Goal: Task Accomplishment & Management: Complete application form

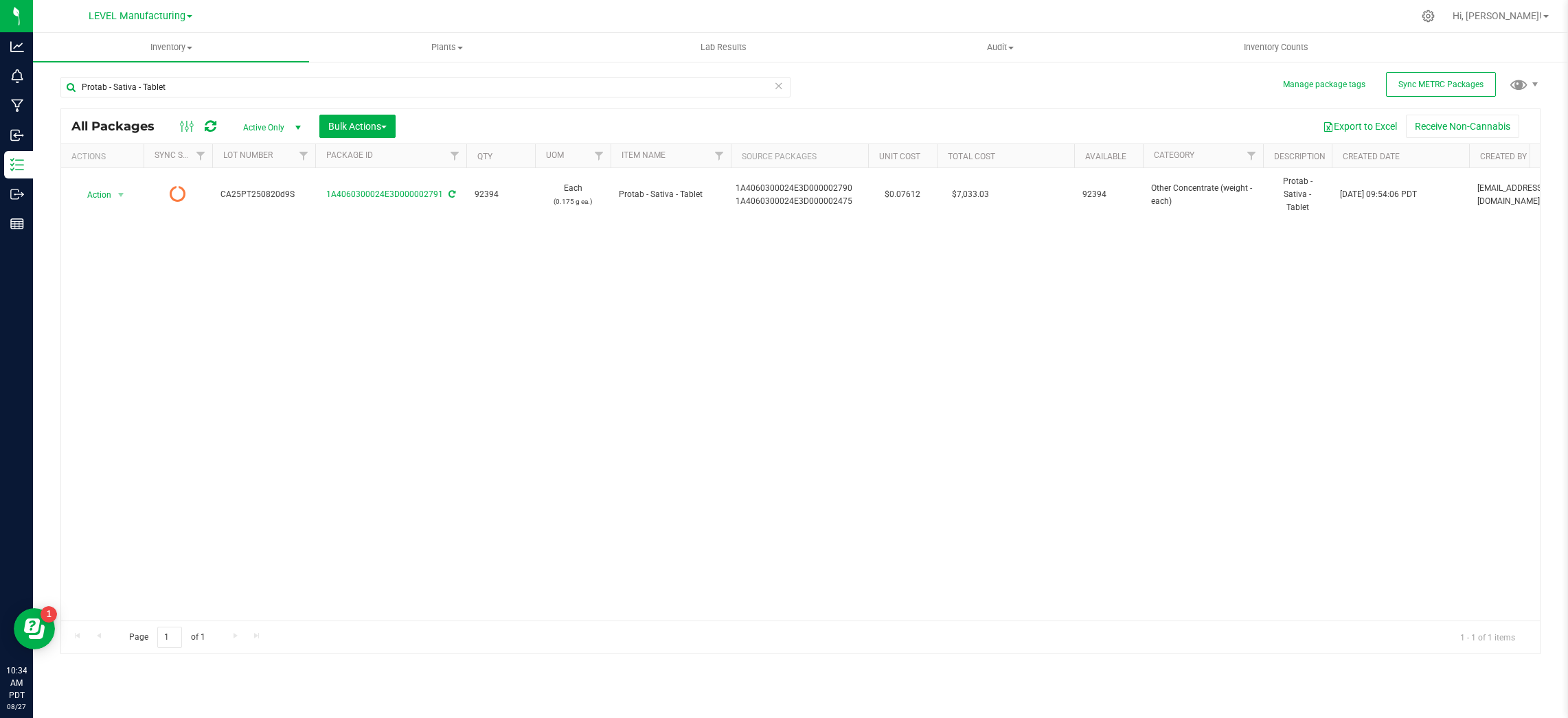
click at [779, 93] on icon at bounding box center [779, 85] width 10 height 17
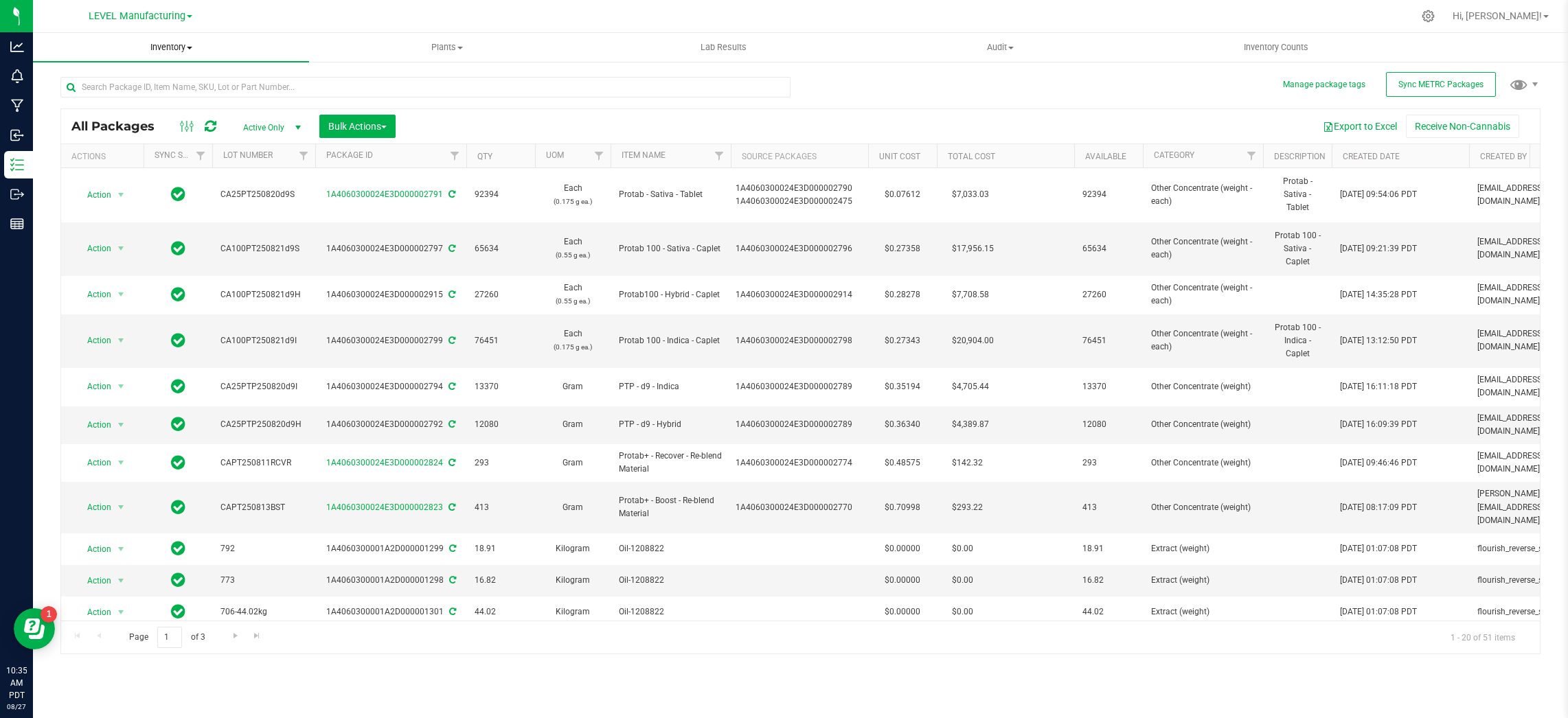
click at [175, 50] on span "Inventory" at bounding box center [170, 47] width 277 height 13
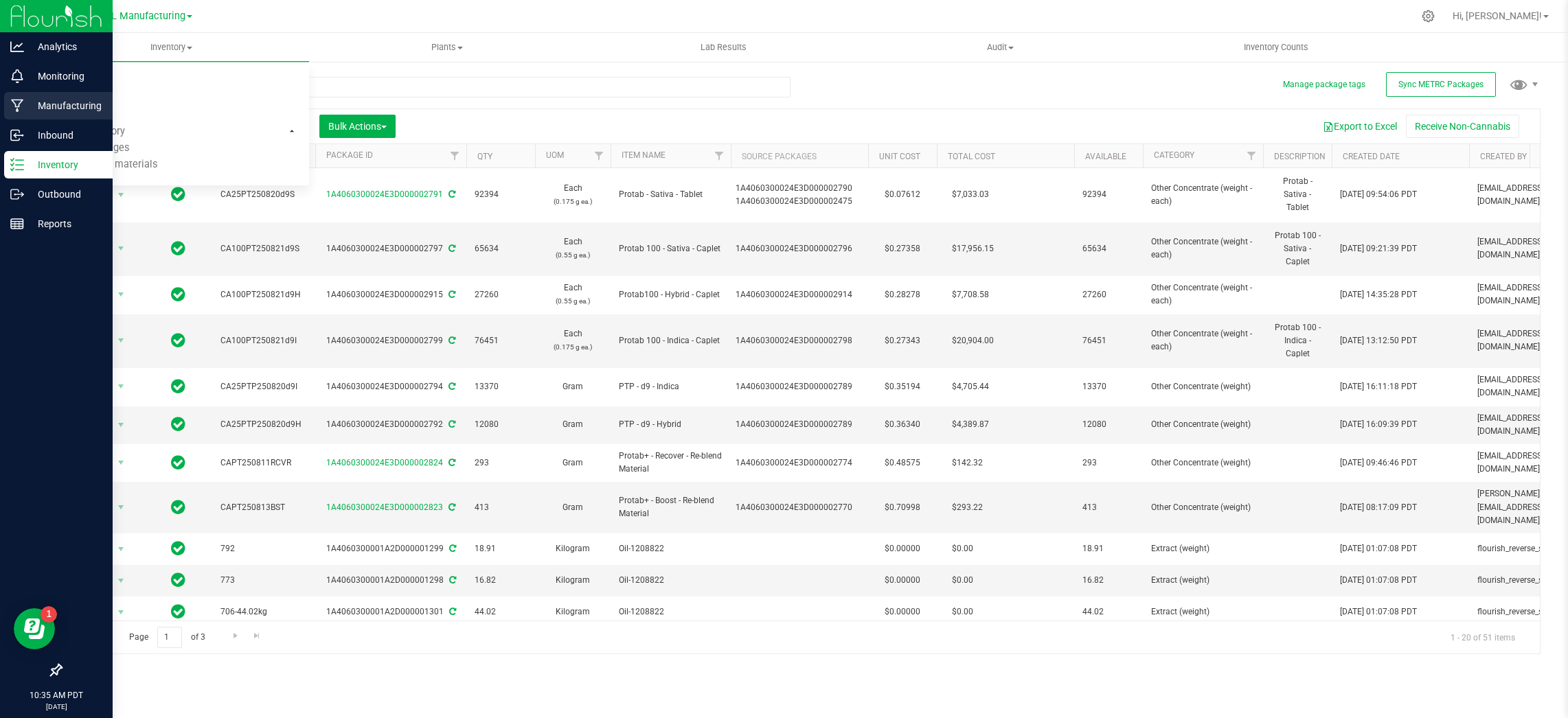
click at [52, 103] on p "Manufacturing" at bounding box center [65, 106] width 83 height 17
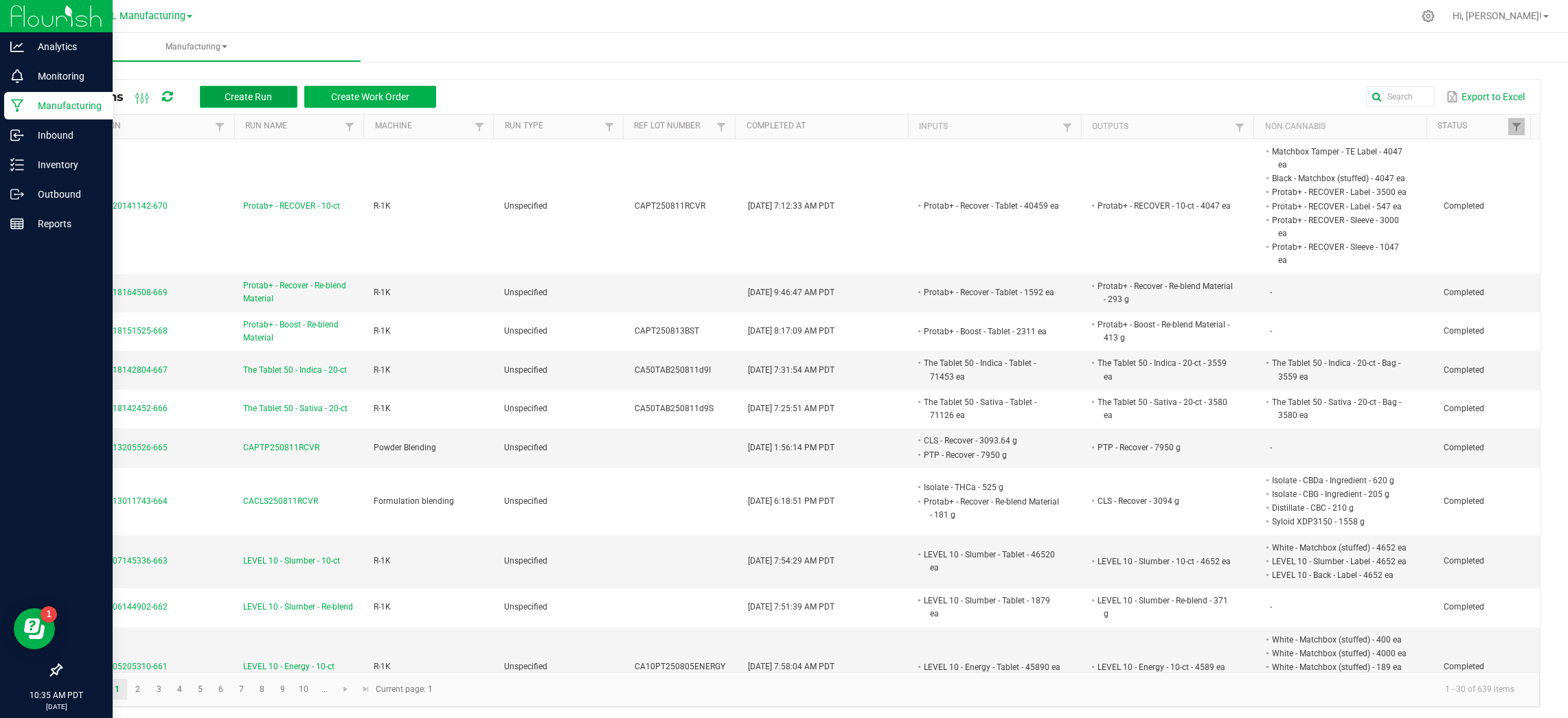
click at [266, 102] on span "Create Run" at bounding box center [248, 96] width 48 height 11
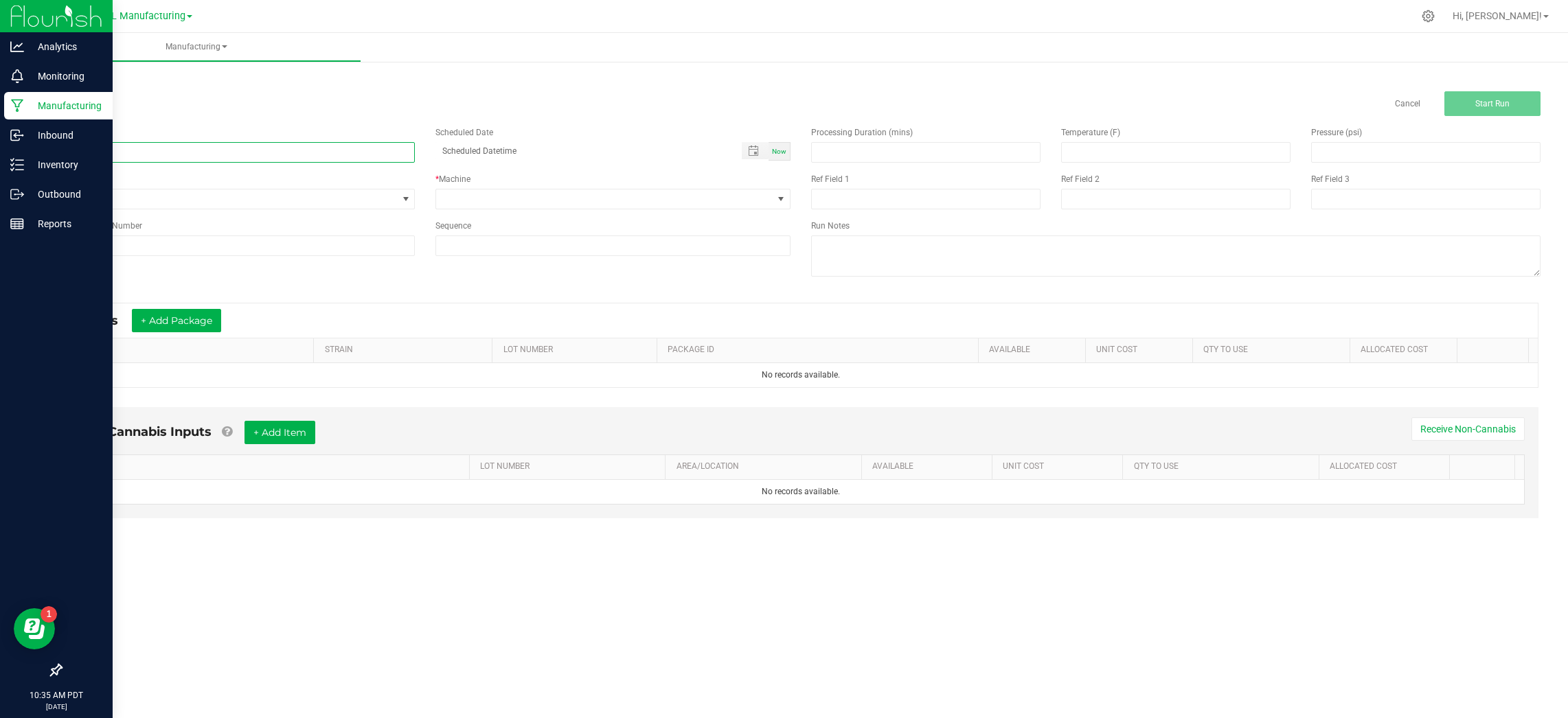
click at [268, 150] on input at bounding box center [237, 152] width 354 height 21
paste input "CACLS250827SLUMBER"
type input "CACLS250827SLUMBER"
click at [783, 153] on span "Now" at bounding box center [779, 151] width 14 height 8
type input "08/27/2025 10:35 AM"
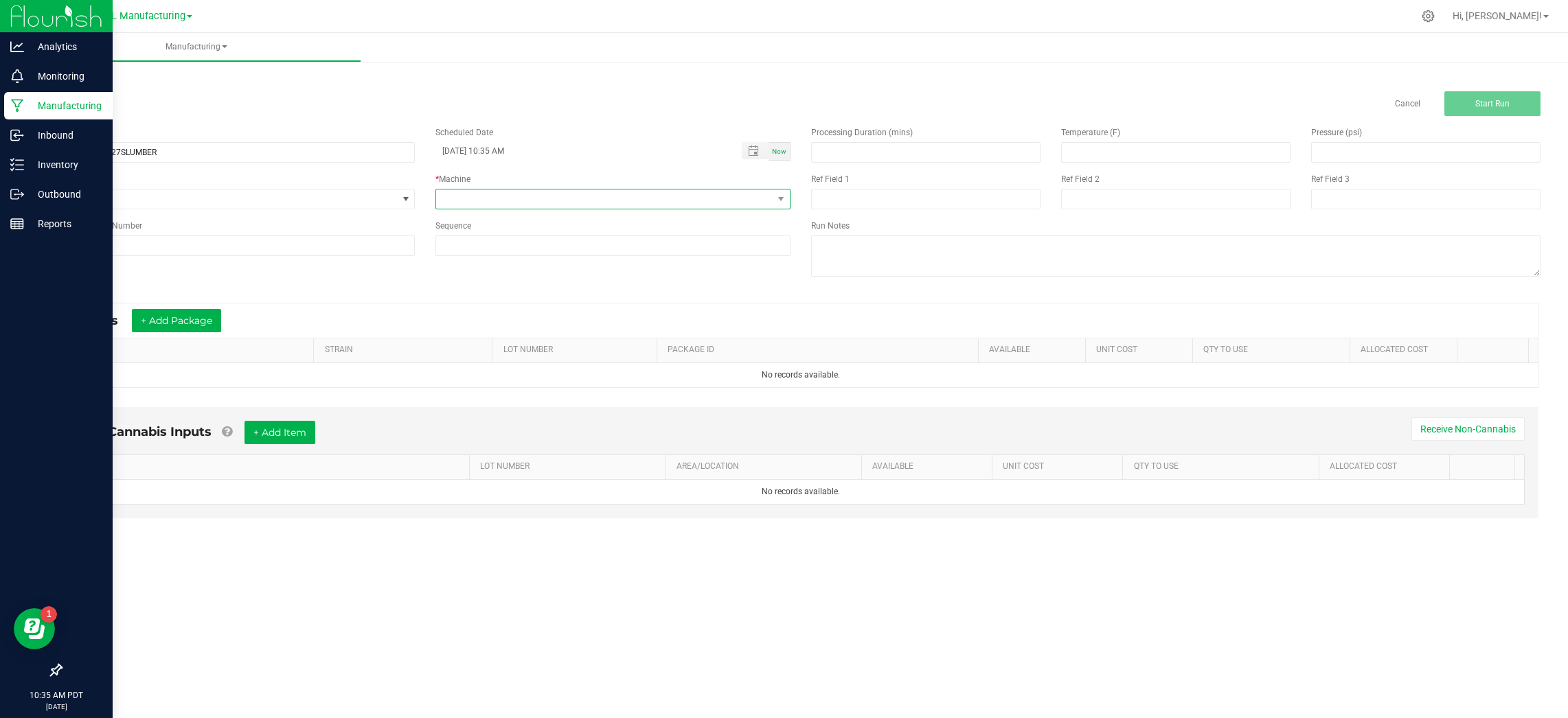
click at [750, 203] on span at bounding box center [604, 199] width 336 height 19
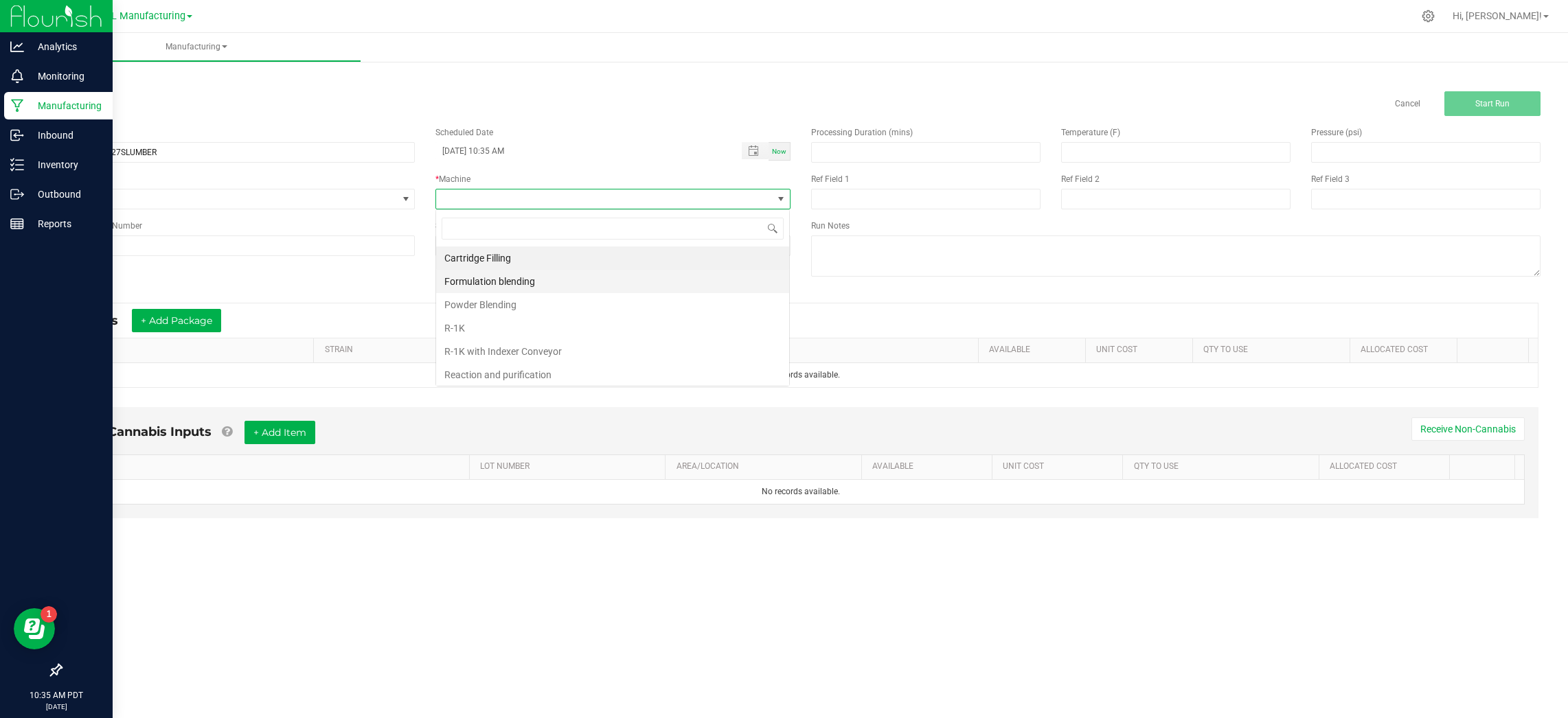
scroll to position [21, 355]
click at [651, 311] on li "Powder Blending" at bounding box center [612, 305] width 353 height 23
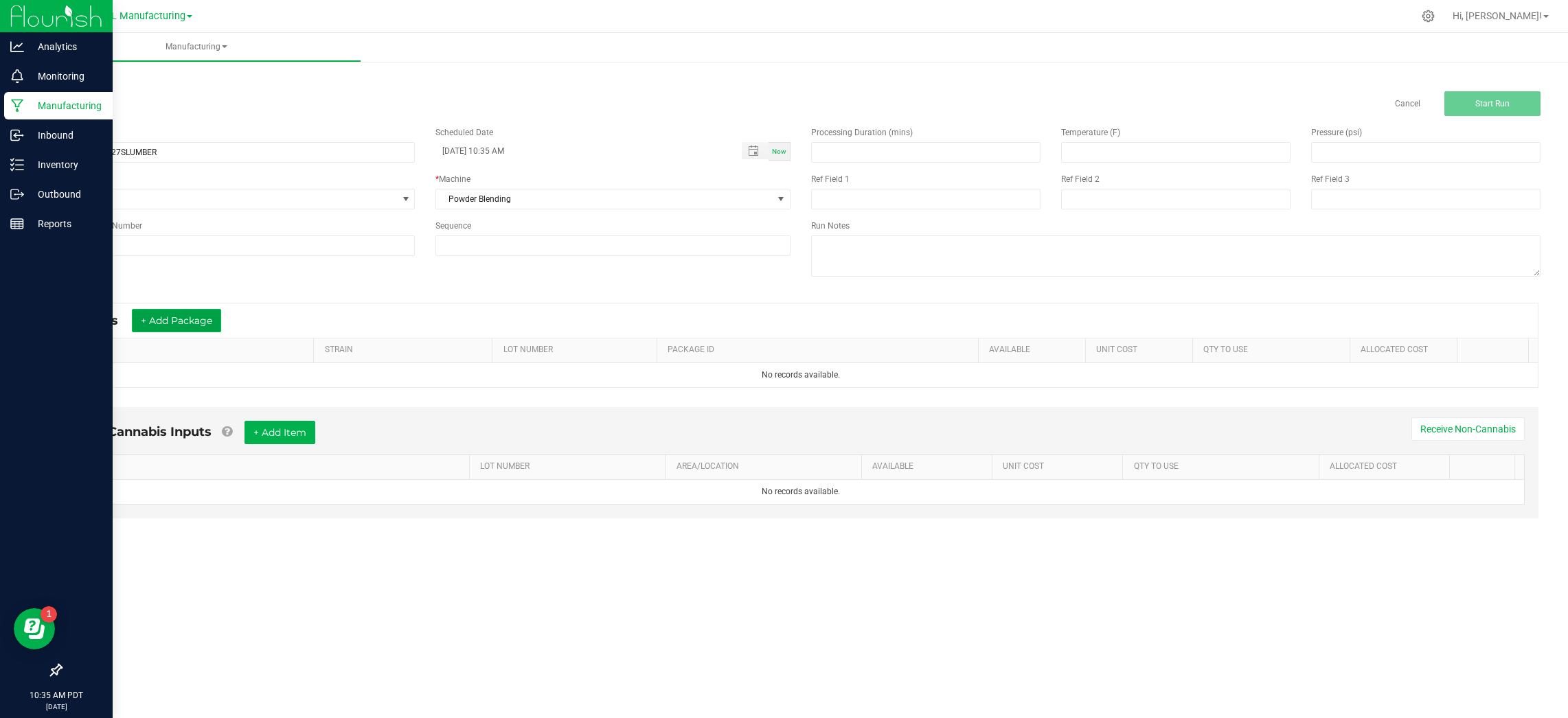
click at [196, 313] on button "+ Add Package" at bounding box center [176, 321] width 89 height 23
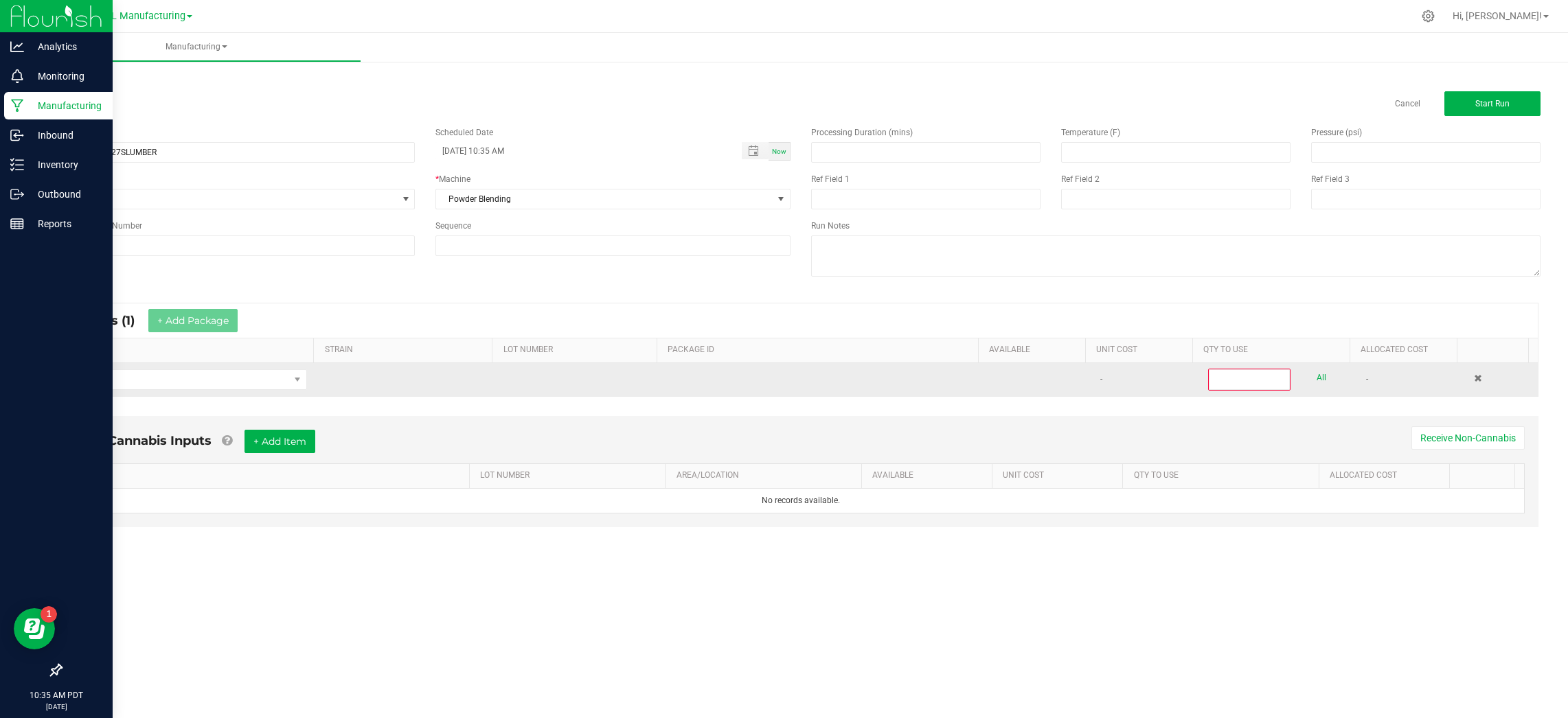
click at [188, 368] on td at bounding box center [190, 379] width 252 height 33
click at [195, 381] on span "NO DATA FOUND" at bounding box center [180, 379] width 217 height 19
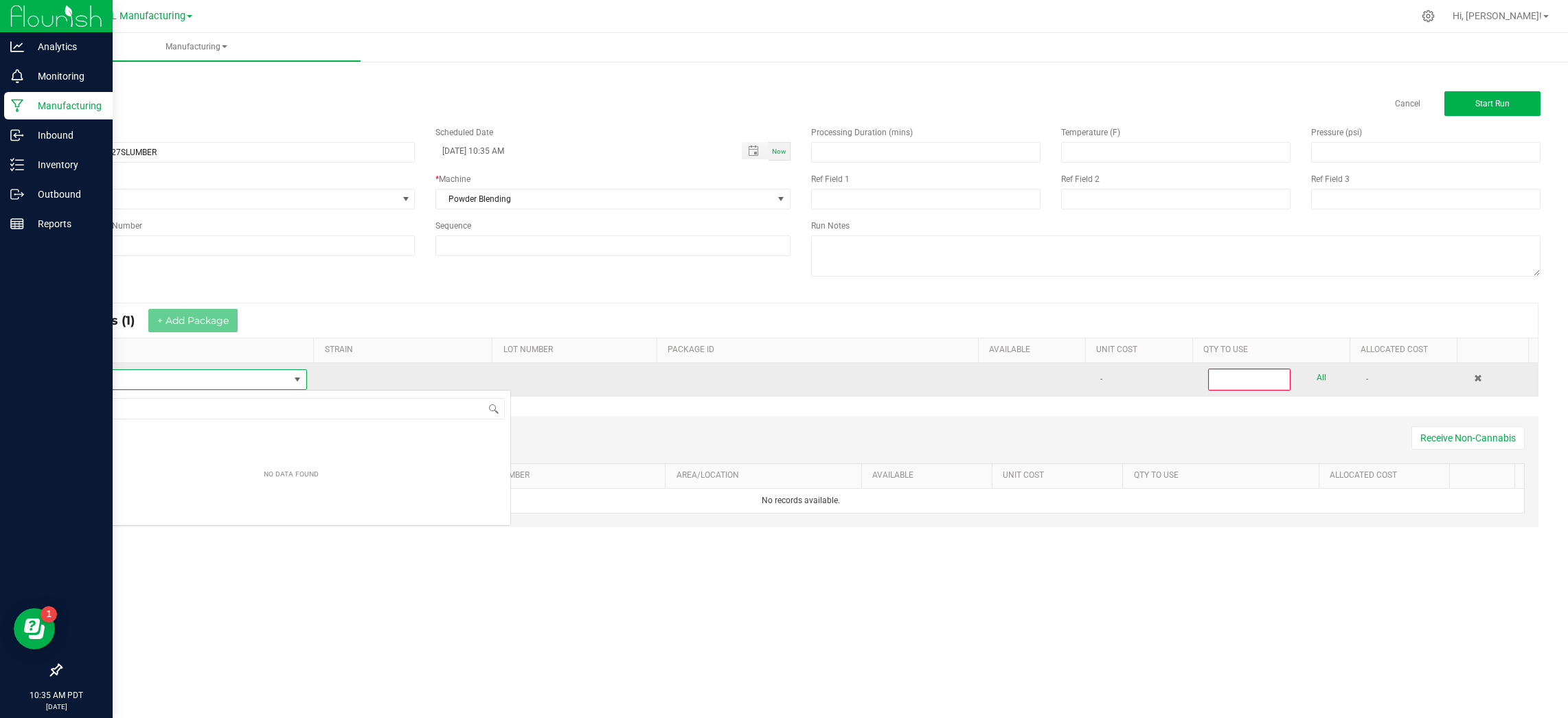
scroll to position [21, 234]
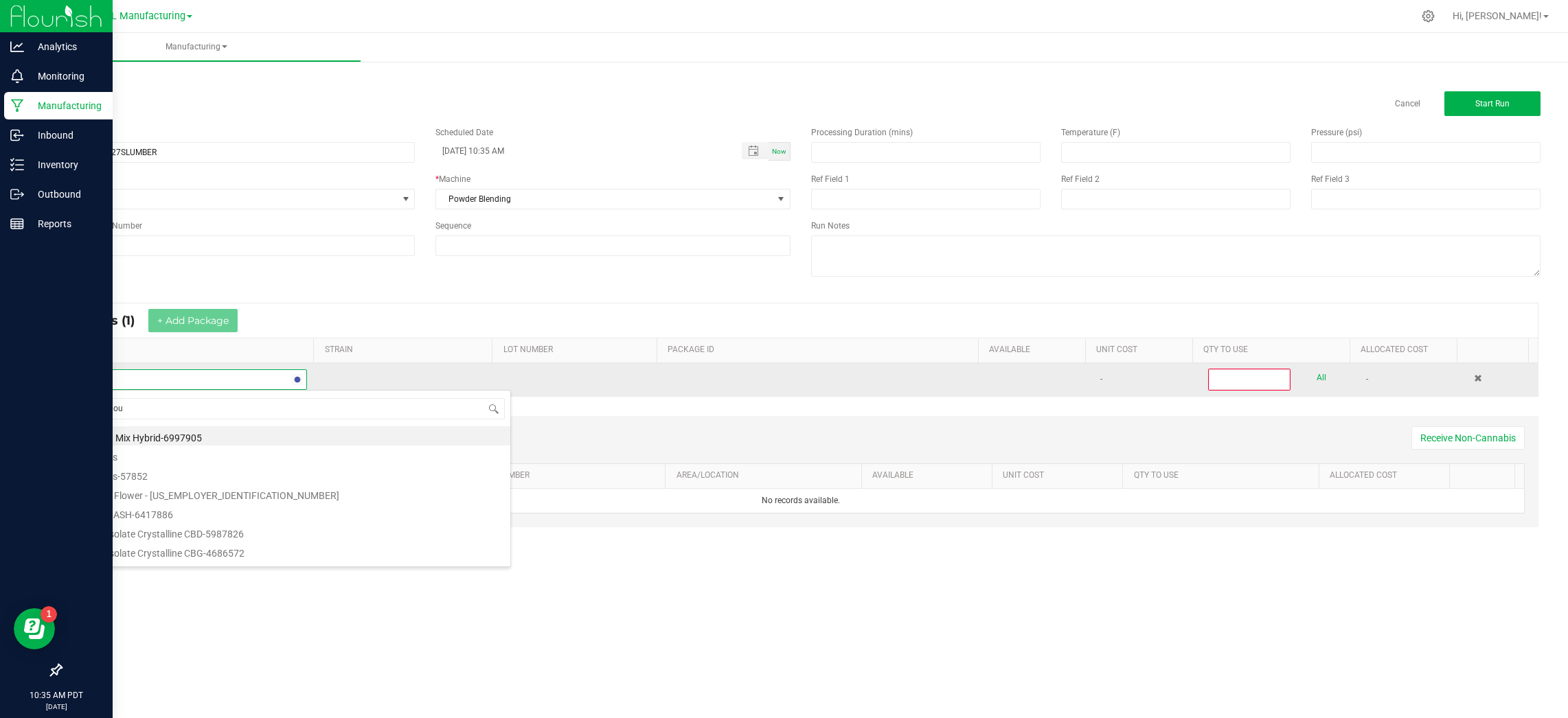
type input "lights out"
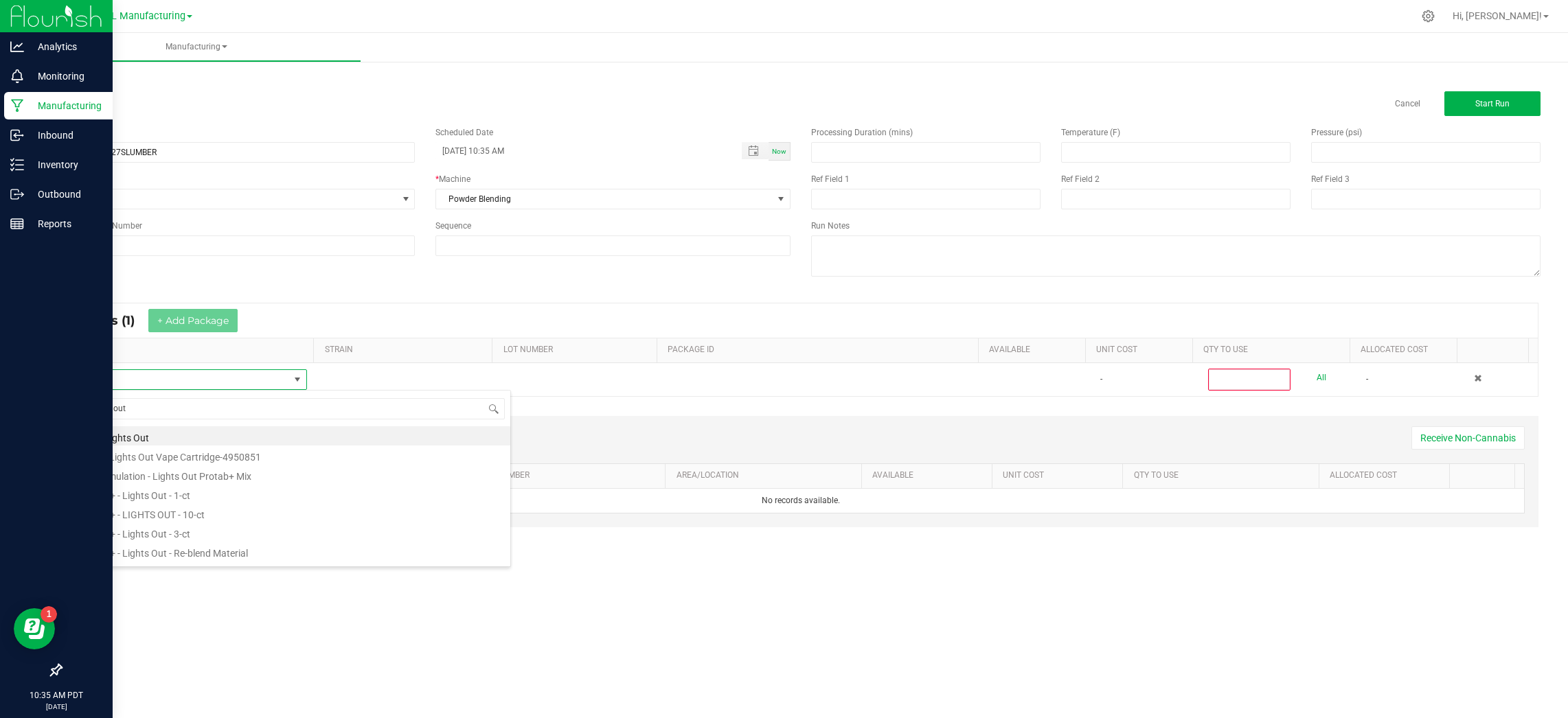
click at [275, 478] on li "Oil Formulation - Lights Out Protab+ Mix" at bounding box center [291, 474] width 439 height 19
type input "0"
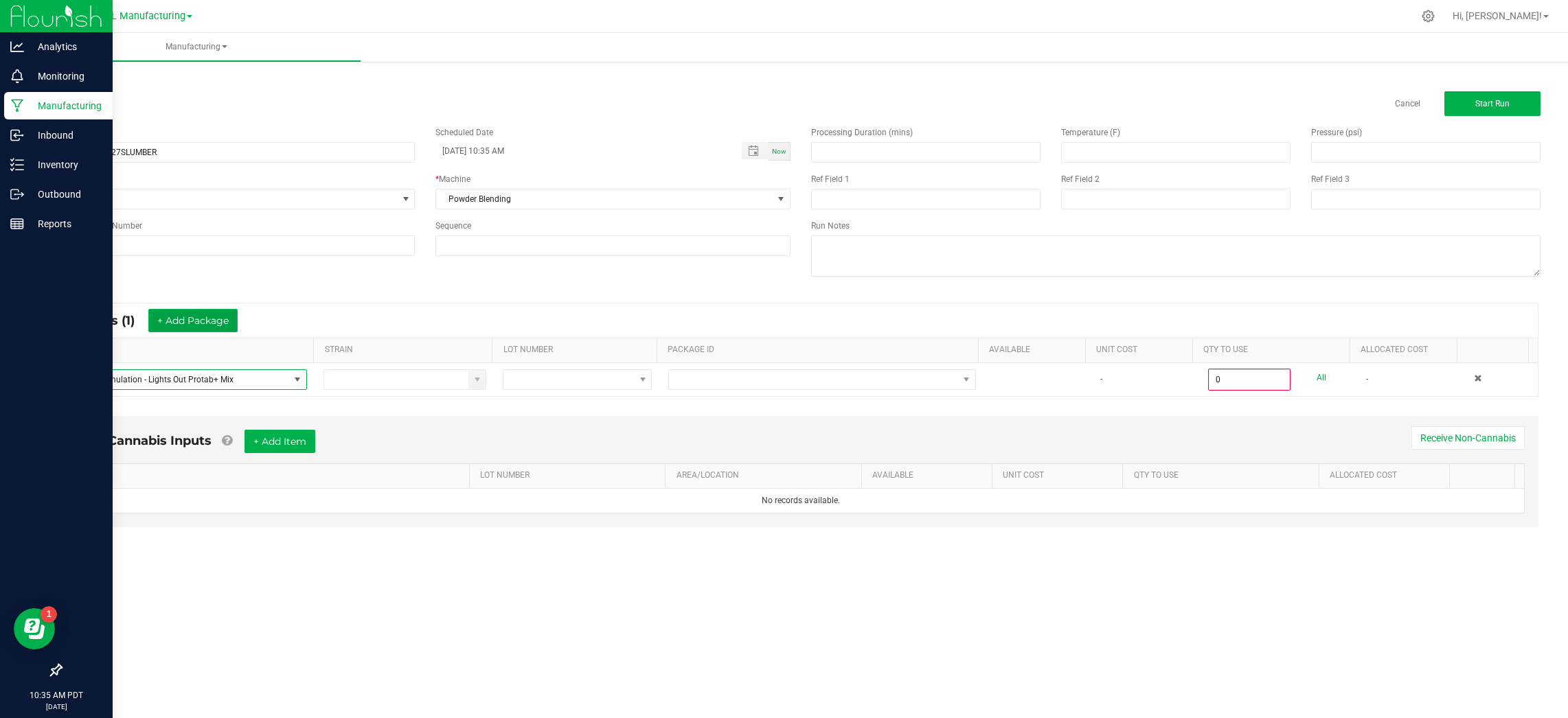
click at [223, 316] on button "+ Add Package" at bounding box center [193, 321] width 89 height 23
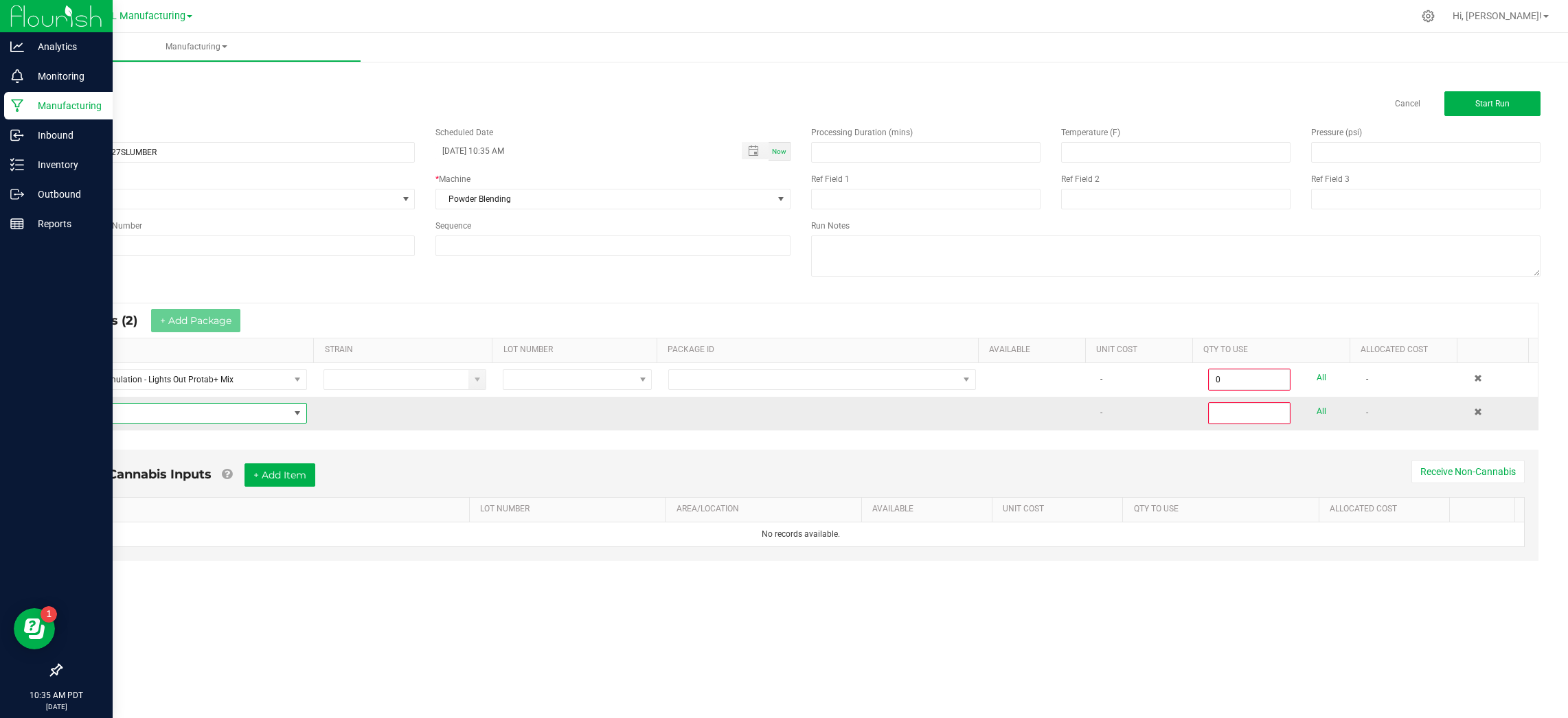
click at [218, 419] on span "NO DATA FOUND" at bounding box center [180, 412] width 217 height 19
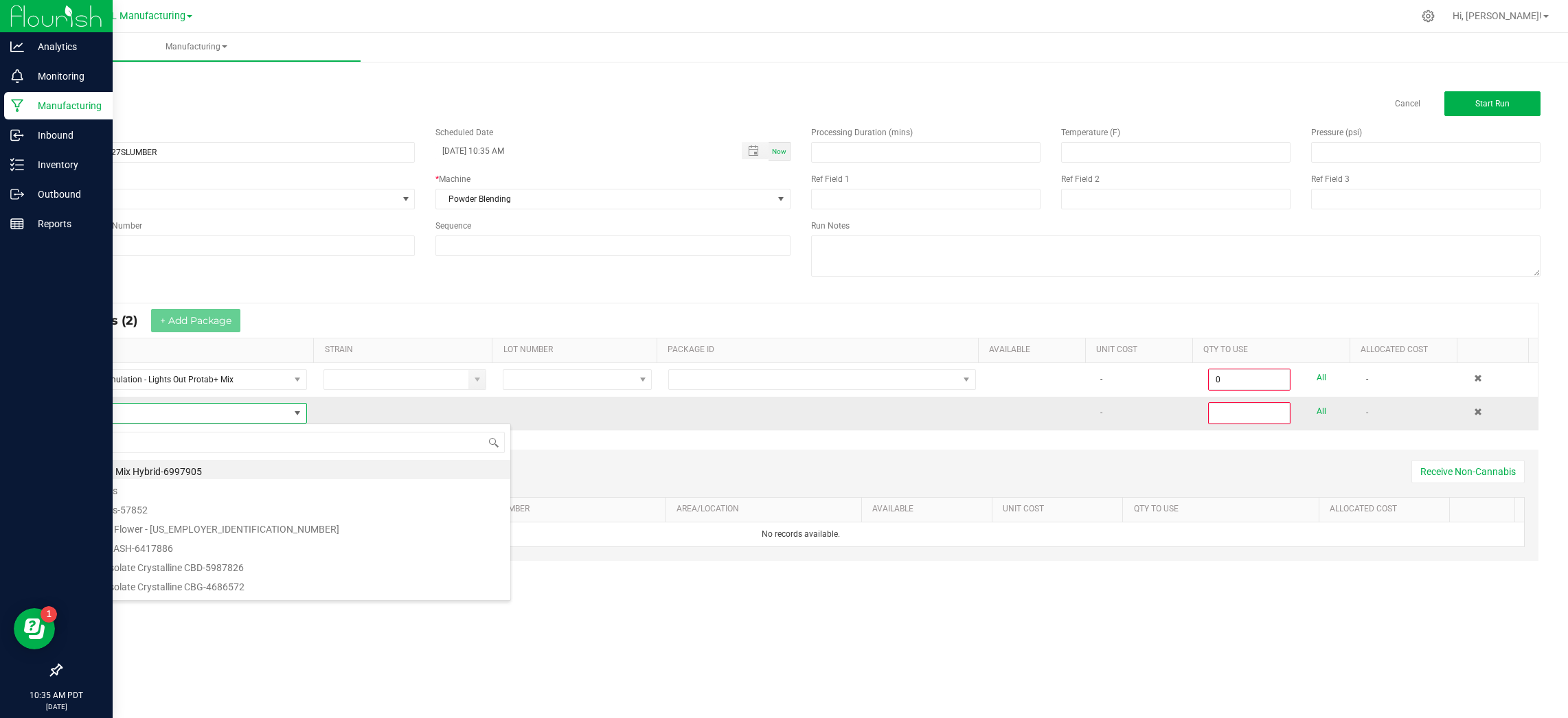
type input "d9"
click at [185, 490] on li "Distillate - d9 - Unwinterized" at bounding box center [291, 488] width 439 height 19
type input "0"
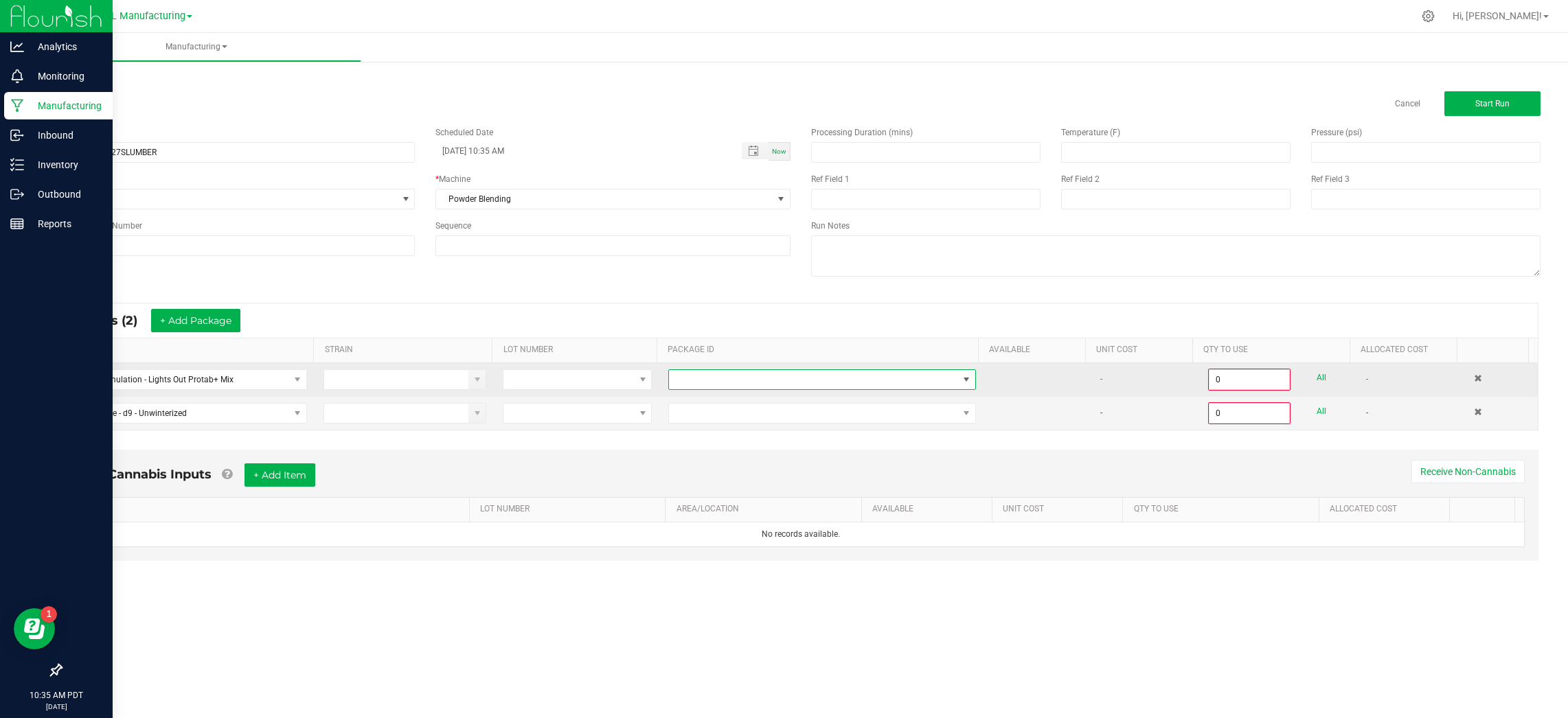
click at [757, 376] on span "NO DATA FOUND" at bounding box center [813, 379] width 288 height 19
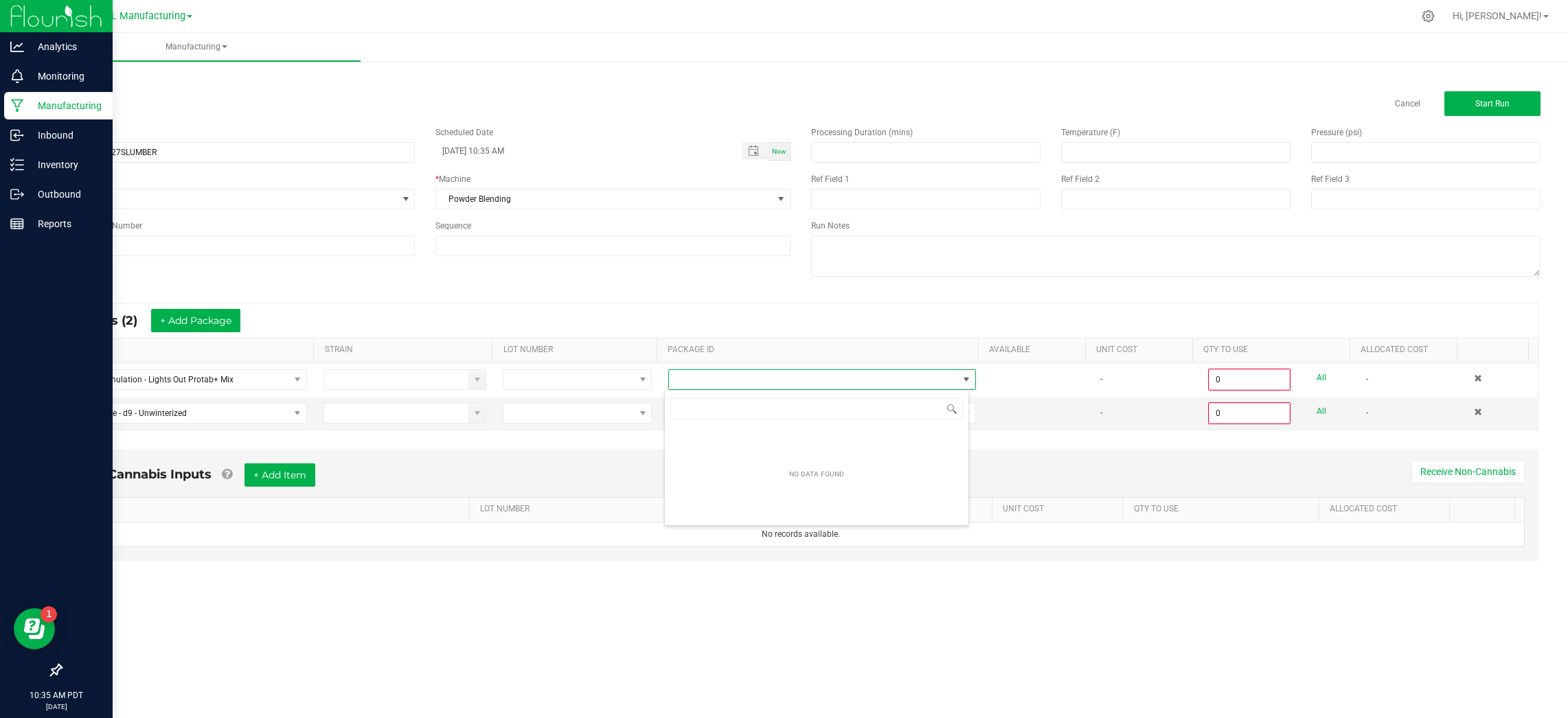
scroll to position [21, 305]
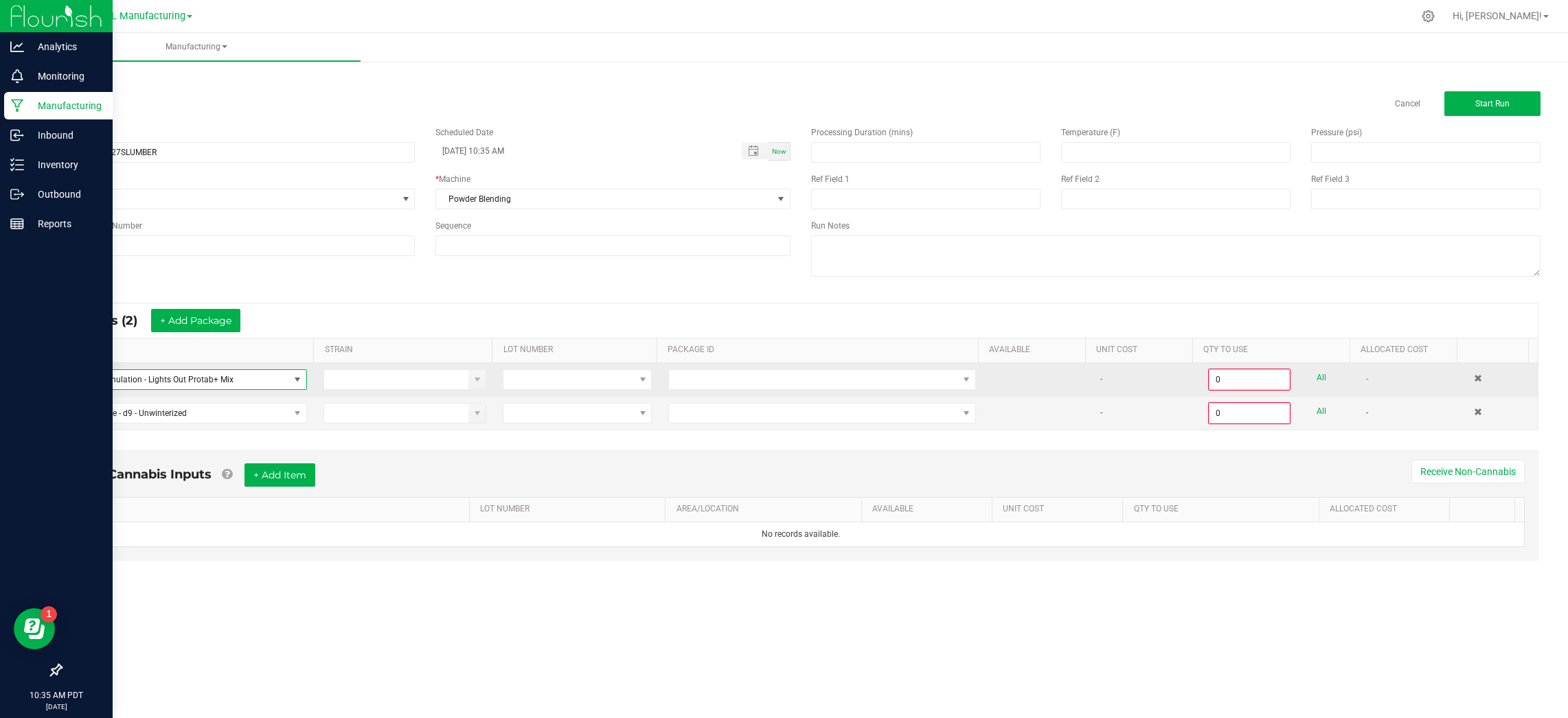
click at [295, 380] on span at bounding box center [297, 379] width 11 height 11
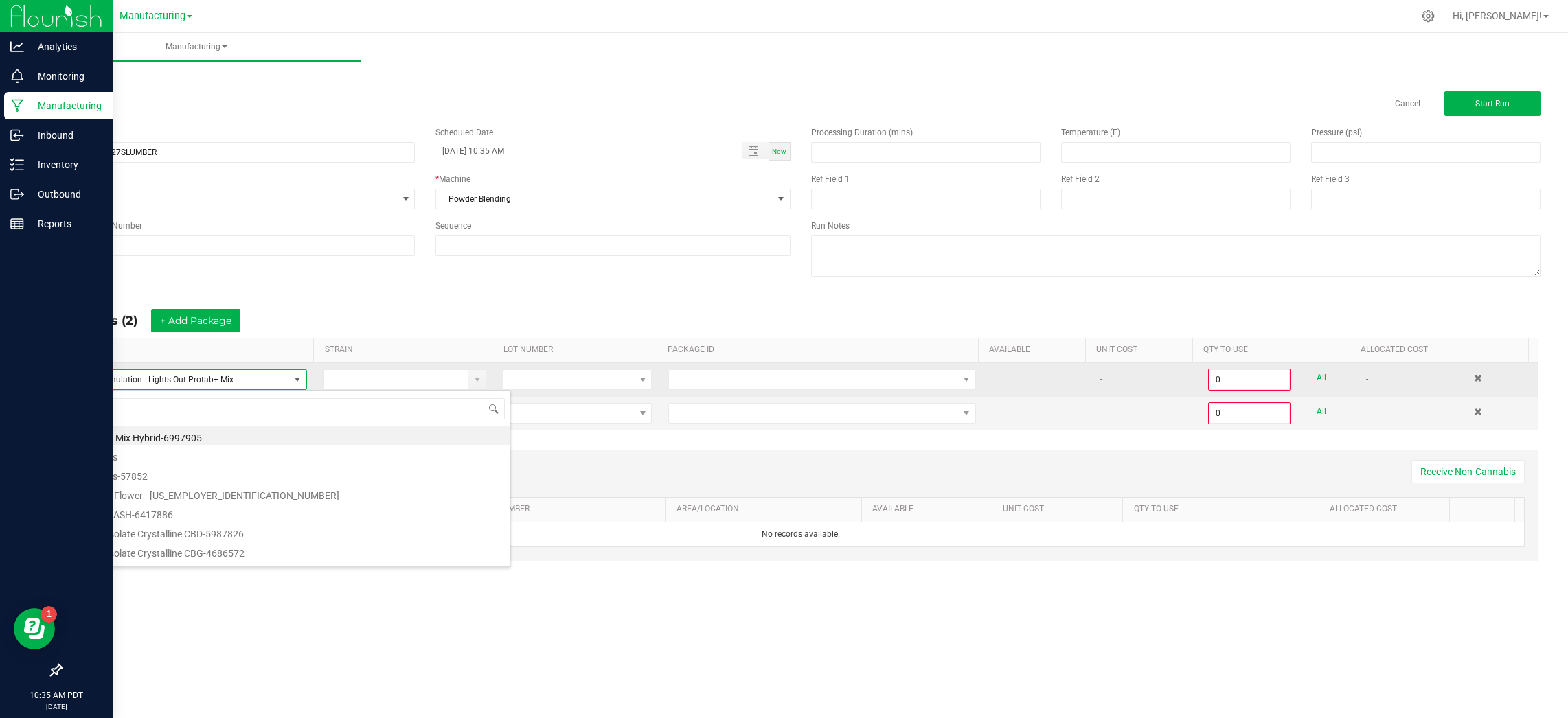
scroll to position [21, 234]
type input "slumber"
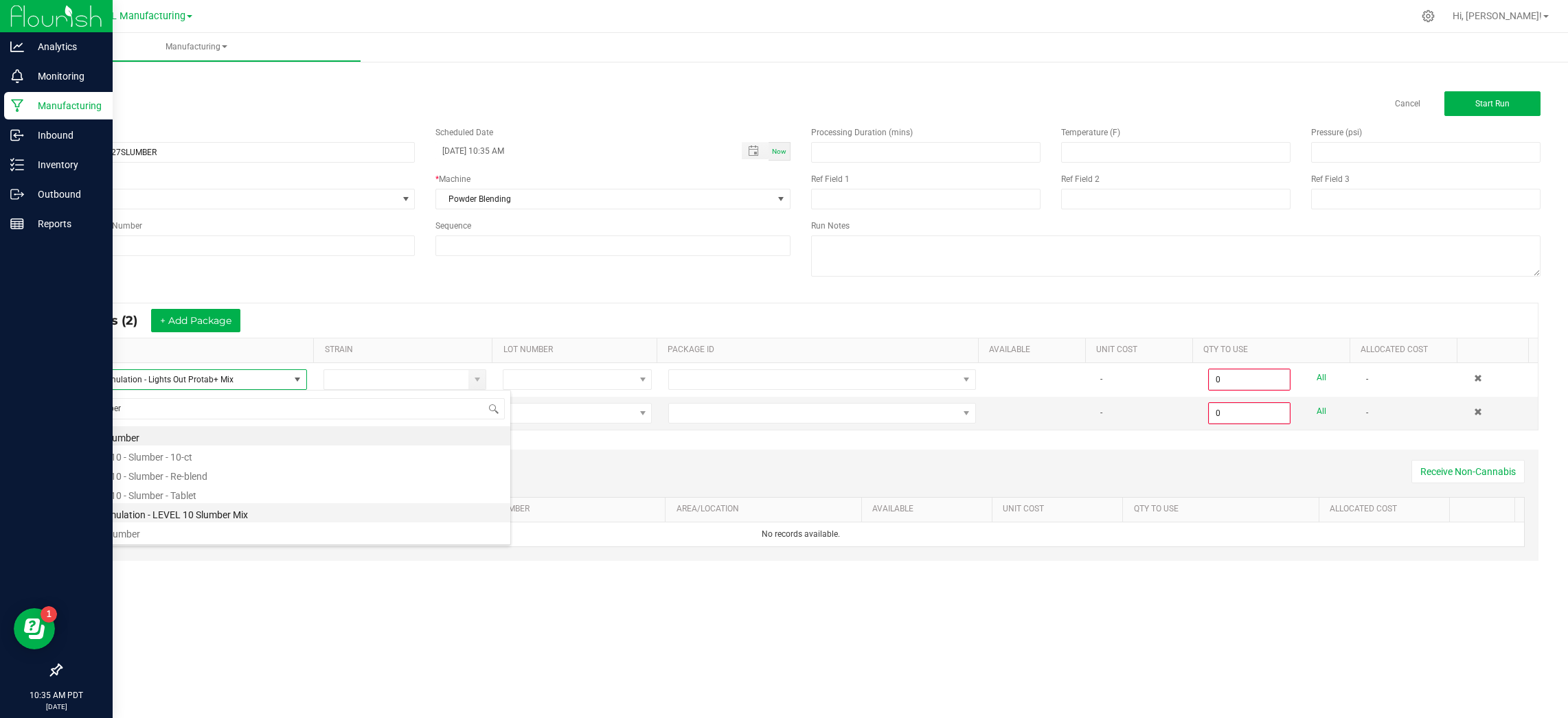
click at [310, 508] on li "Oil Formulation - LEVEL 10 Slumber Mix" at bounding box center [291, 513] width 439 height 19
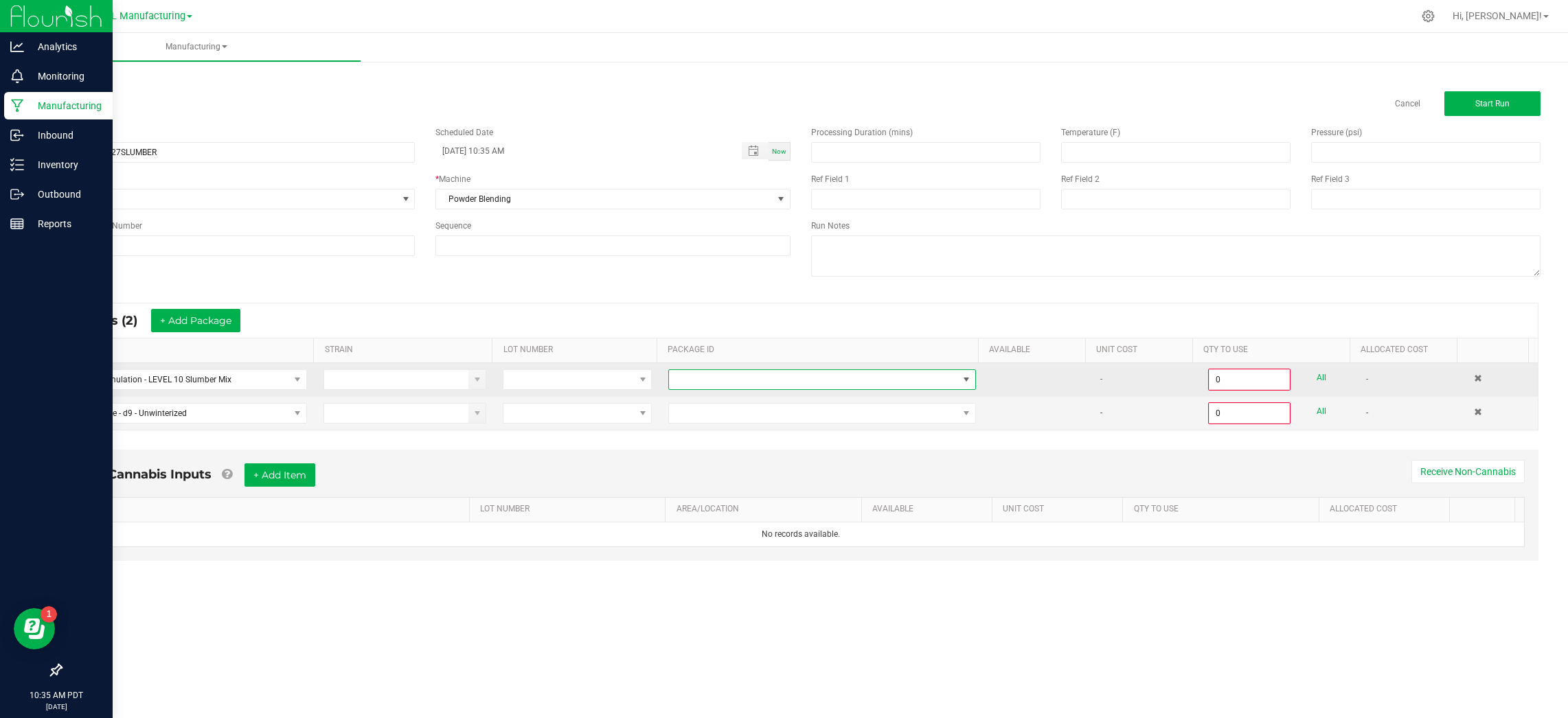
click at [713, 383] on span at bounding box center [813, 379] width 288 height 19
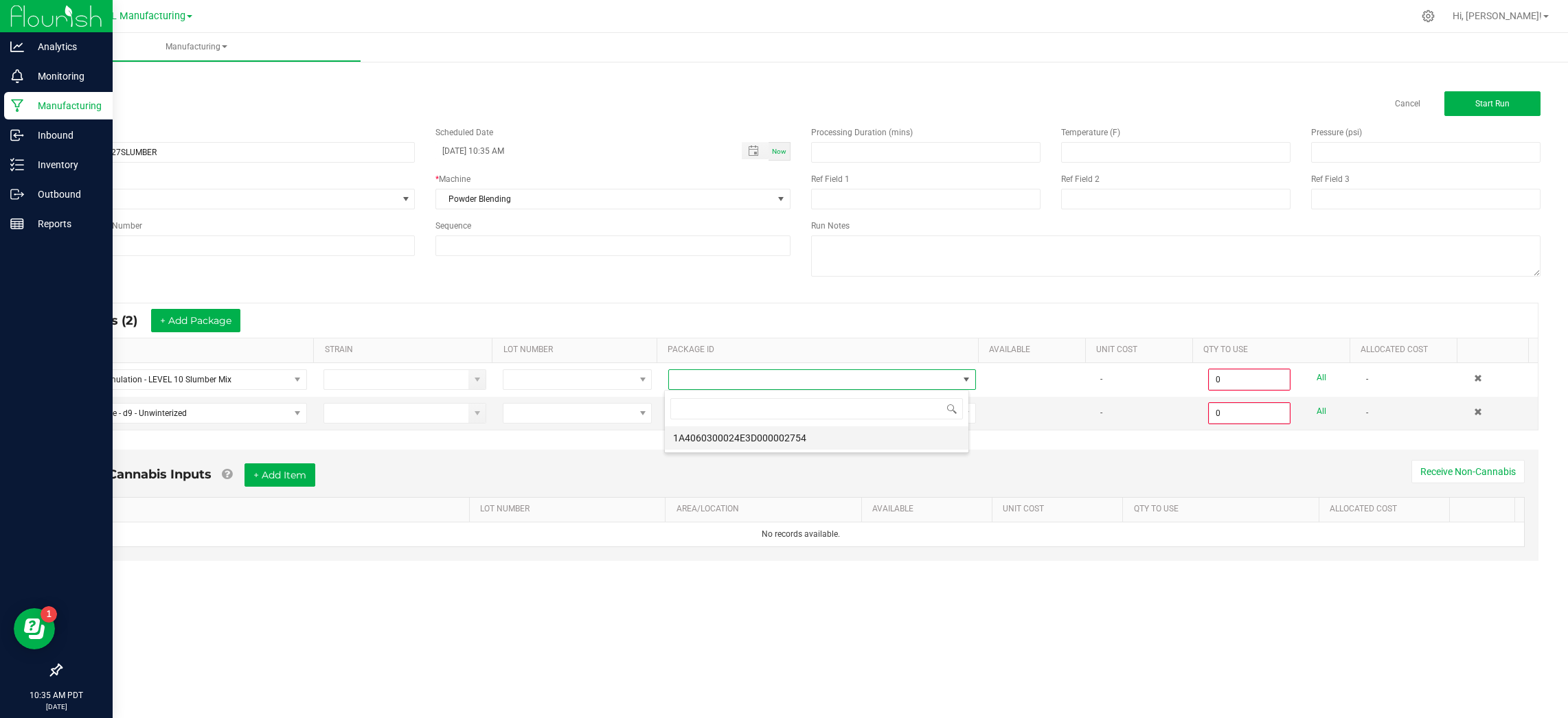
click at [732, 432] on li "1A4060300024E3D000002754" at bounding box center [816, 438] width 303 height 23
type input "0.0000 g"
click at [843, 417] on span at bounding box center [813, 412] width 288 height 19
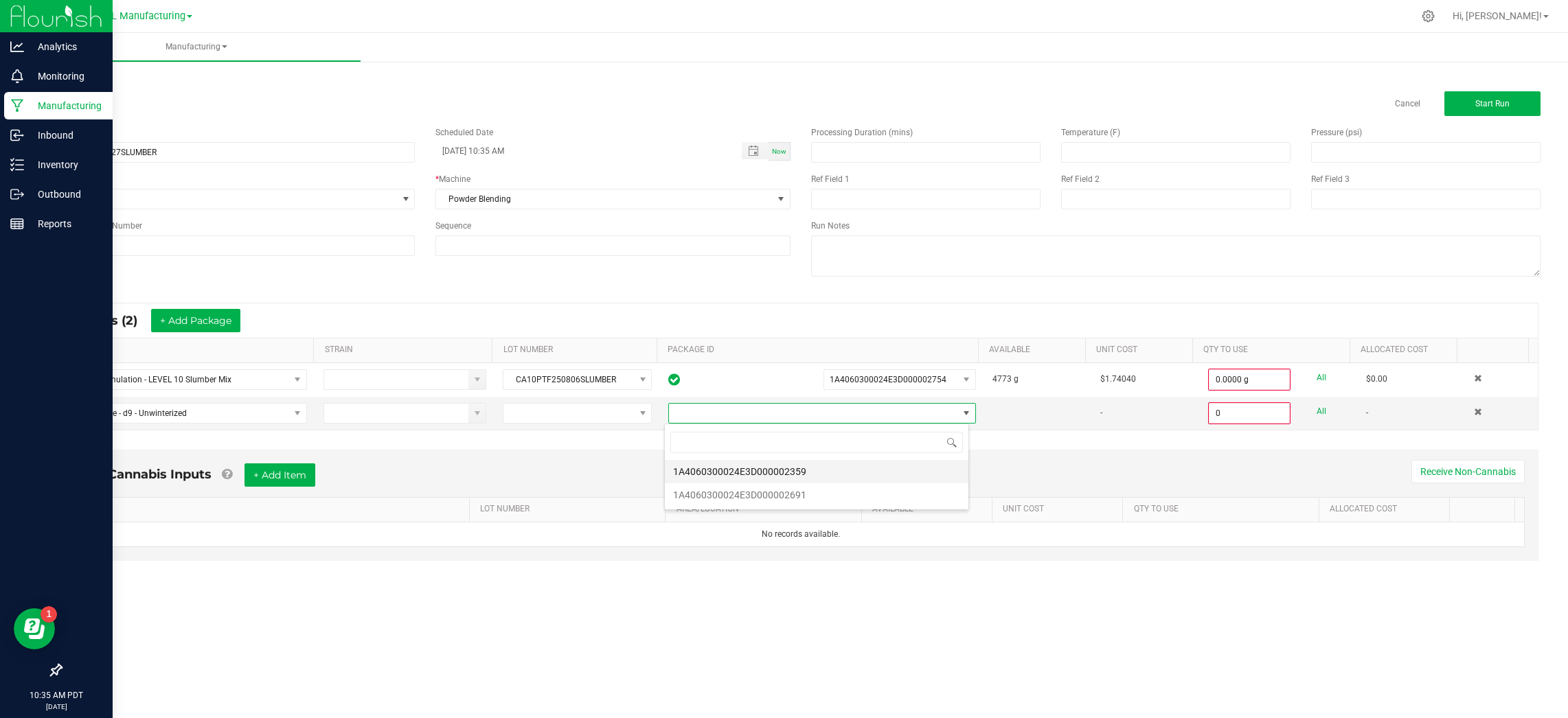
click at [844, 476] on li "1A4060300024E3D000002359" at bounding box center [816, 472] width 303 height 23
type input "0.0000 g"
click at [894, 420] on span "1A4060300024E3D000002359" at bounding box center [891, 412] width 133 height 19
click at [885, 481] on li "1A4060300024E3D000002691" at bounding box center [894, 472] width 149 height 23
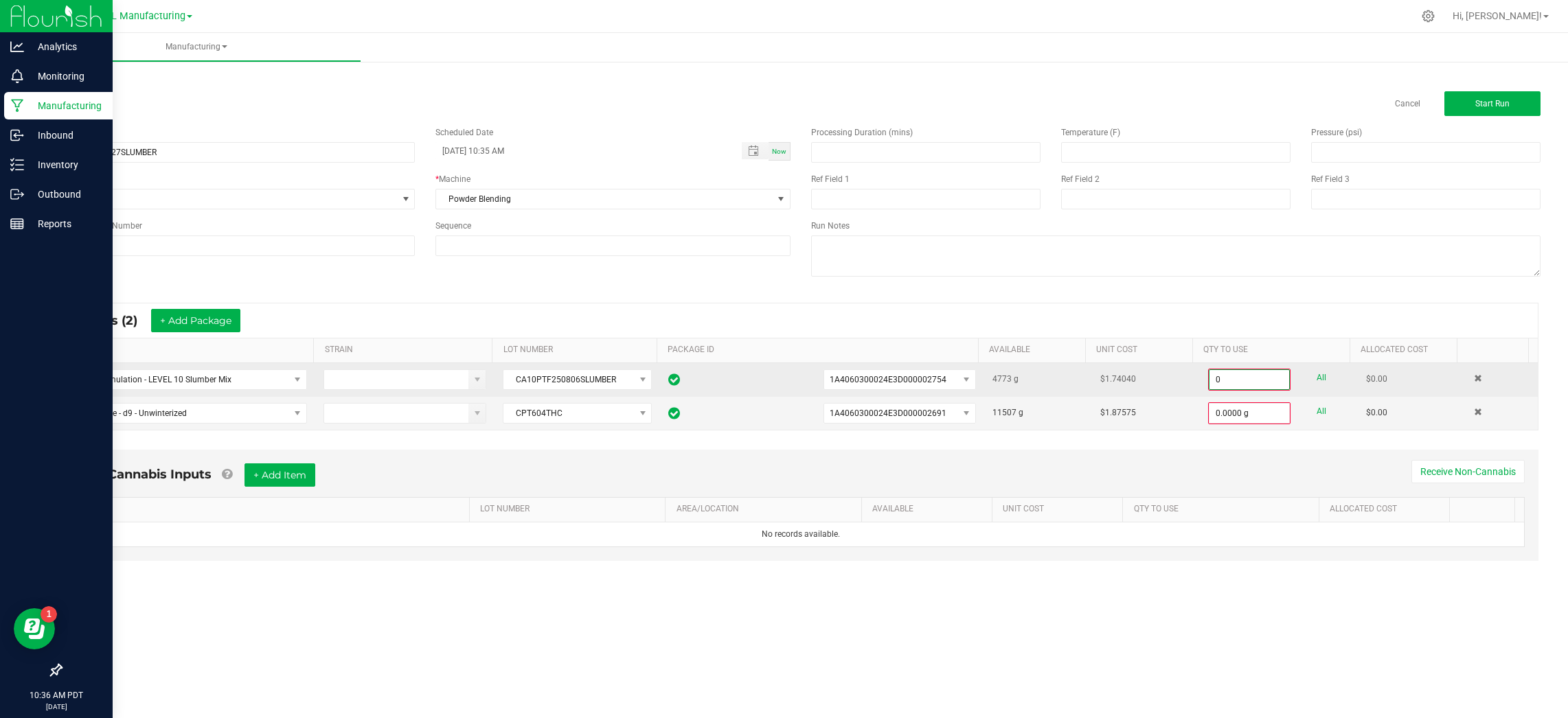
click at [1271, 382] on input "0" at bounding box center [1249, 379] width 79 height 19
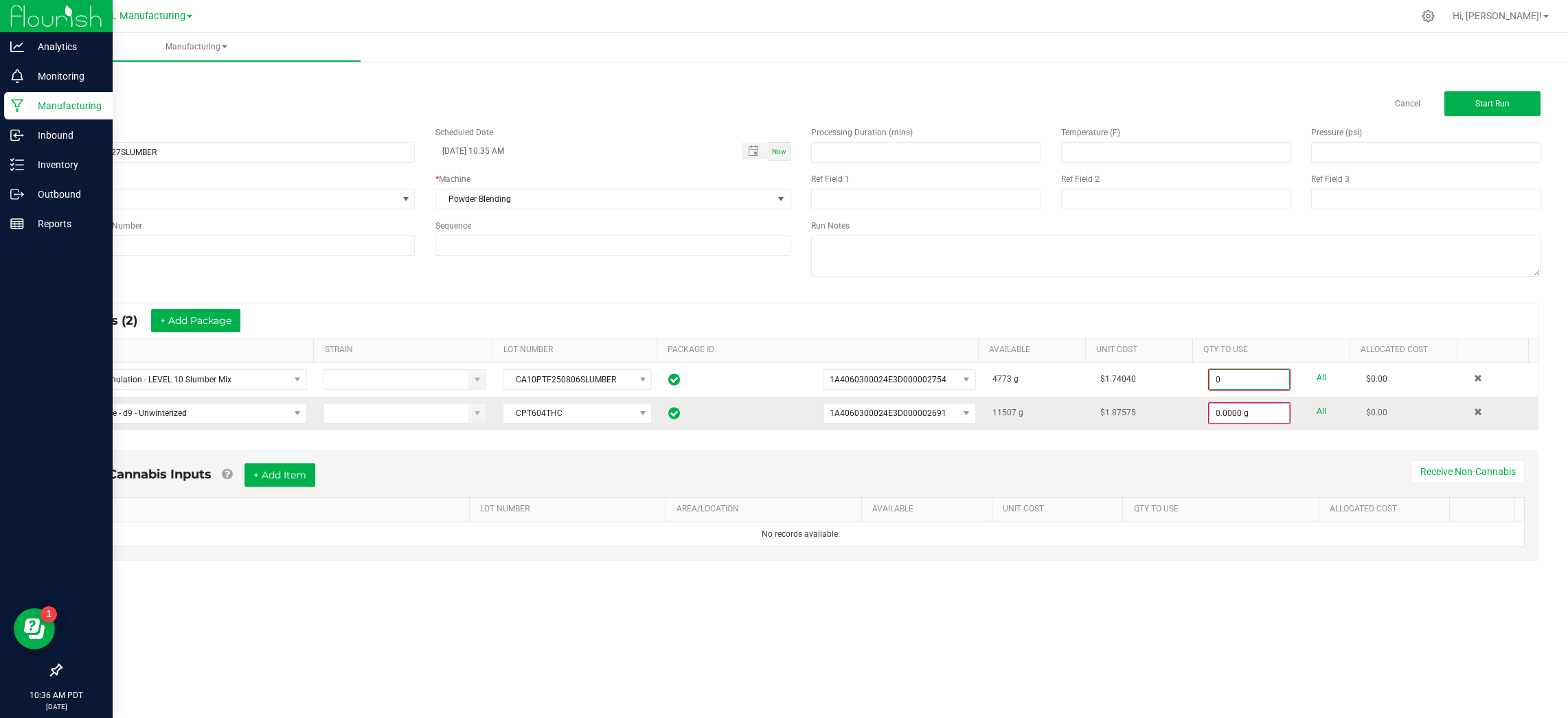
paste input "1056"
type input "1056.0000 g"
click at [1253, 407] on input "0" at bounding box center [1249, 412] width 79 height 19
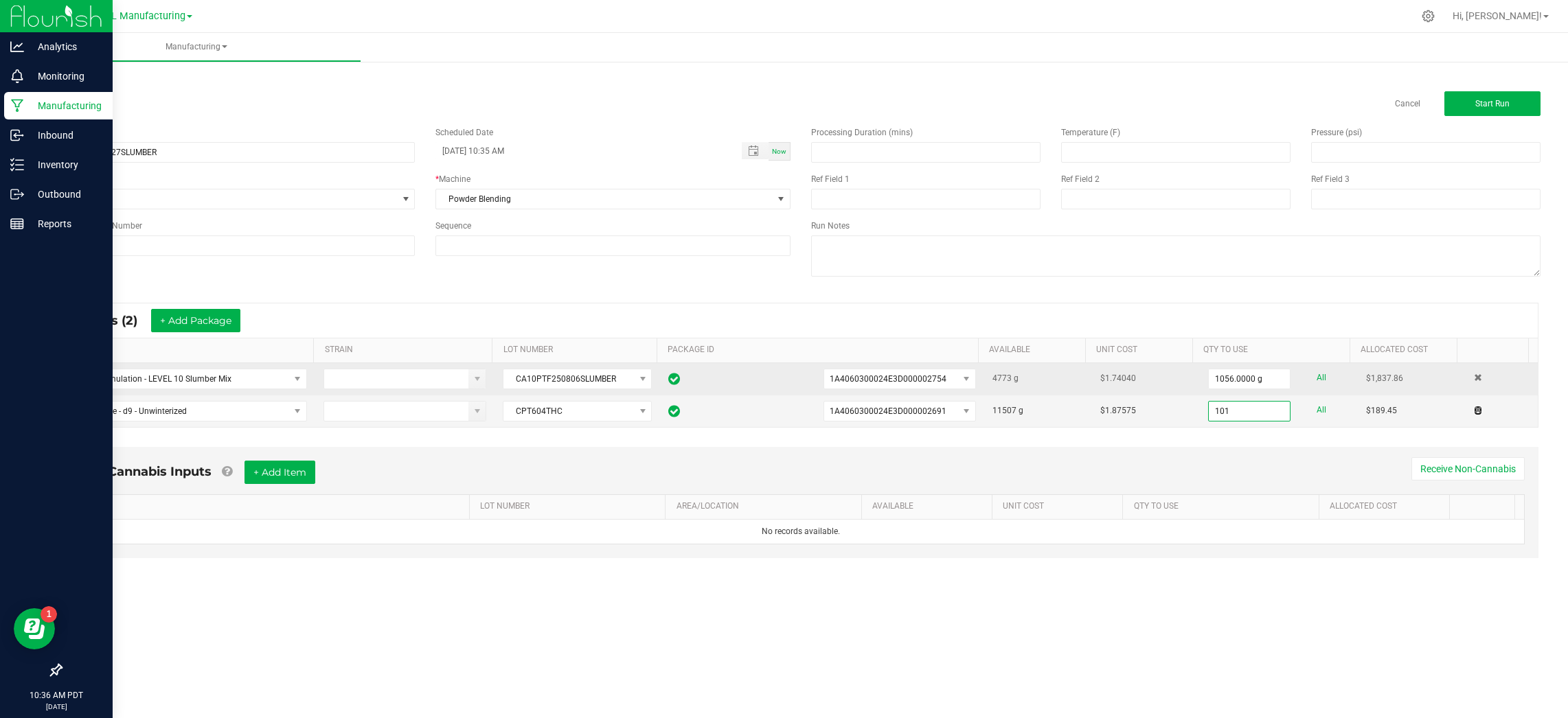
type input "101.0000 g"
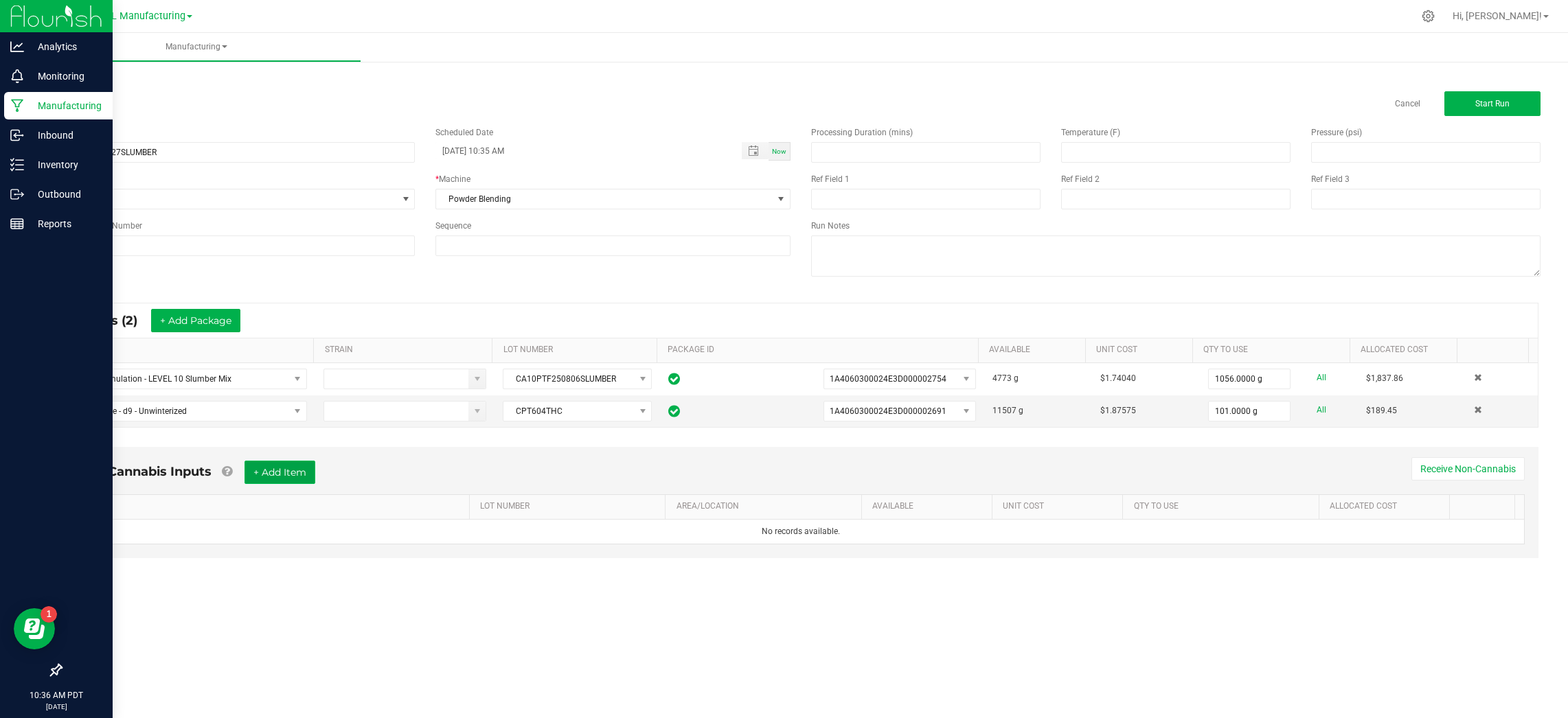
click at [313, 465] on button "+ Add Item" at bounding box center [280, 473] width 71 height 23
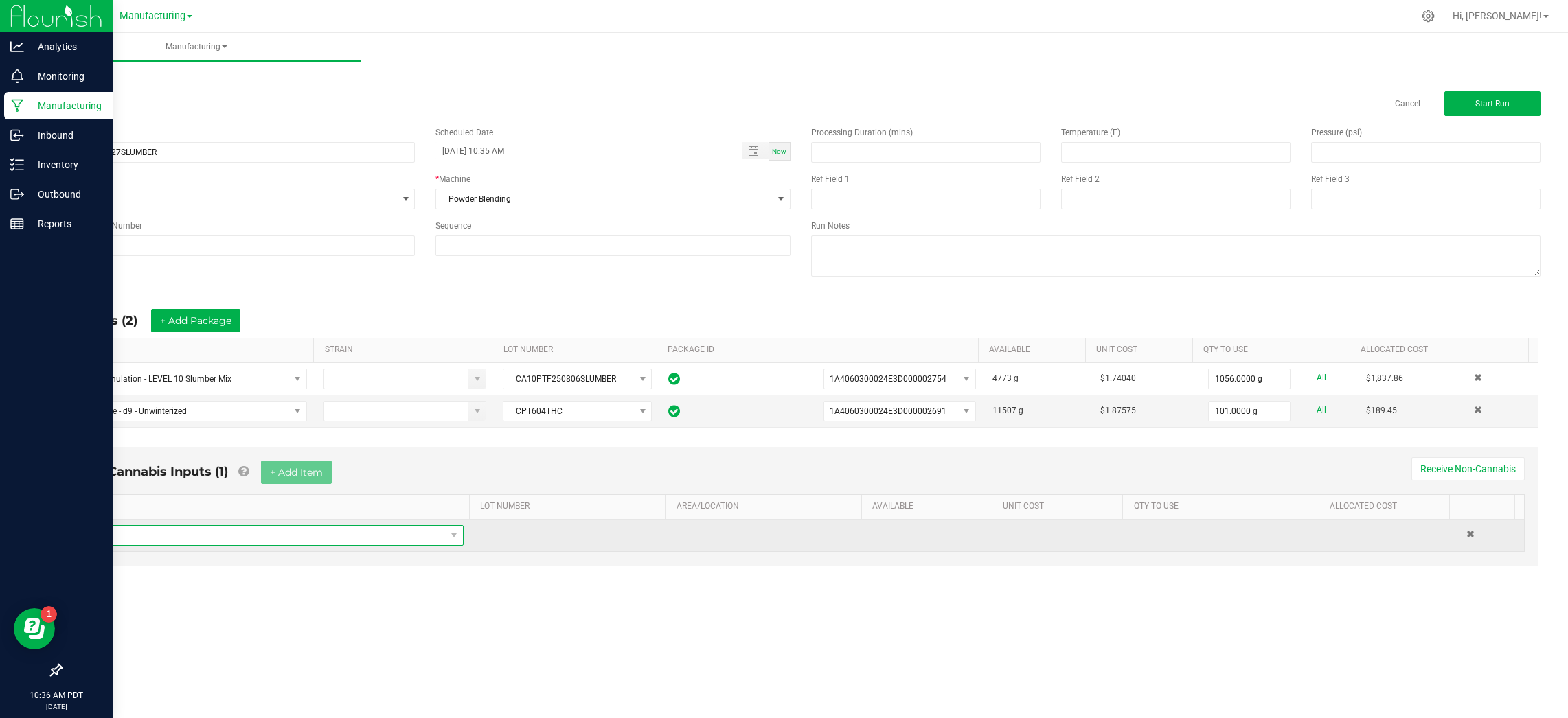
click at [297, 533] on span "NO DATA FOUND" at bounding box center [266, 535] width 360 height 19
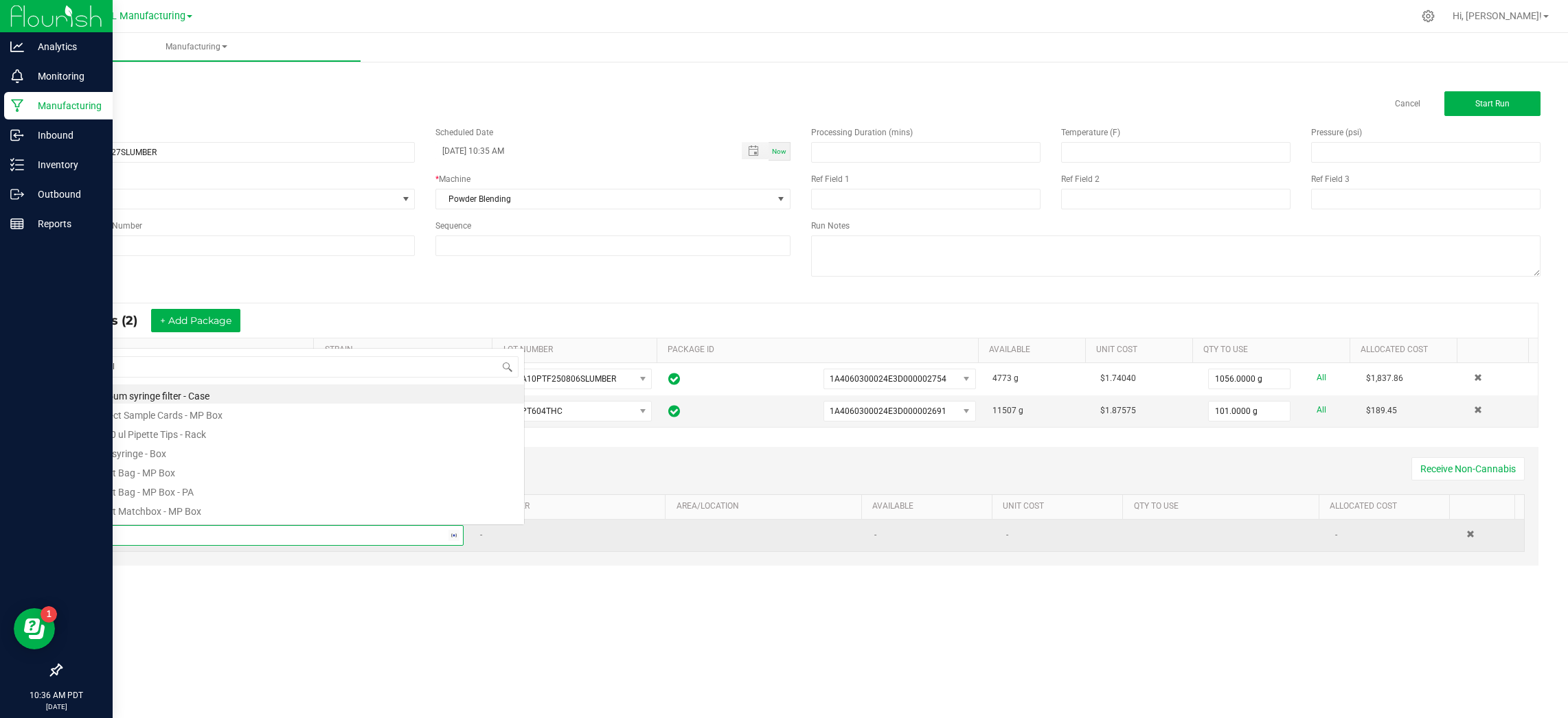
scroll to position [24, 0]
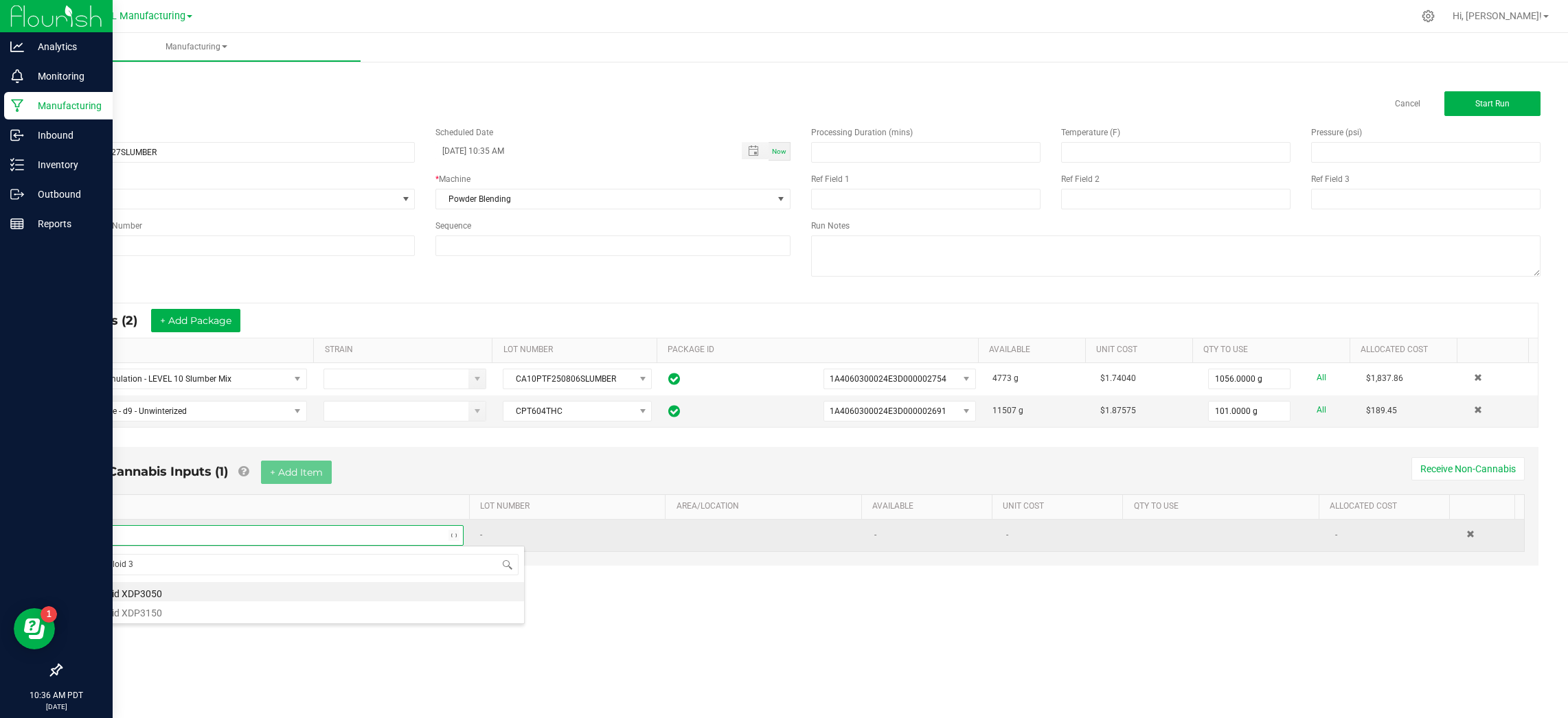
type input "syloid"
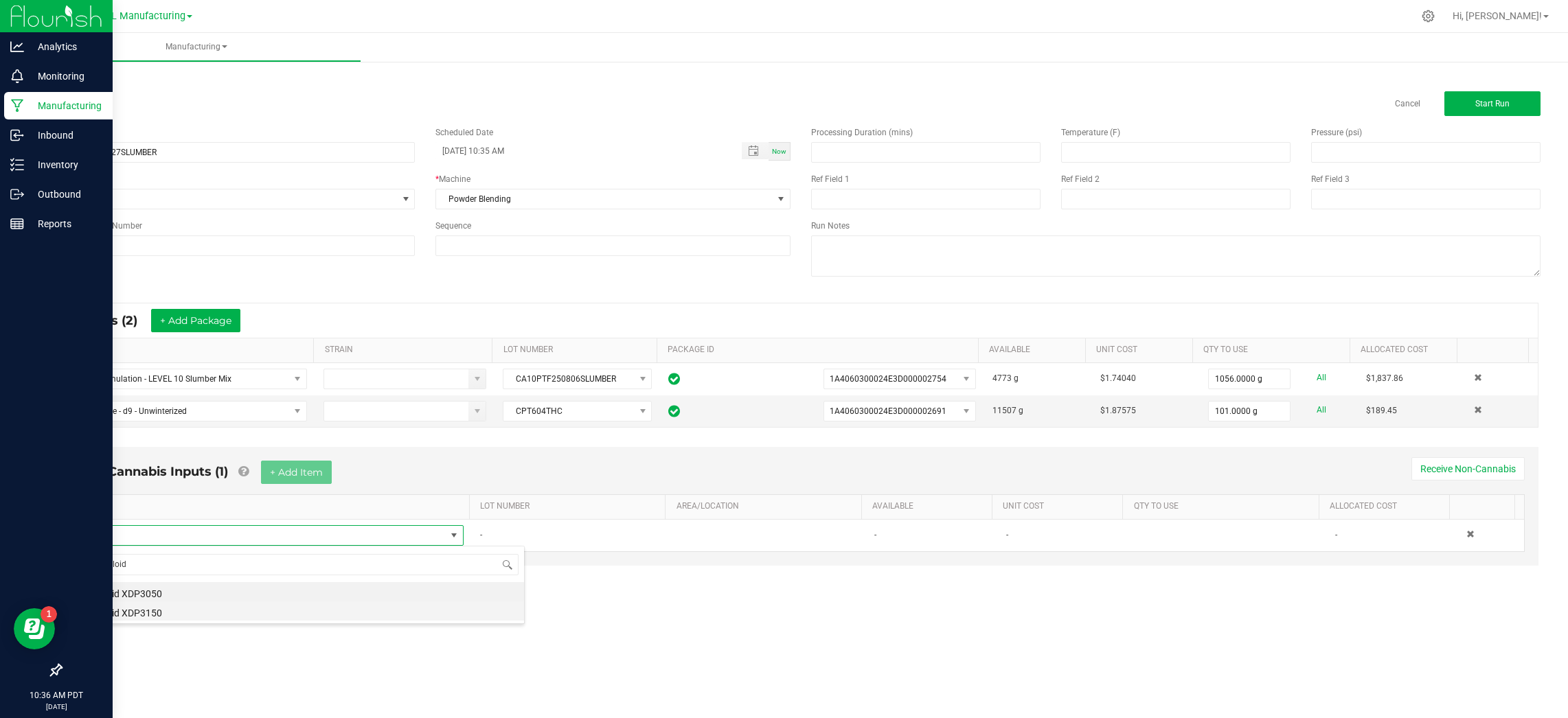
click at [203, 613] on li "Syloid XDP3150" at bounding box center [305, 610] width 439 height 19
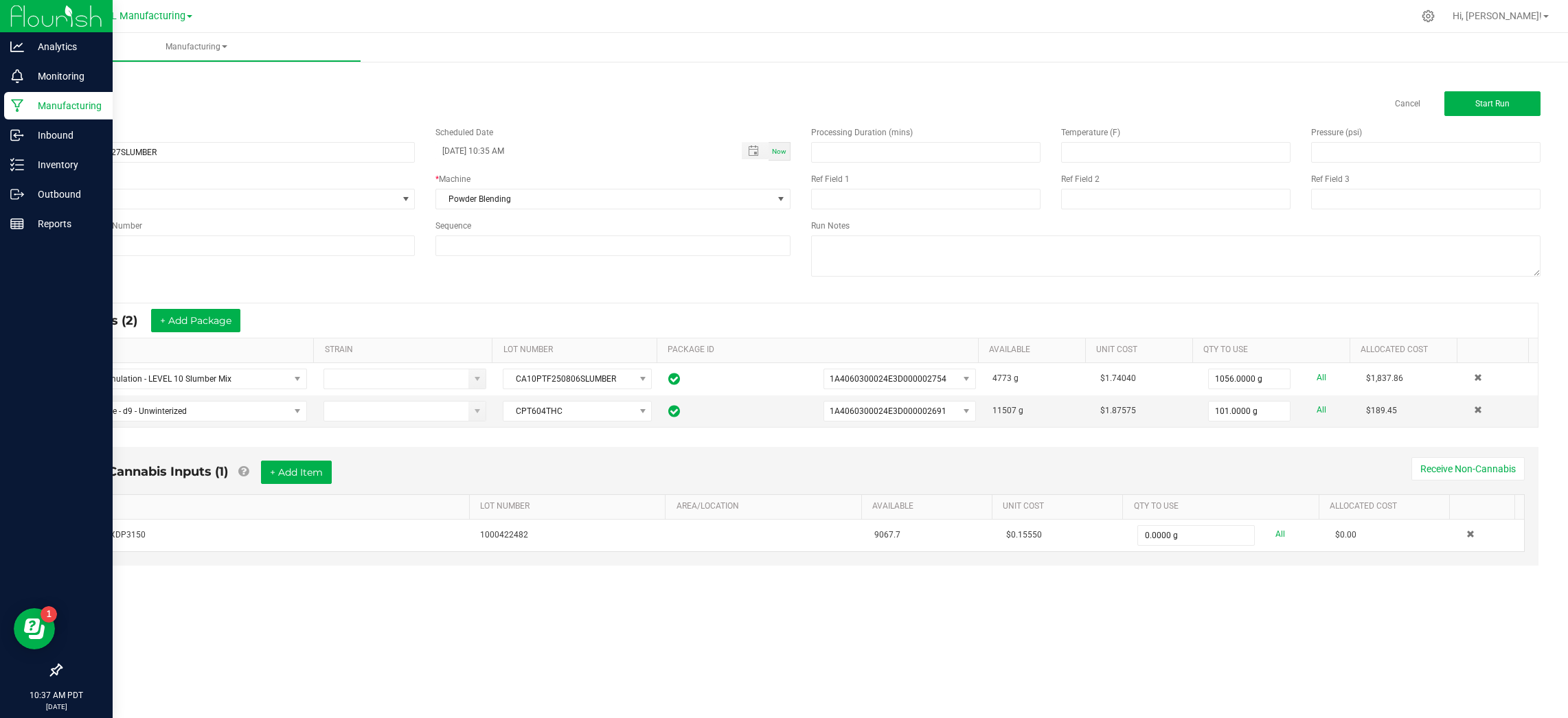
type input "0"
click at [1525, 110] on button "Start Run" at bounding box center [1492, 104] width 96 height 25
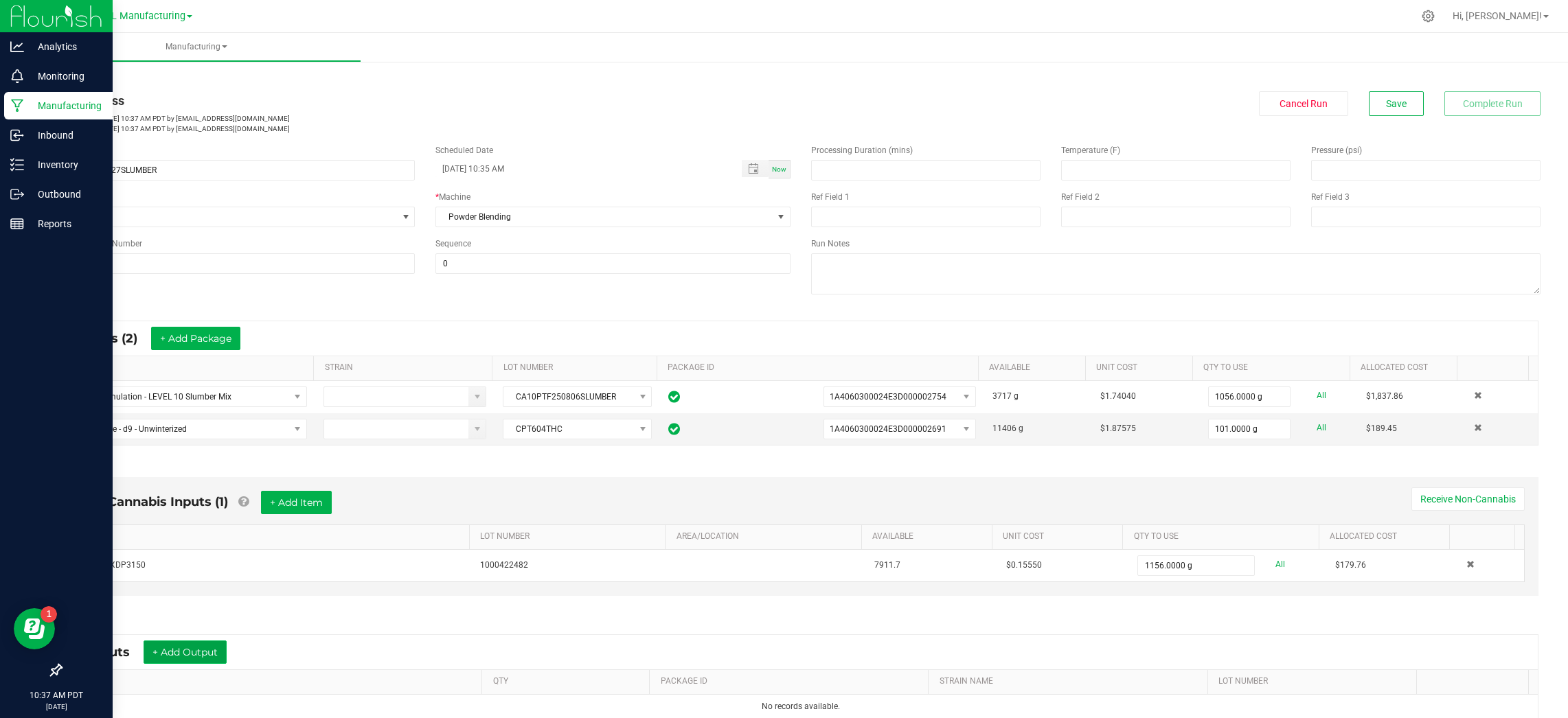
click at [180, 650] on button "+ Add Output" at bounding box center [185, 652] width 83 height 23
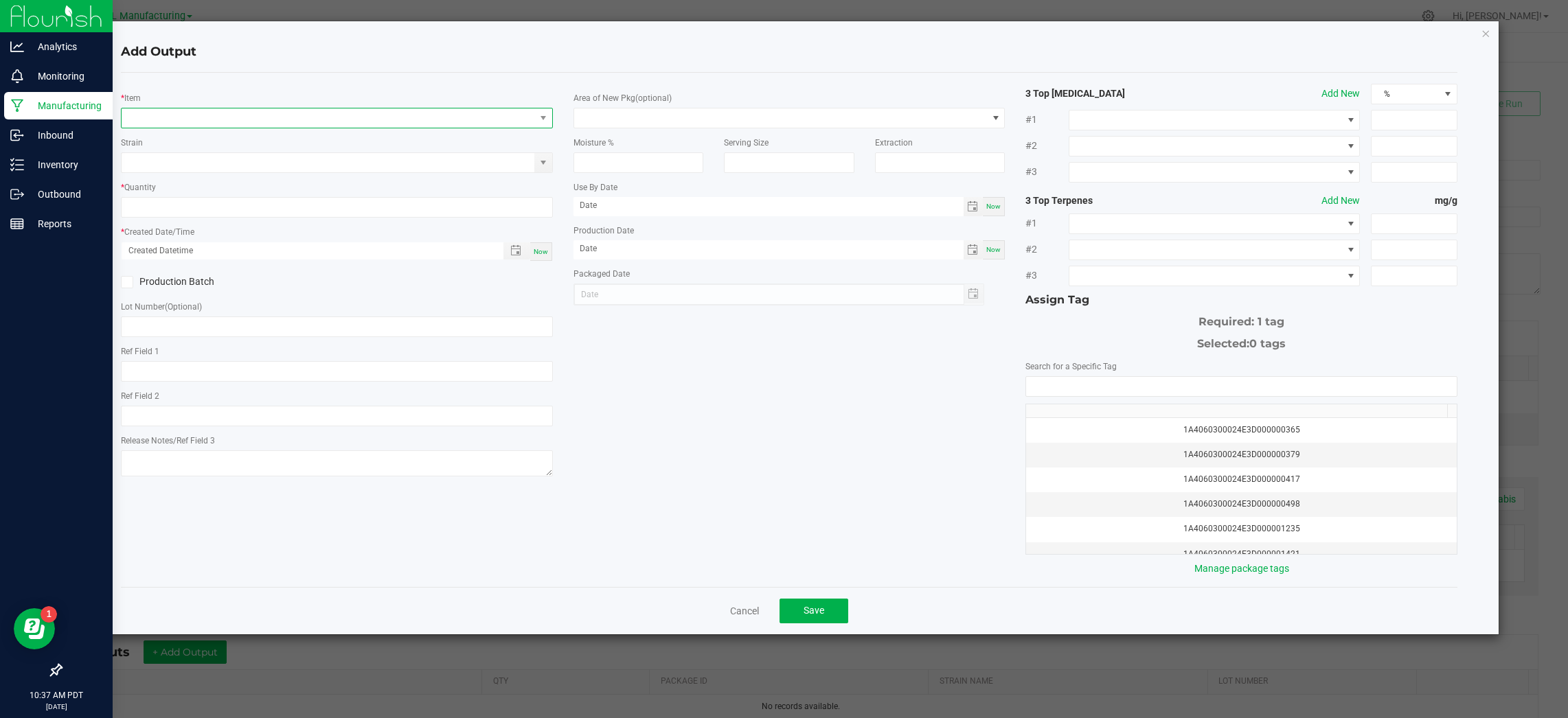
click at [200, 121] on span "NO DATA FOUND" at bounding box center [328, 118] width 414 height 19
type input "cls - slu"
click at [218, 174] on li "CLS - Slumber" at bounding box center [341, 174] width 439 height 19
click at [371, 213] on input "0" at bounding box center [337, 208] width 429 height 19
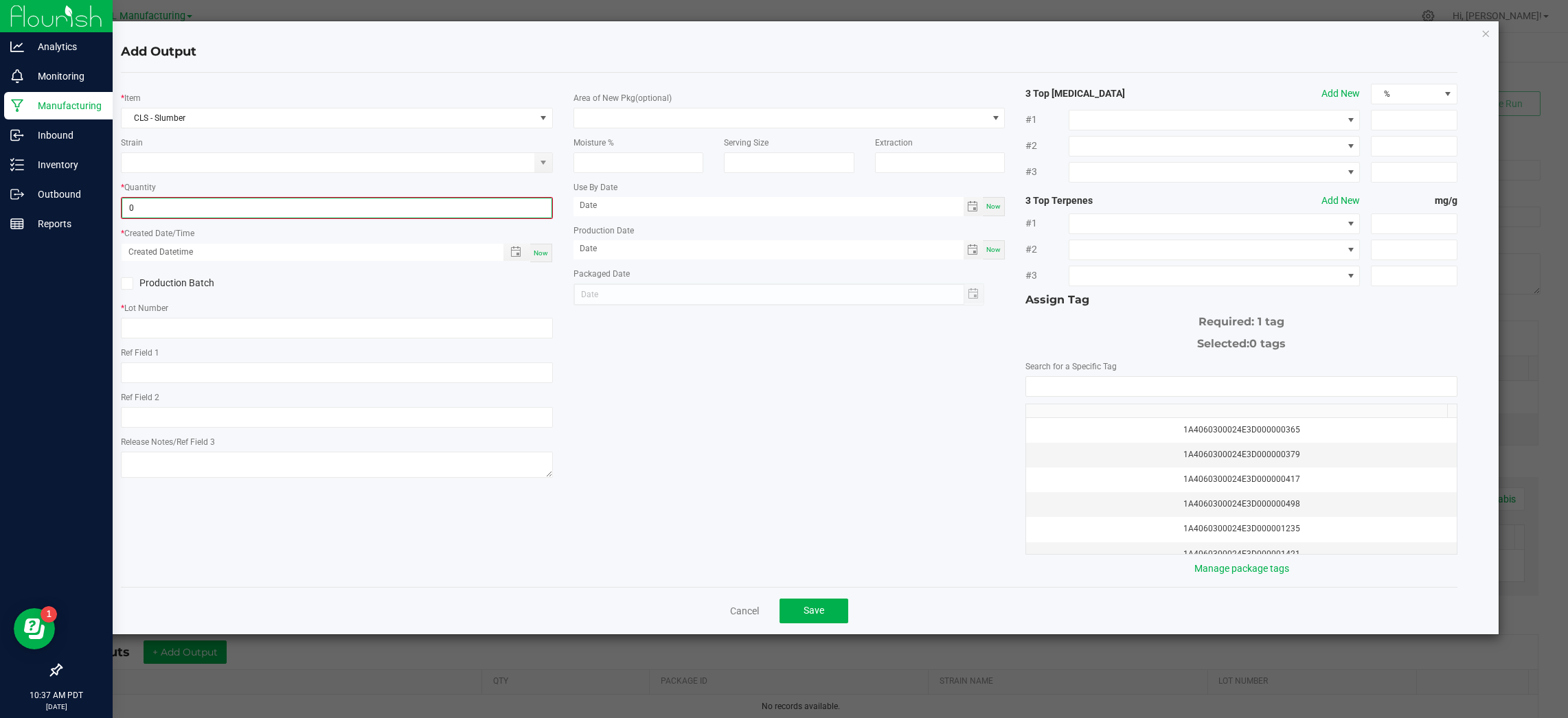
paste input "2296"
type input "2296.0000 g"
click at [535, 252] on span "Now" at bounding box center [540, 251] width 14 height 8
type input "08/27/2025 10:37 AM"
type input "[DATE]"
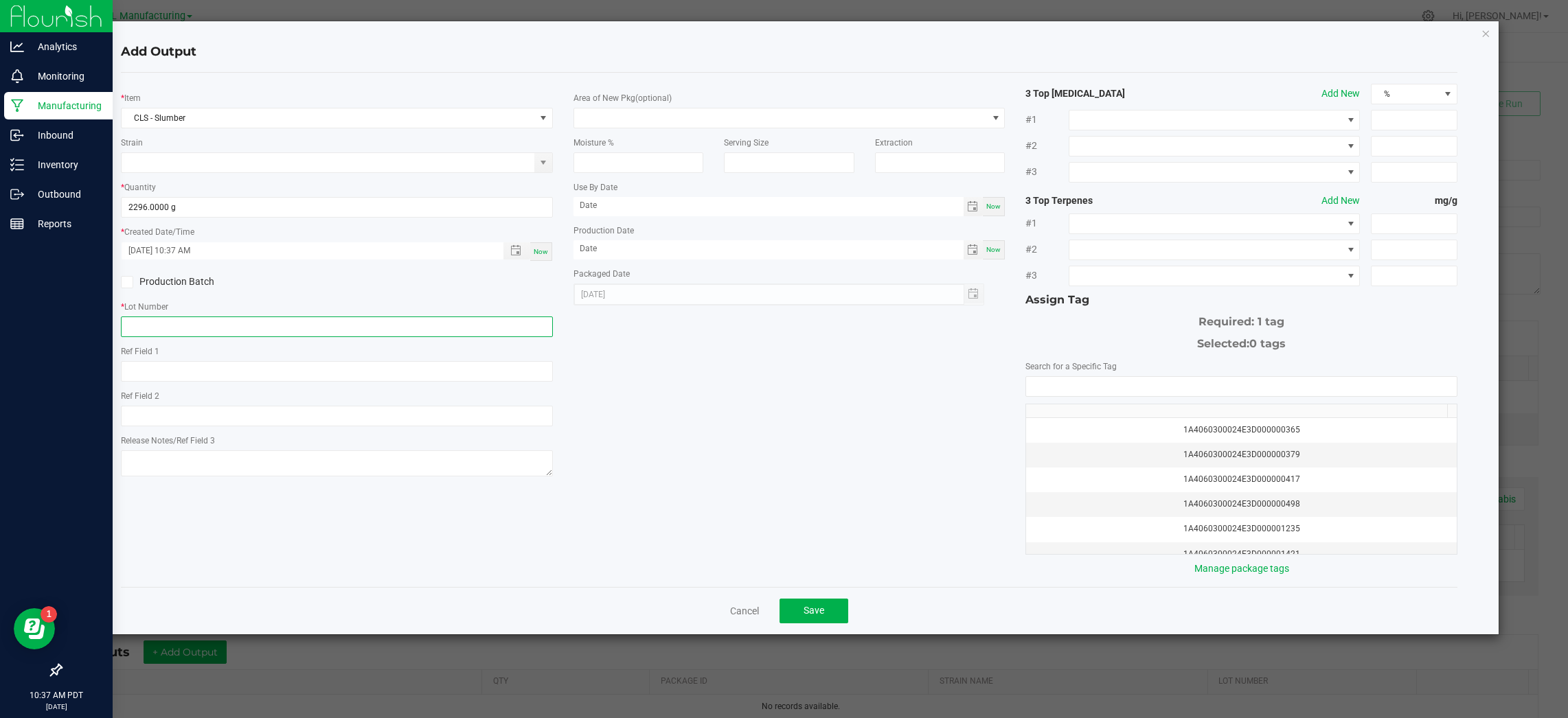
click at [261, 329] on input "text" at bounding box center [337, 326] width 432 height 21
paste input "CACLS250827SLUMBER"
type input "CACLS250827SLUMBER"
click at [1279, 392] on input "NO DATA FOUND" at bounding box center [1241, 386] width 430 height 19
paste input "1A4060300024E3D000002910"
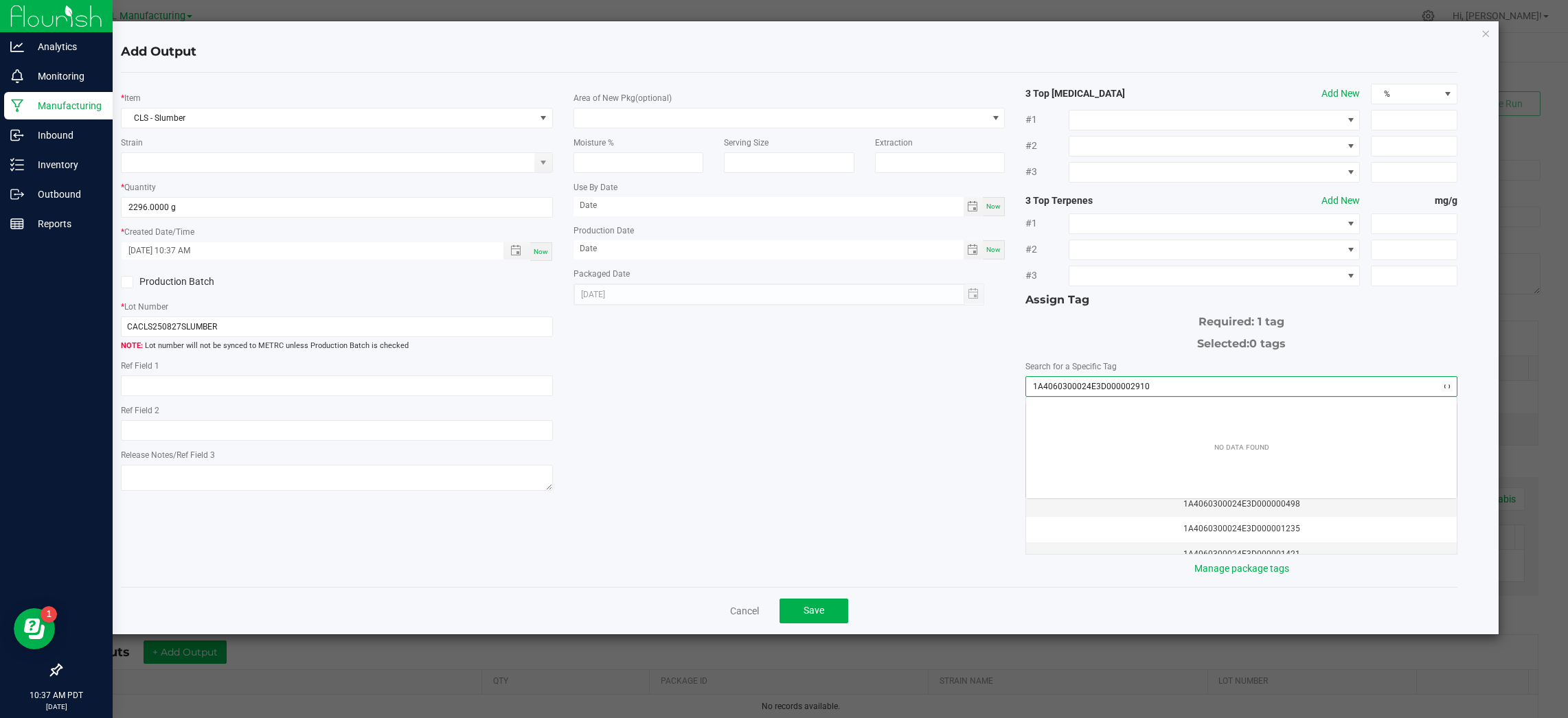
scroll to position [19, 430]
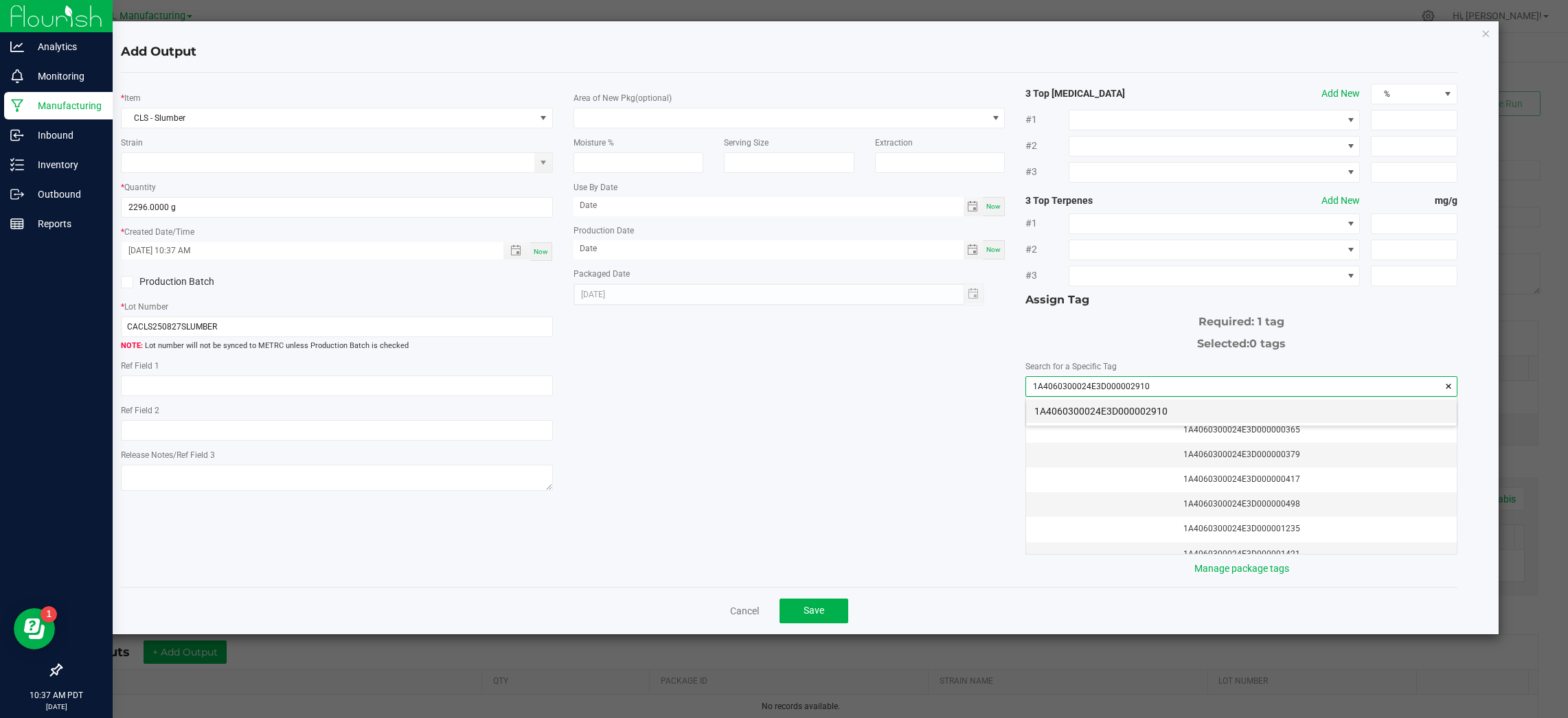
click at [1201, 407] on li "1A4060300024E3D000002910" at bounding box center [1241, 411] width 430 height 23
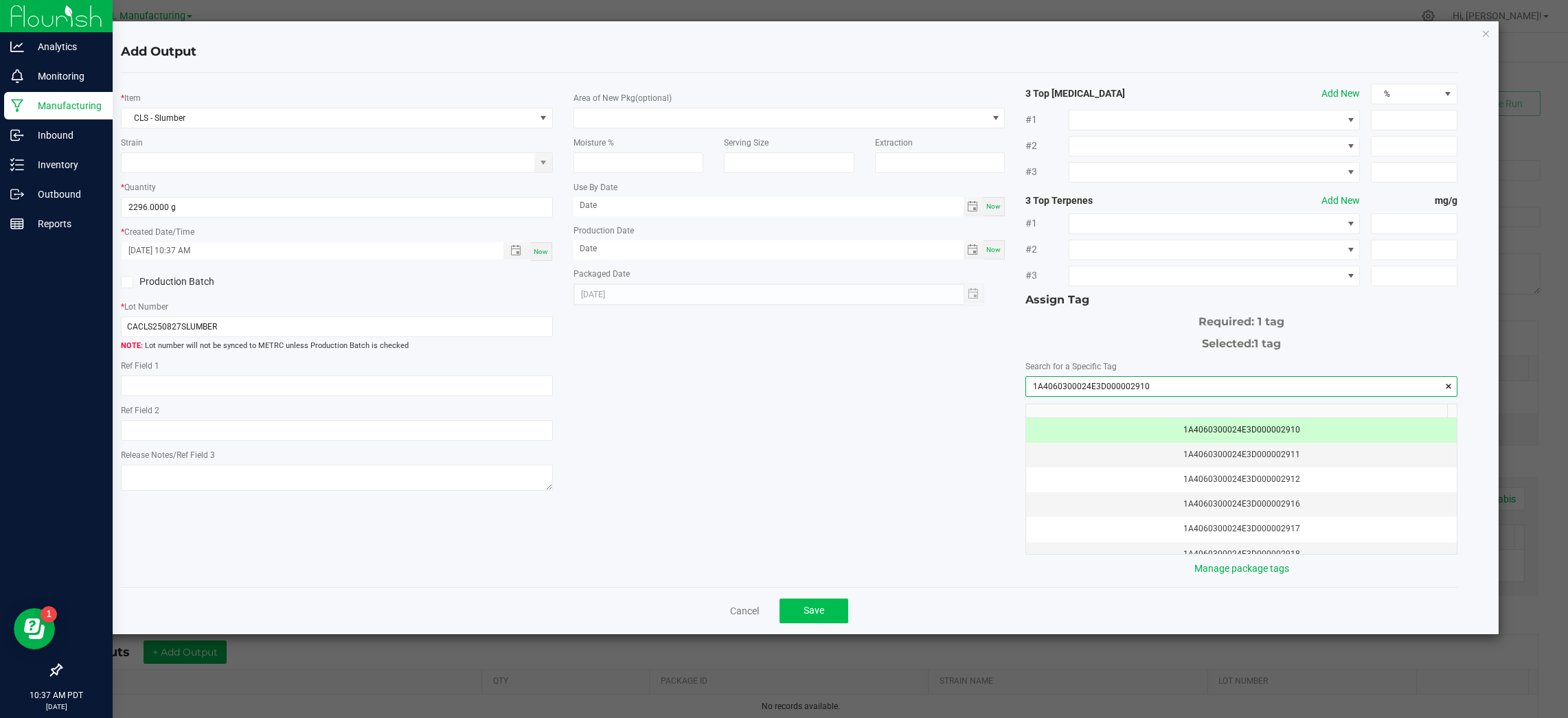
type input "1A4060300024E3D000002910"
click at [809, 604] on button "Save" at bounding box center [814, 611] width 69 height 25
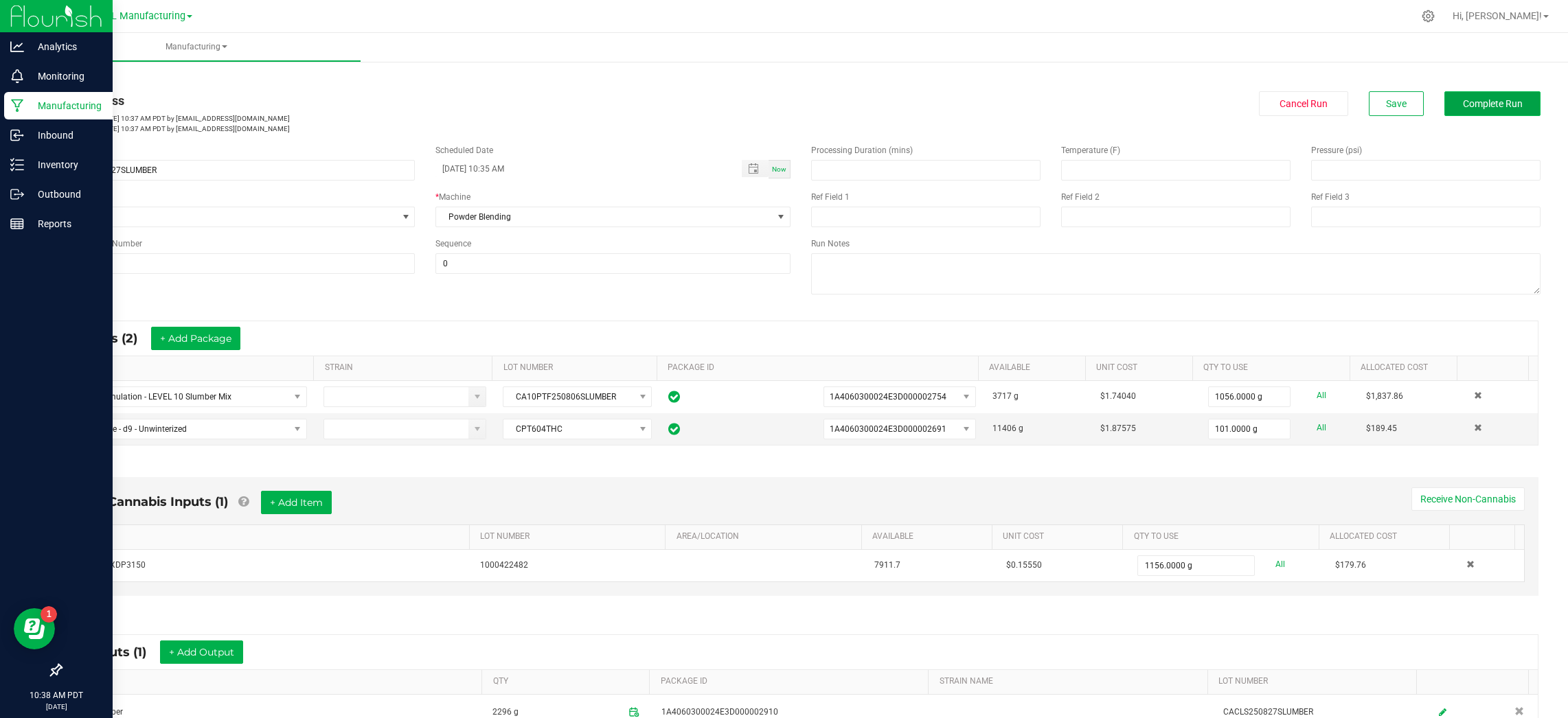
click at [1496, 99] on span "Complete Run" at bounding box center [1493, 104] width 60 height 11
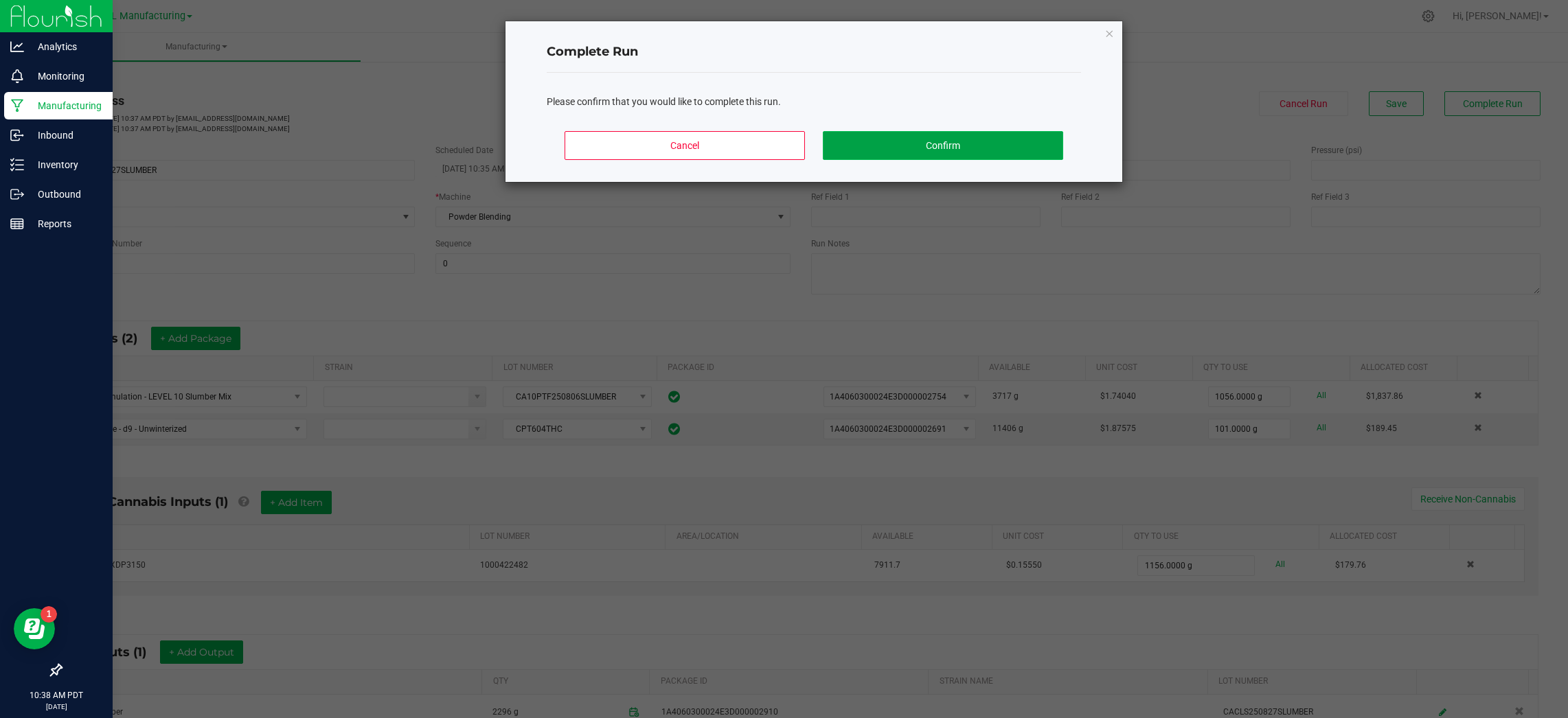
click at [1025, 145] on button "Confirm" at bounding box center [943, 145] width 241 height 29
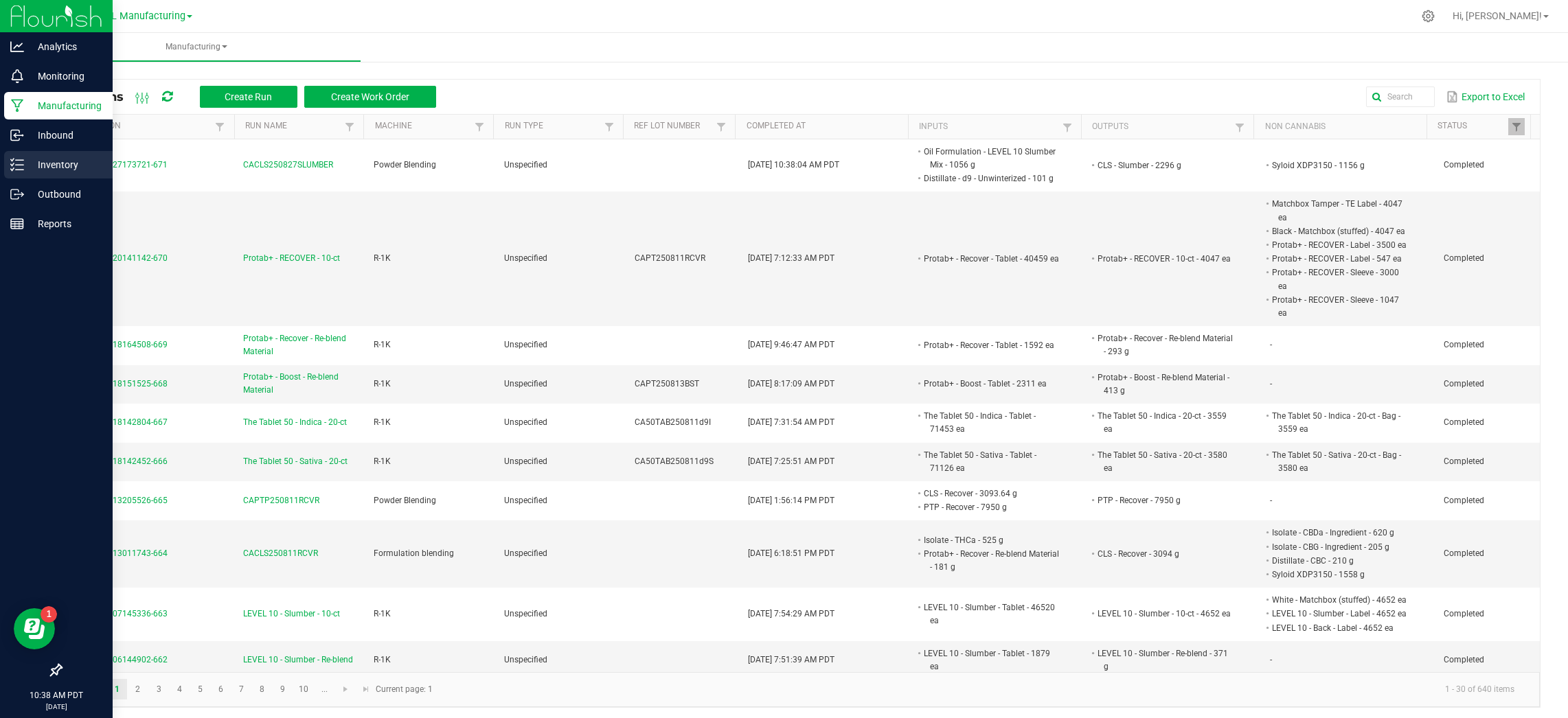
click at [44, 156] on p "Inventory" at bounding box center [65, 164] width 83 height 17
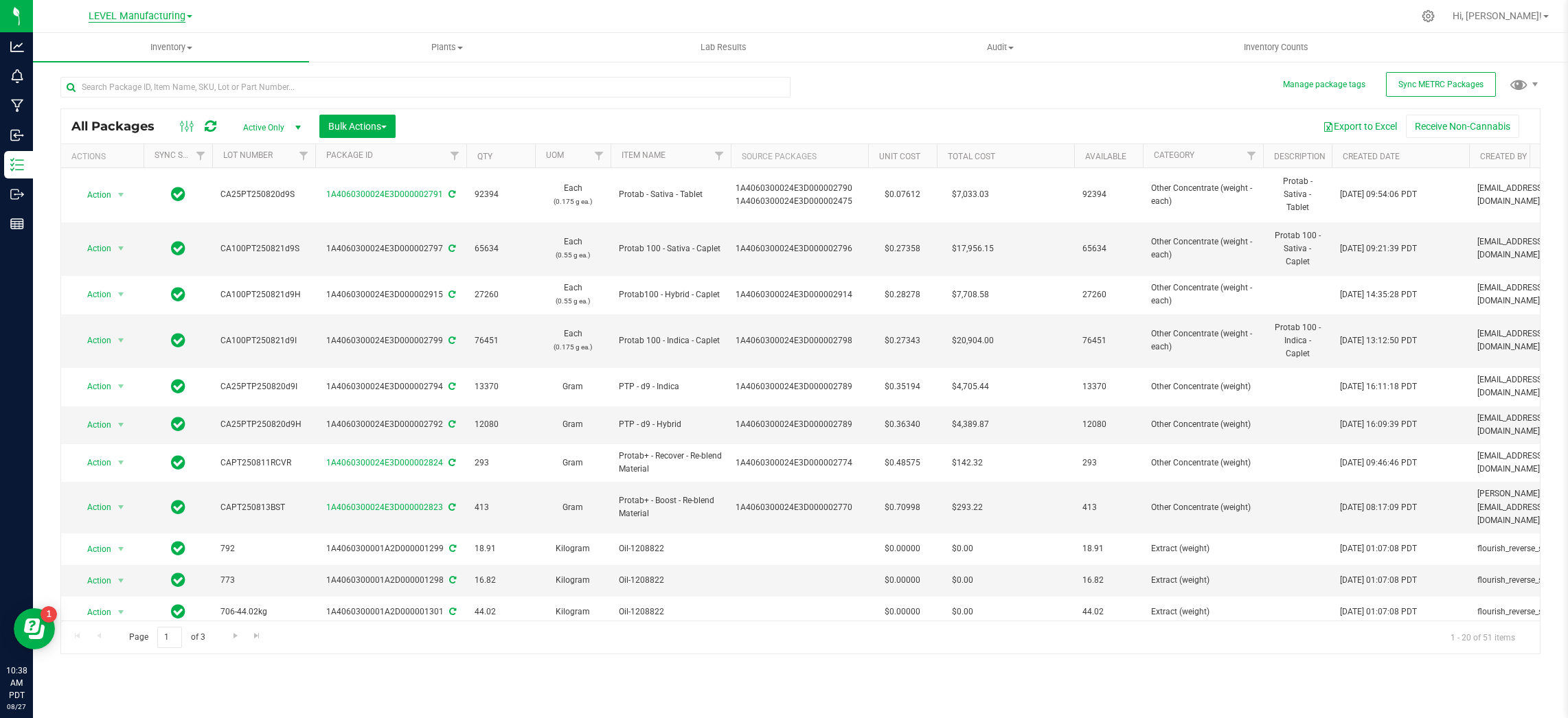
click at [174, 10] on span "LEVEL Manufacturing" at bounding box center [137, 16] width 97 height 13
click at [463, 91] on input "text" at bounding box center [425, 87] width 730 height 21
click at [170, 46] on span "Inventory" at bounding box center [170, 47] width 277 height 13
click at [160, 173] on ul "All packages All inventory Waste log Create inventory From packages From bill o…" at bounding box center [170, 124] width 277 height 124
click at [160, 165] on th "Sync Status" at bounding box center [178, 156] width 69 height 24
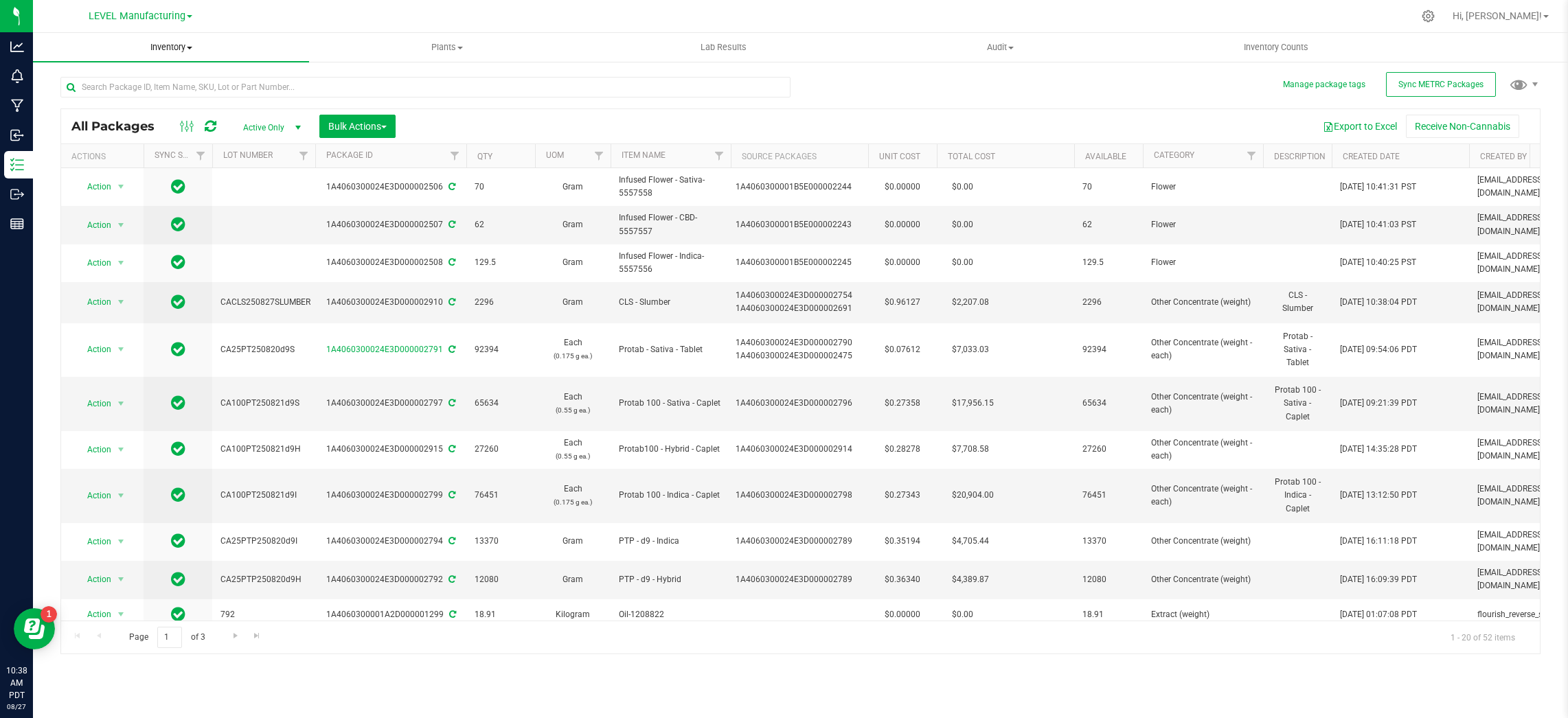
click at [175, 48] on span "Inventory" at bounding box center [170, 47] width 277 height 13
click at [155, 165] on li "From bill of materials" at bounding box center [170, 165] width 277 height 17
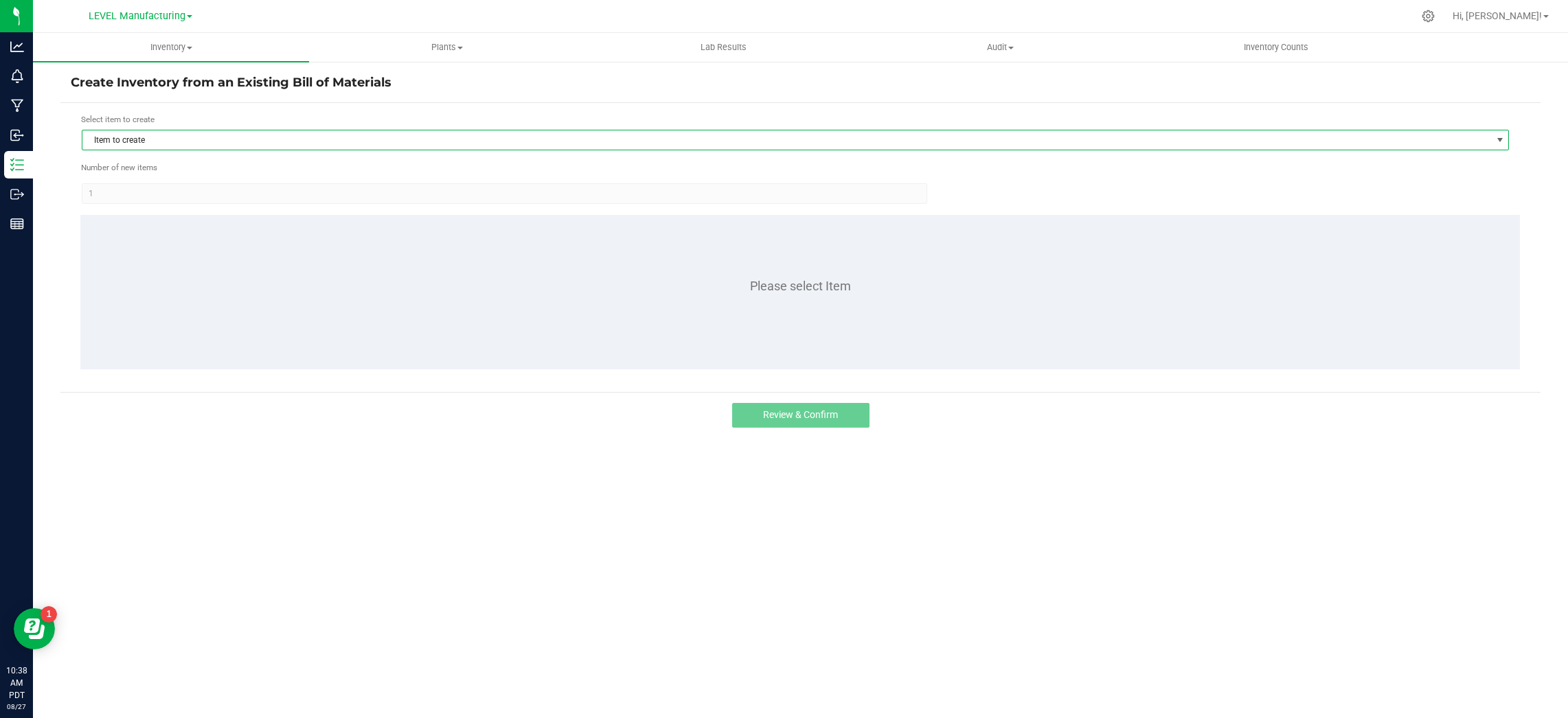
click at [241, 141] on span "Item to create" at bounding box center [787, 139] width 1408 height 19
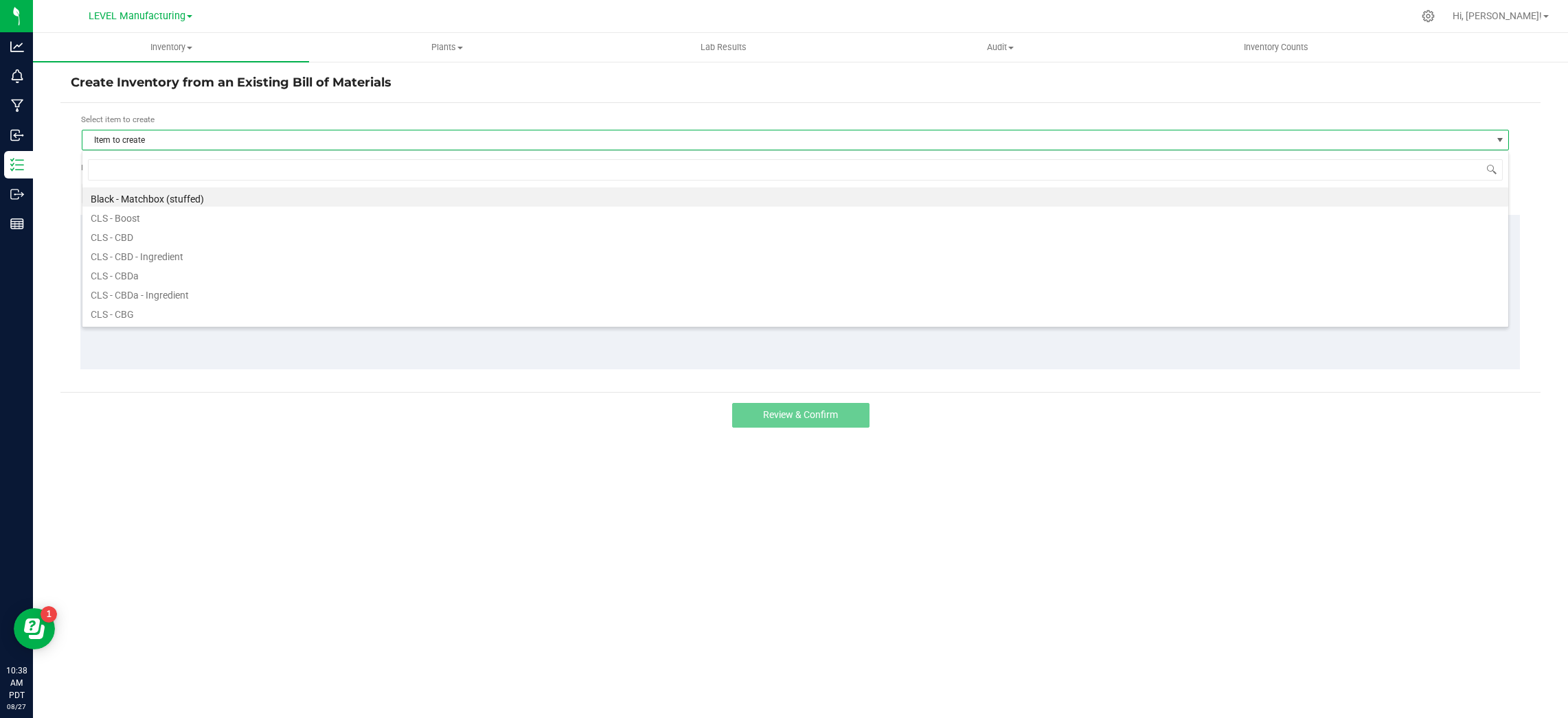
scroll to position [21, 1427]
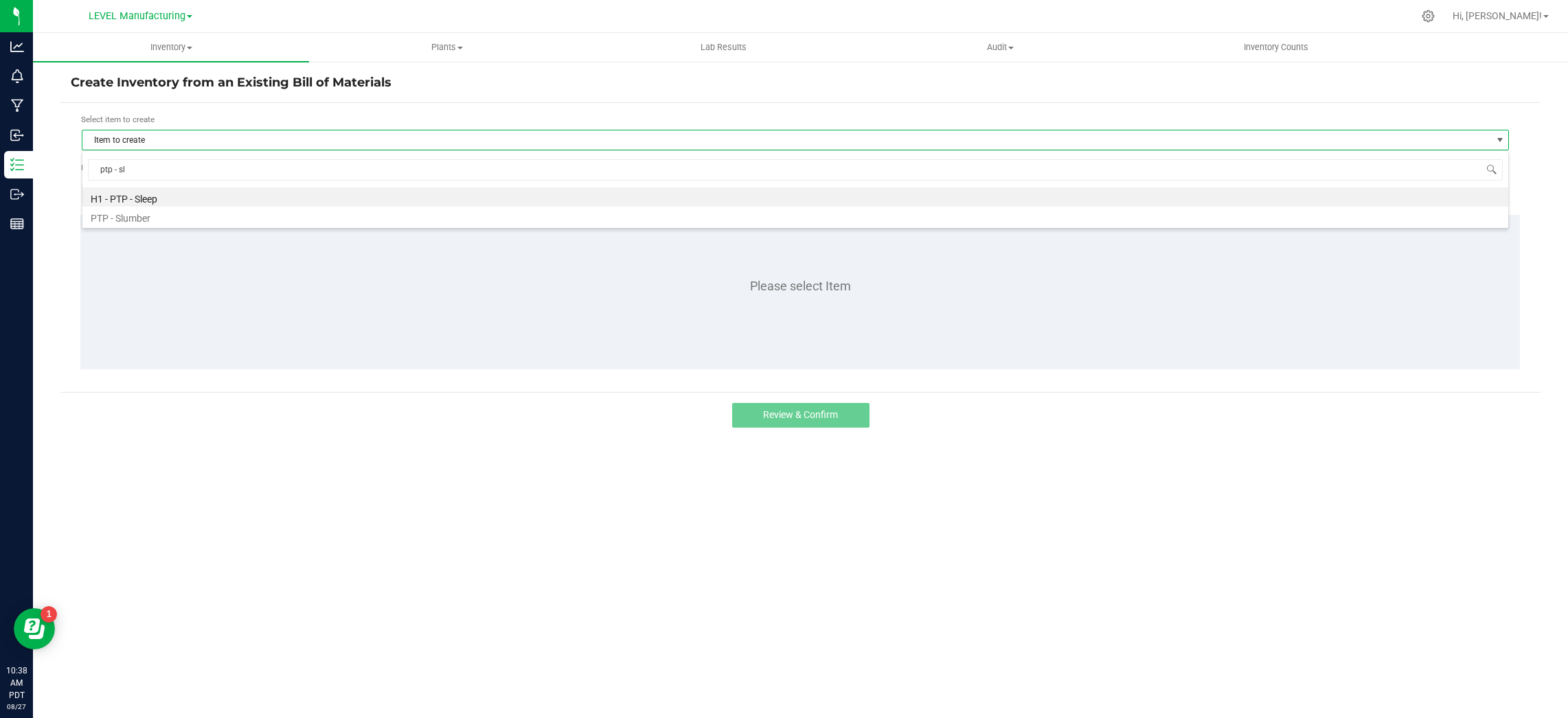
type input "ptp - slu"
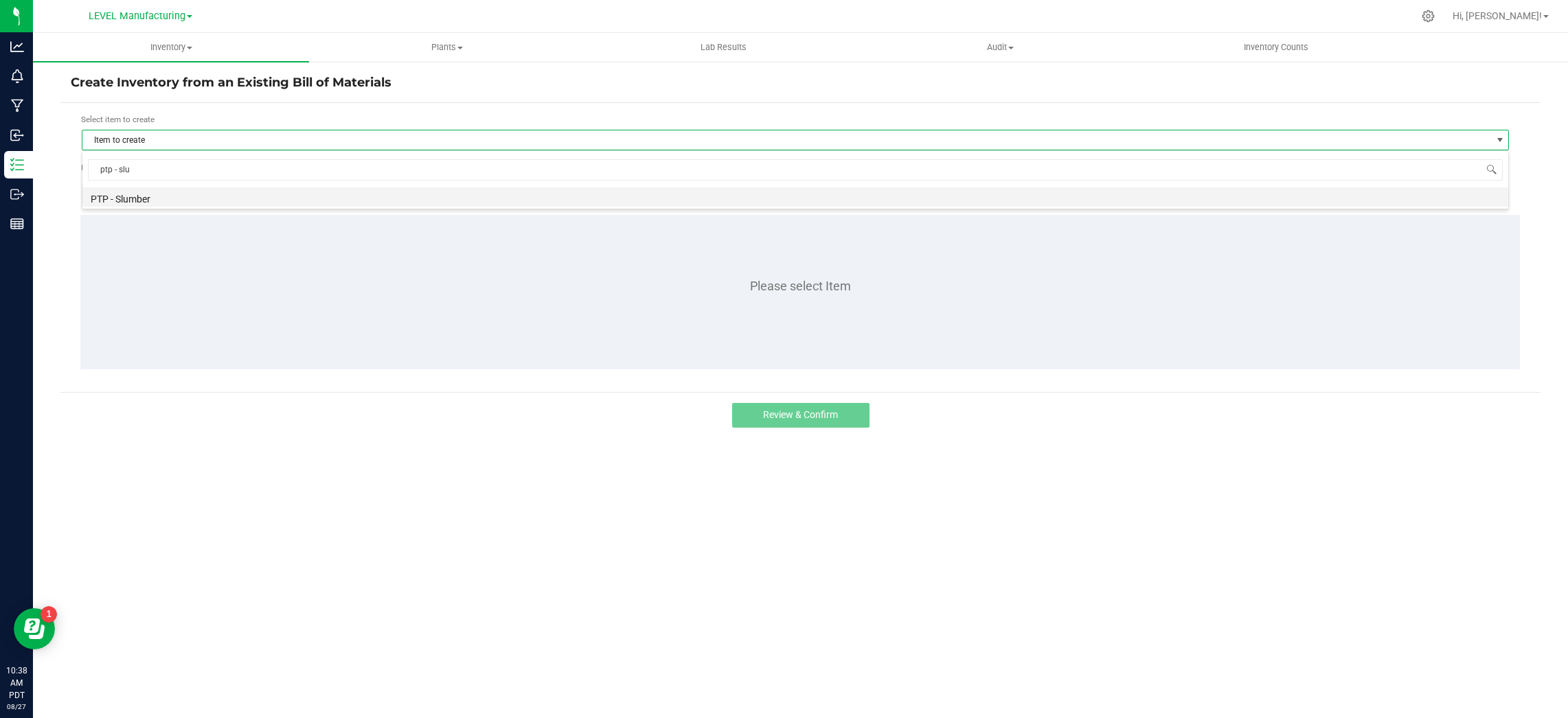
click at [222, 195] on li "PTP - Slumber" at bounding box center [795, 196] width 1426 height 19
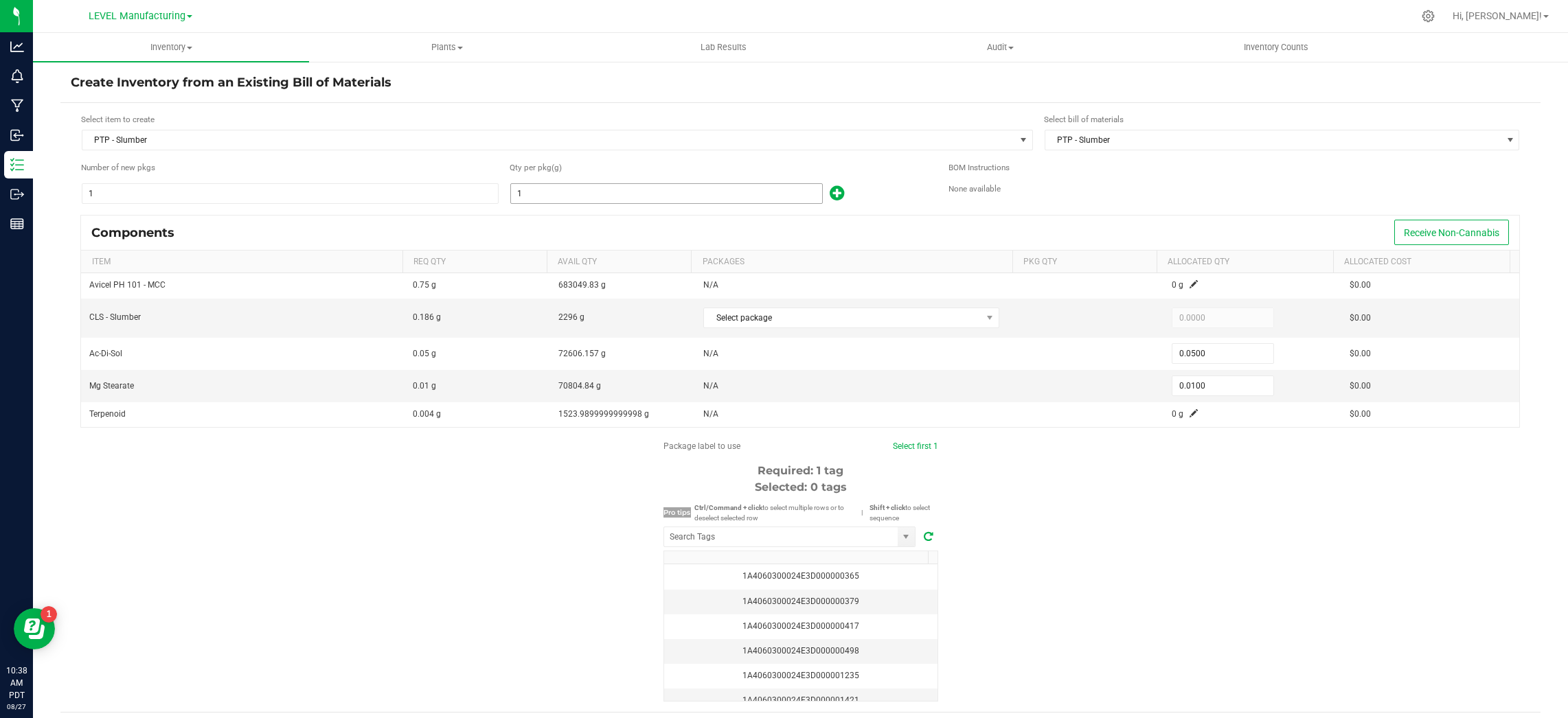
click at [608, 185] on input "1" at bounding box center [667, 193] width 311 height 19
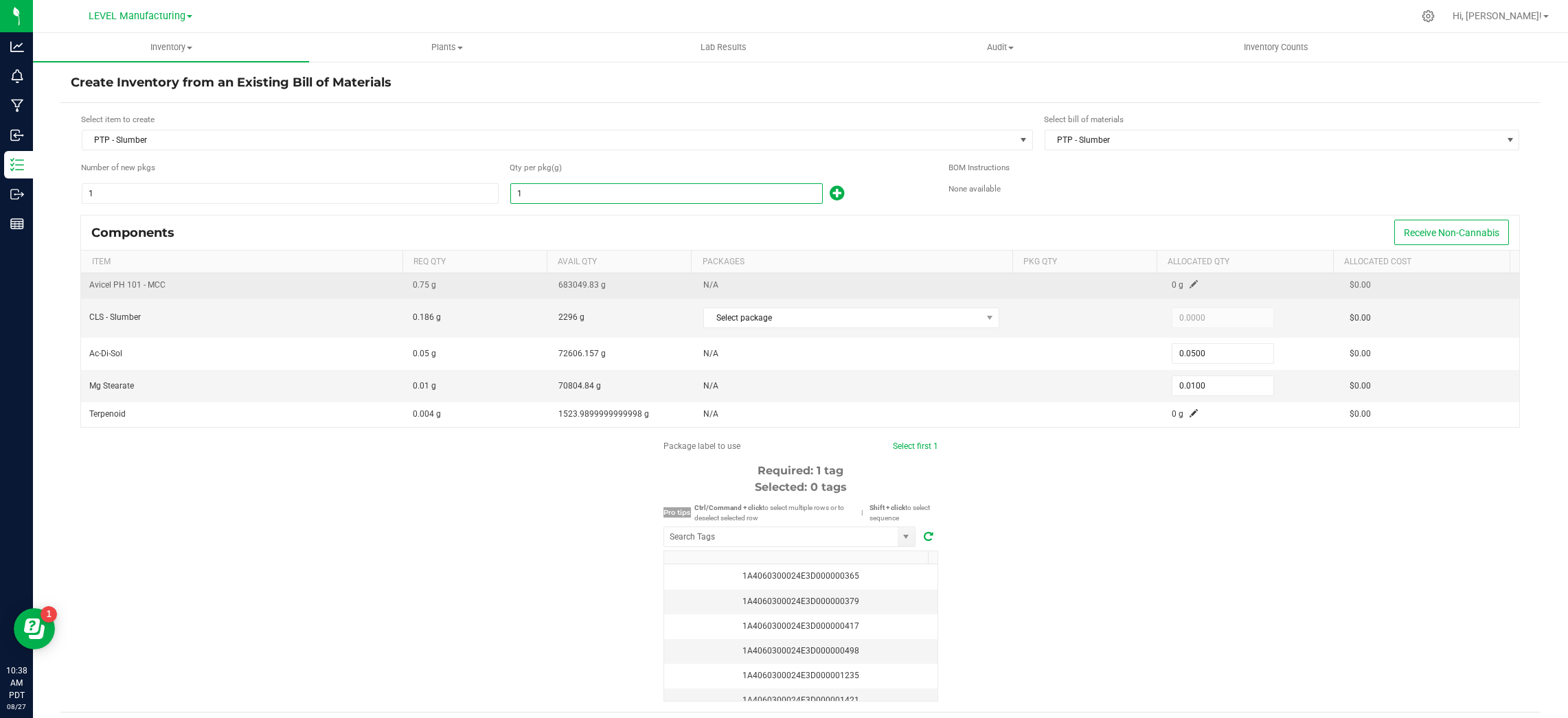
paste input "0420"
type input "10420"
type input "521.0000"
type input "104.2000"
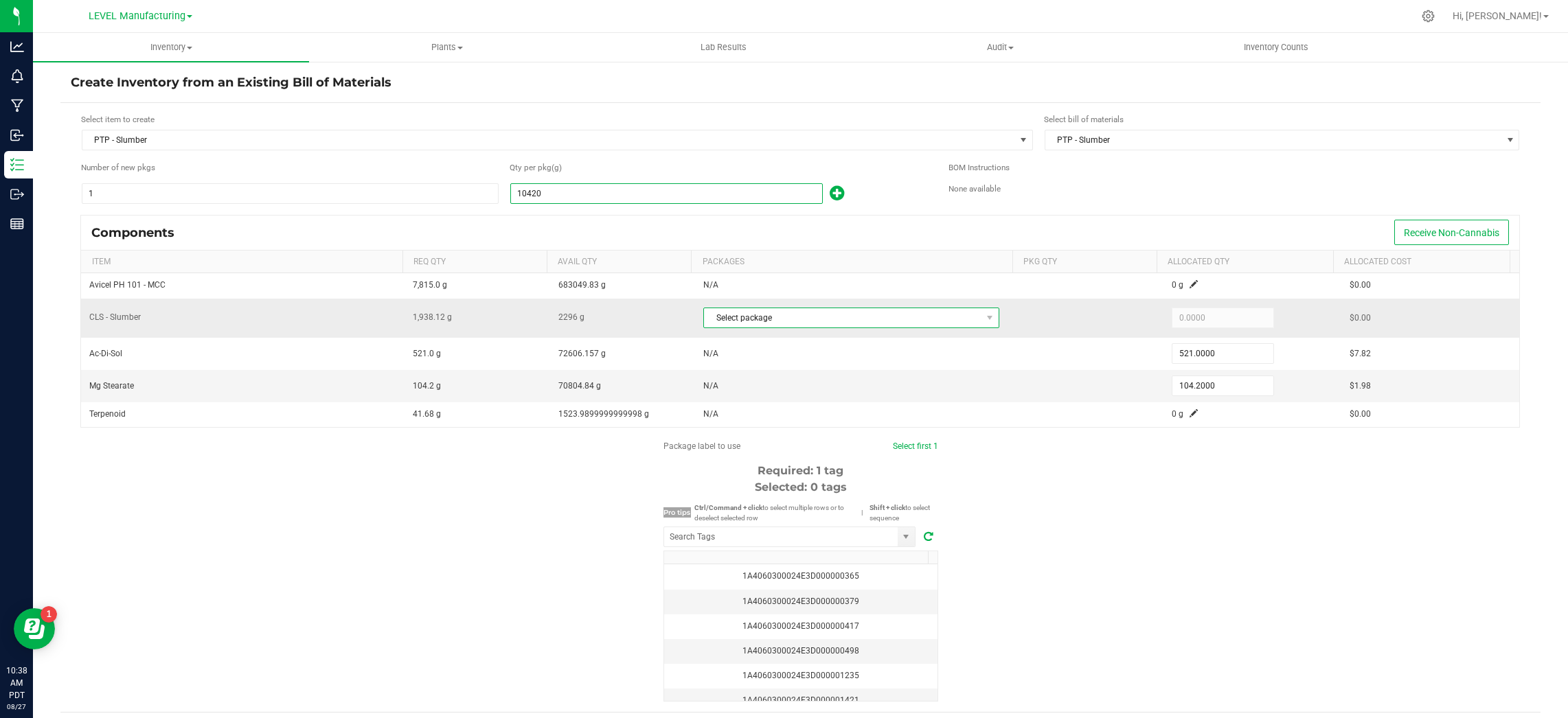
type input "10,420.0000"
click at [796, 321] on span "Select package" at bounding box center [842, 317] width 277 height 19
click at [796, 381] on li "1A4060300024E3D000002910 (CACLS250827SLUMBER)" at bounding box center [849, 374] width 307 height 19
click at [1027, 315] on span "2296 g" at bounding box center [1039, 318] width 26 height 10
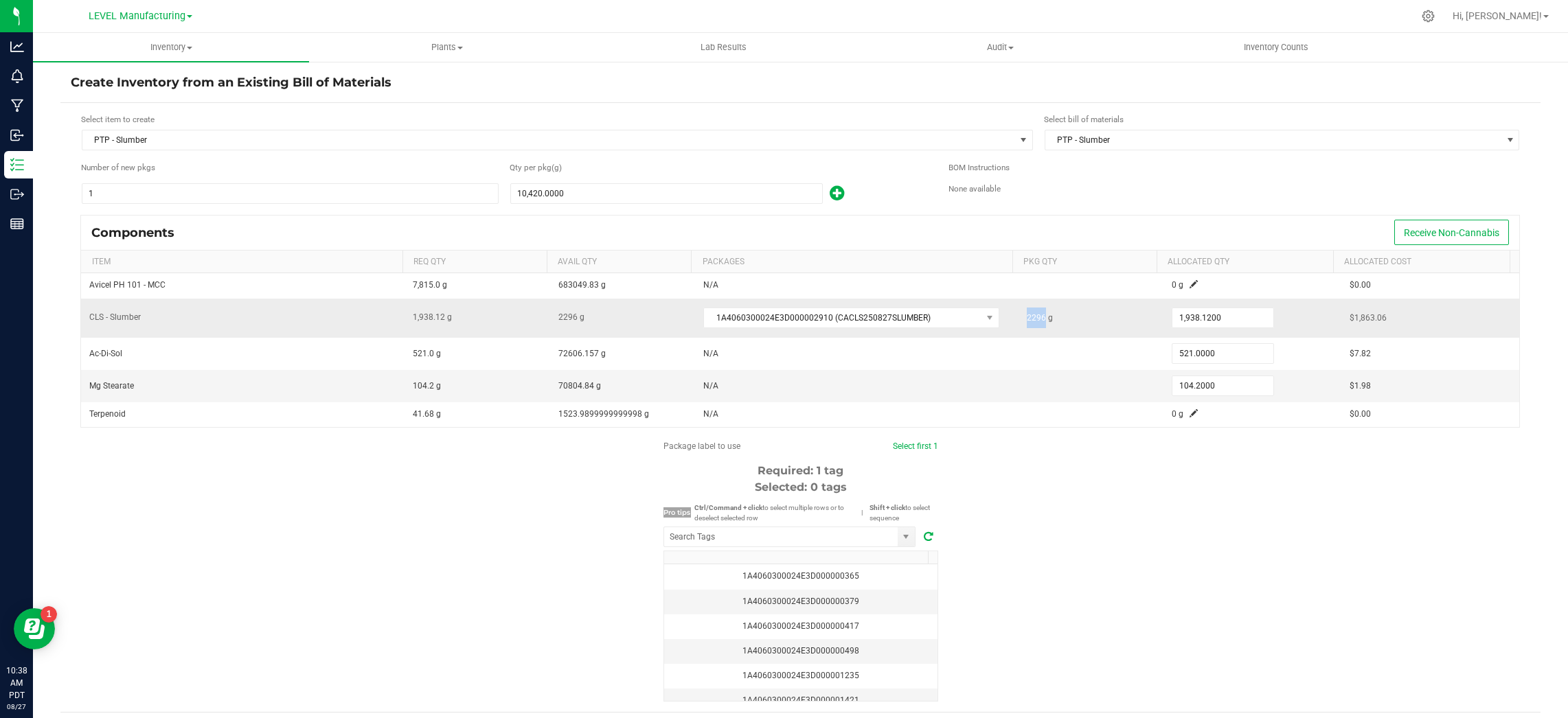
click at [1027, 315] on span "2296 g" at bounding box center [1039, 318] width 26 height 10
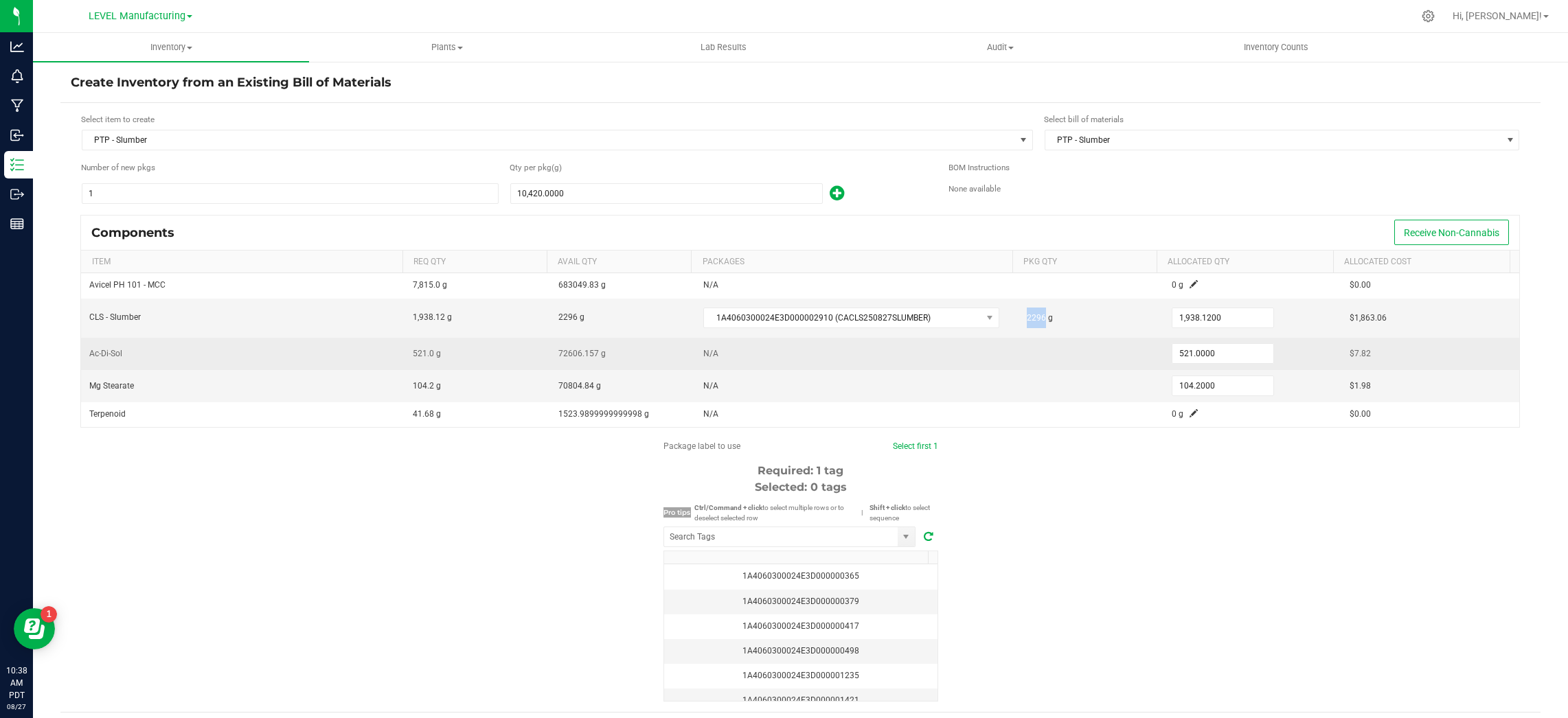
copy span "2296"
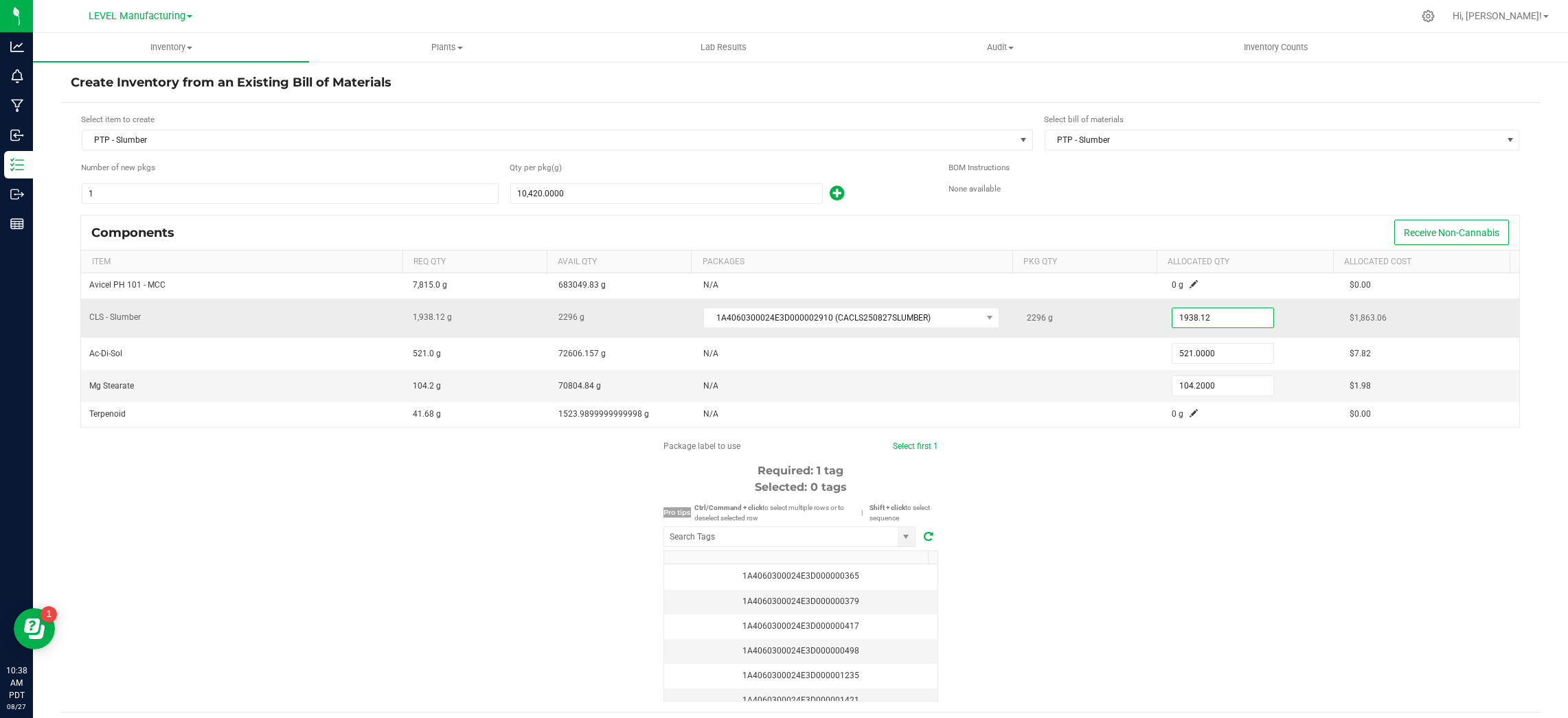
click at [1223, 319] on input "1938.12" at bounding box center [1222, 317] width 101 height 19
paste input "2296"
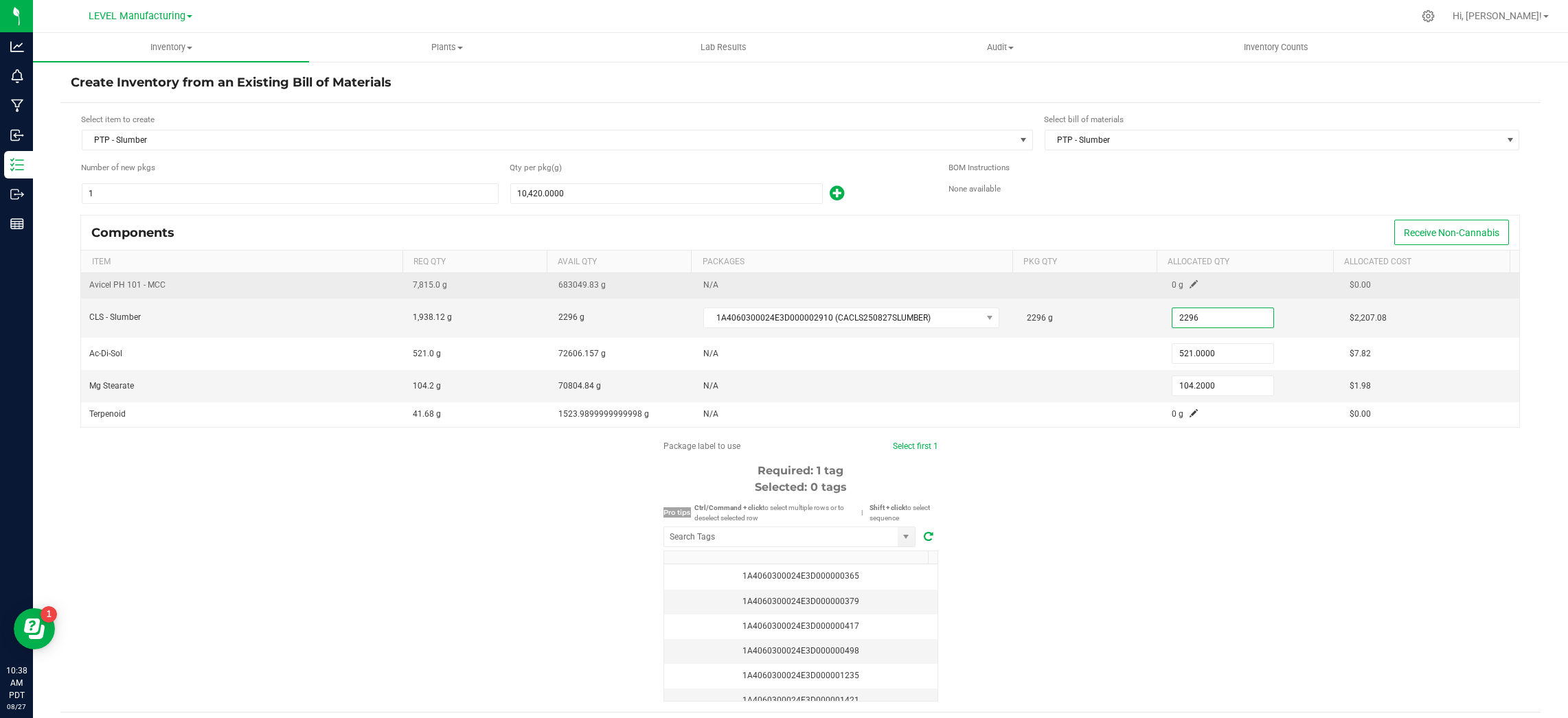
type input "2,296.0000"
click at [1190, 280] on span at bounding box center [1194, 284] width 8 height 8
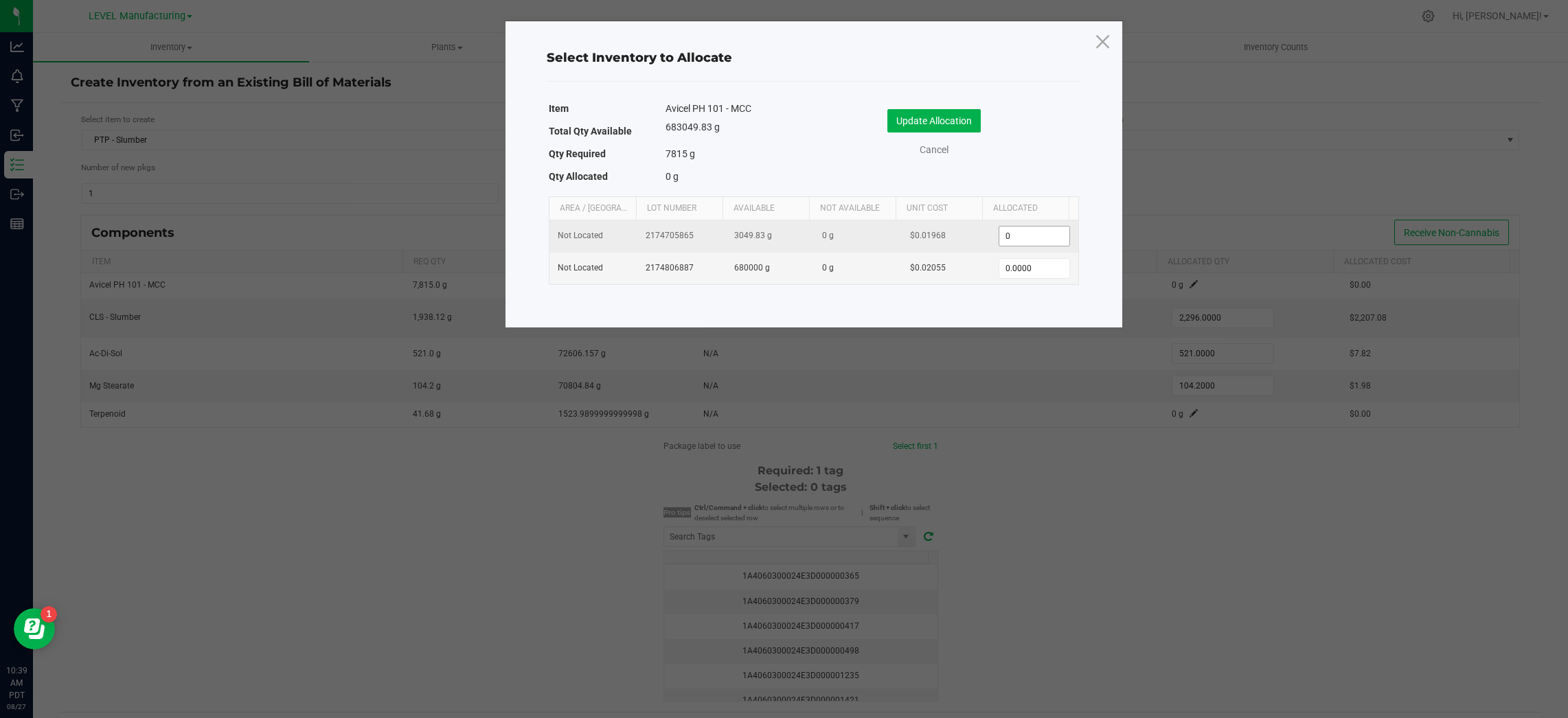
click at [1043, 240] on input "0" at bounding box center [1034, 235] width 70 height 19
paste input "713"
click at [1024, 234] on input "7130" at bounding box center [1034, 235] width 70 height 19
type input "7,130.0000"
click at [741, 233] on span "3049.83 g" at bounding box center [753, 235] width 38 height 10
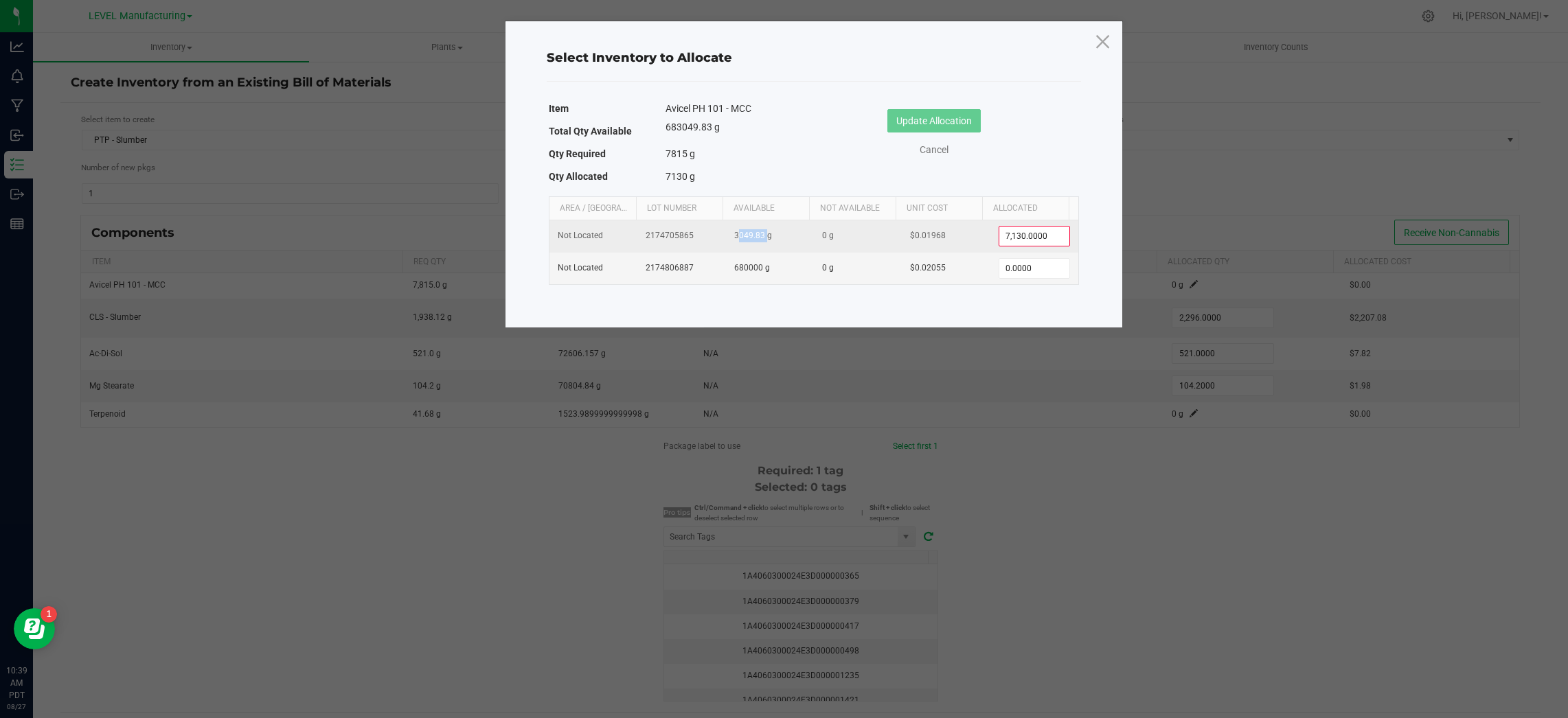
click at [741, 233] on span "3049.83 g" at bounding box center [753, 235] width 38 height 10
copy span "3049.83"
click at [1035, 269] on input "0" at bounding box center [1034, 268] width 70 height 19
type input "4,010.0000"
click at [748, 235] on span "3049.83 g" at bounding box center [753, 235] width 38 height 10
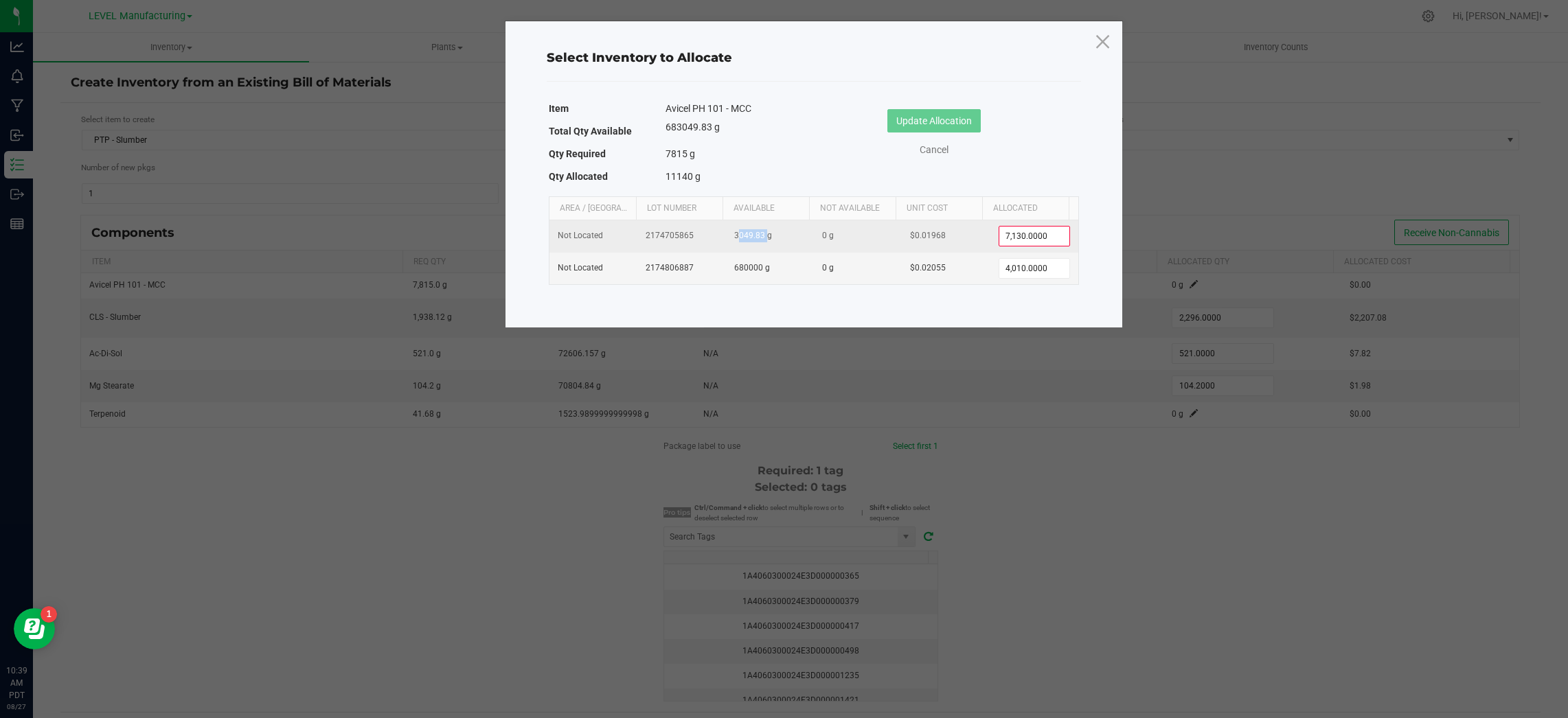
click at [748, 235] on span "3049.83 g" at bounding box center [753, 235] width 38 height 10
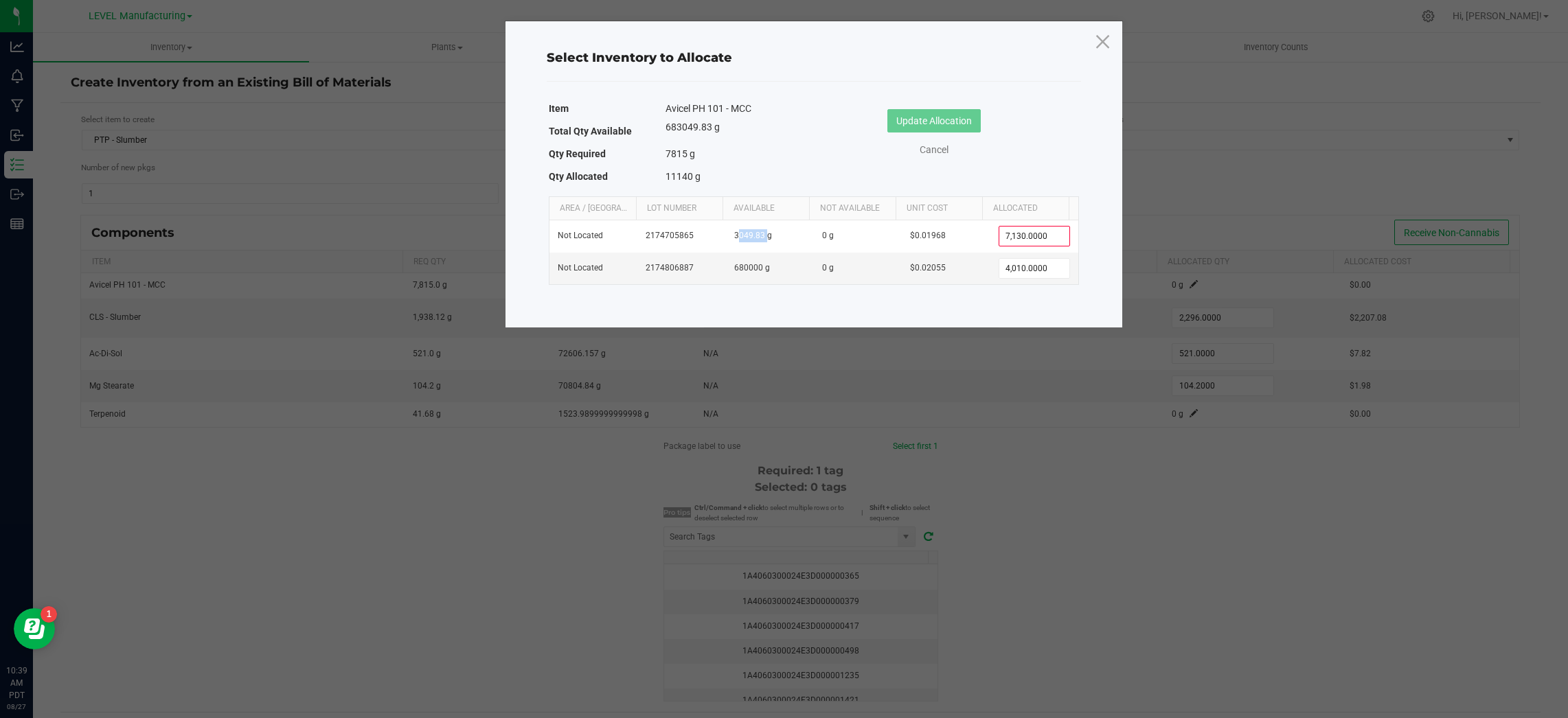
copy span "3049.83"
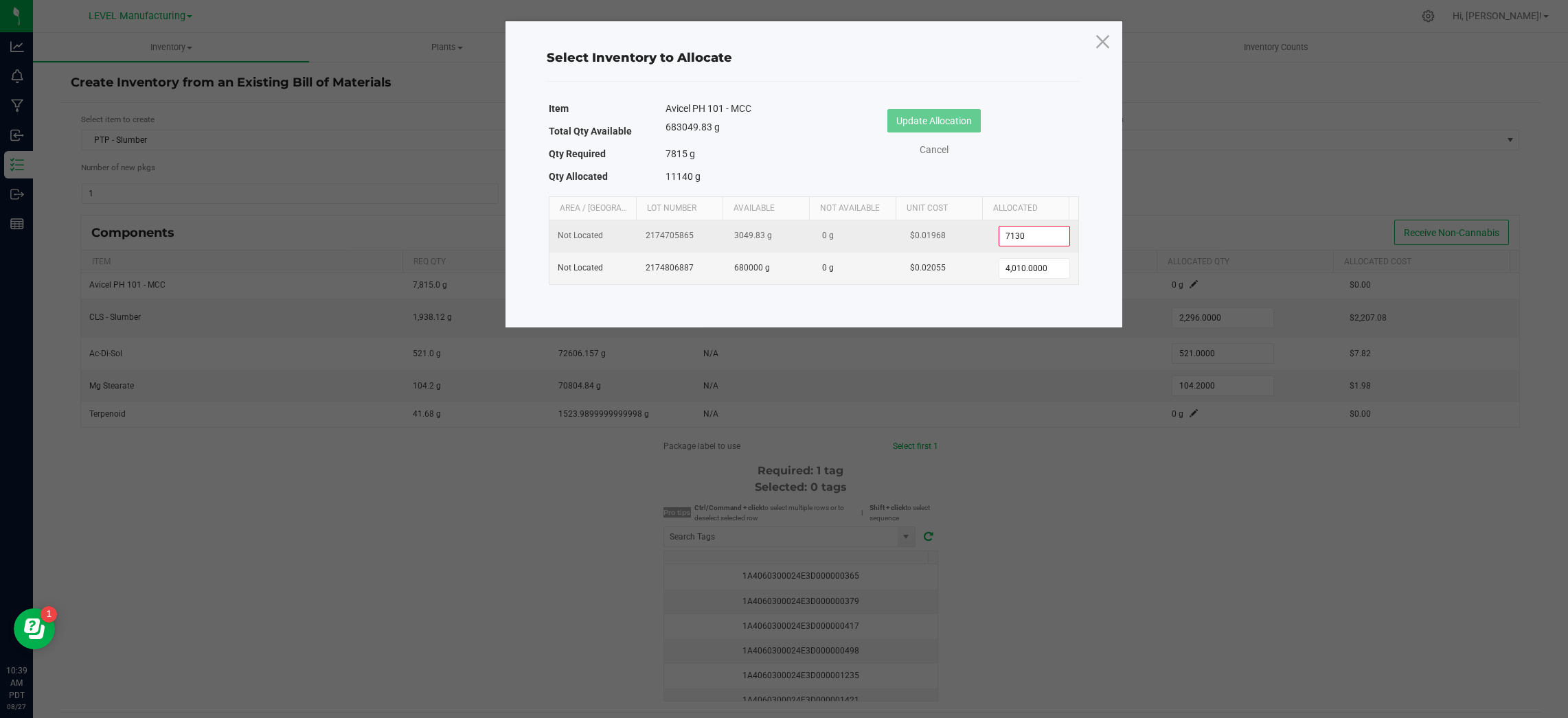
click at [1037, 241] on input "7130" at bounding box center [1034, 235] width 70 height 19
paste input "3049.83"
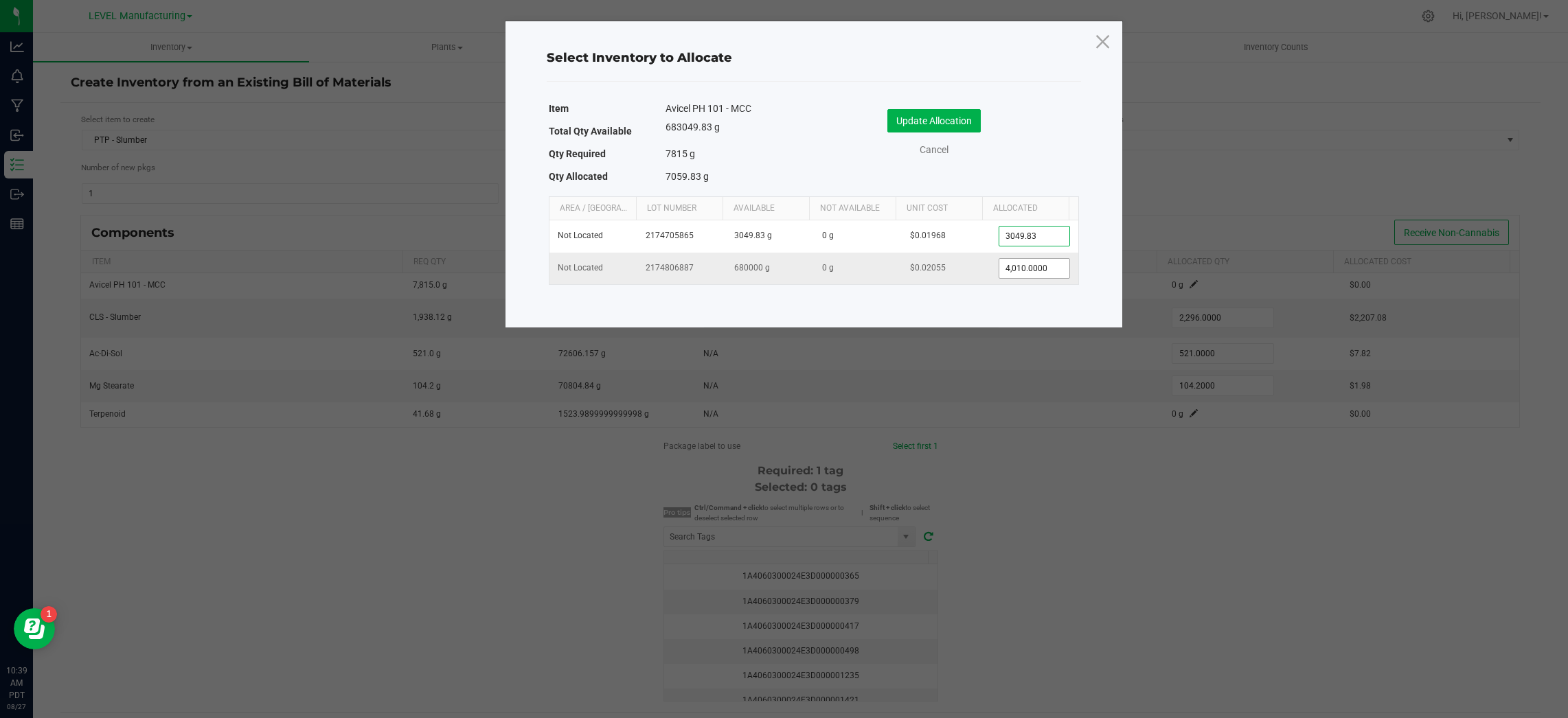
type input "3,049.8300"
click at [1017, 268] on input "4010" at bounding box center [1034, 268] width 70 height 19
type input "3,980.1700"
click at [939, 122] on button "Update Allocation" at bounding box center [934, 121] width 94 height 23
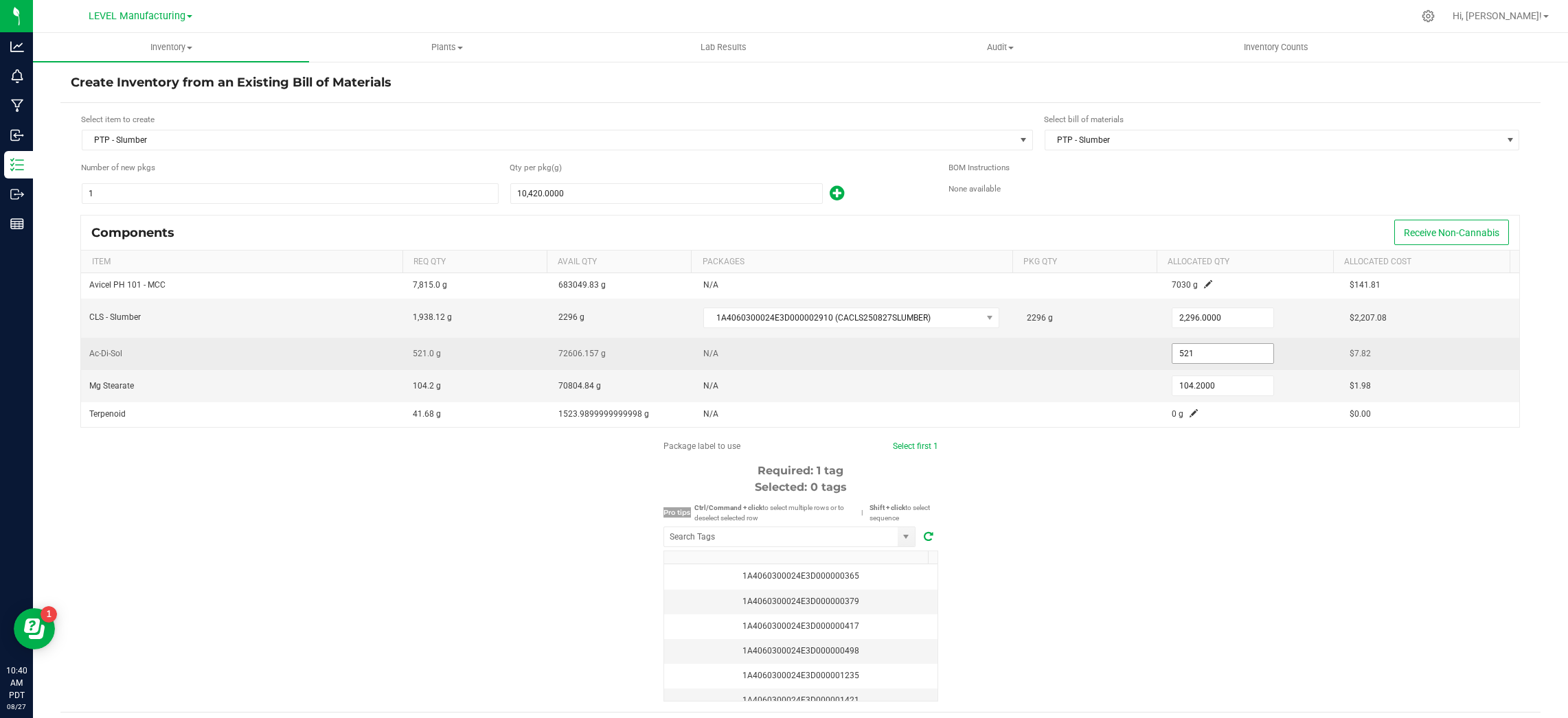
click at [1223, 354] on input "521" at bounding box center [1222, 353] width 101 height 19
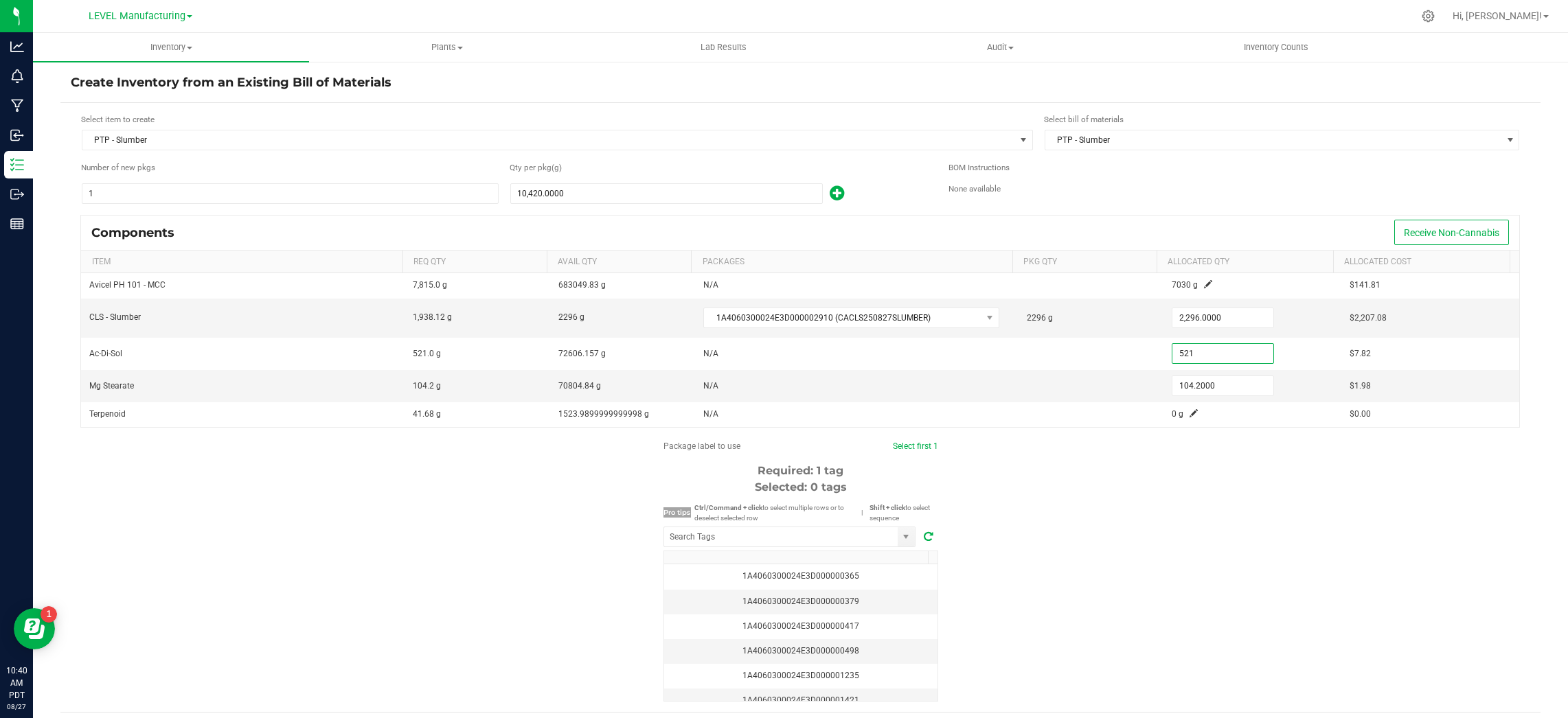
paste input "04"
type input "504.0000"
click at [1228, 384] on input "104.2" at bounding box center [1222, 386] width 101 height 19
paste input "0"
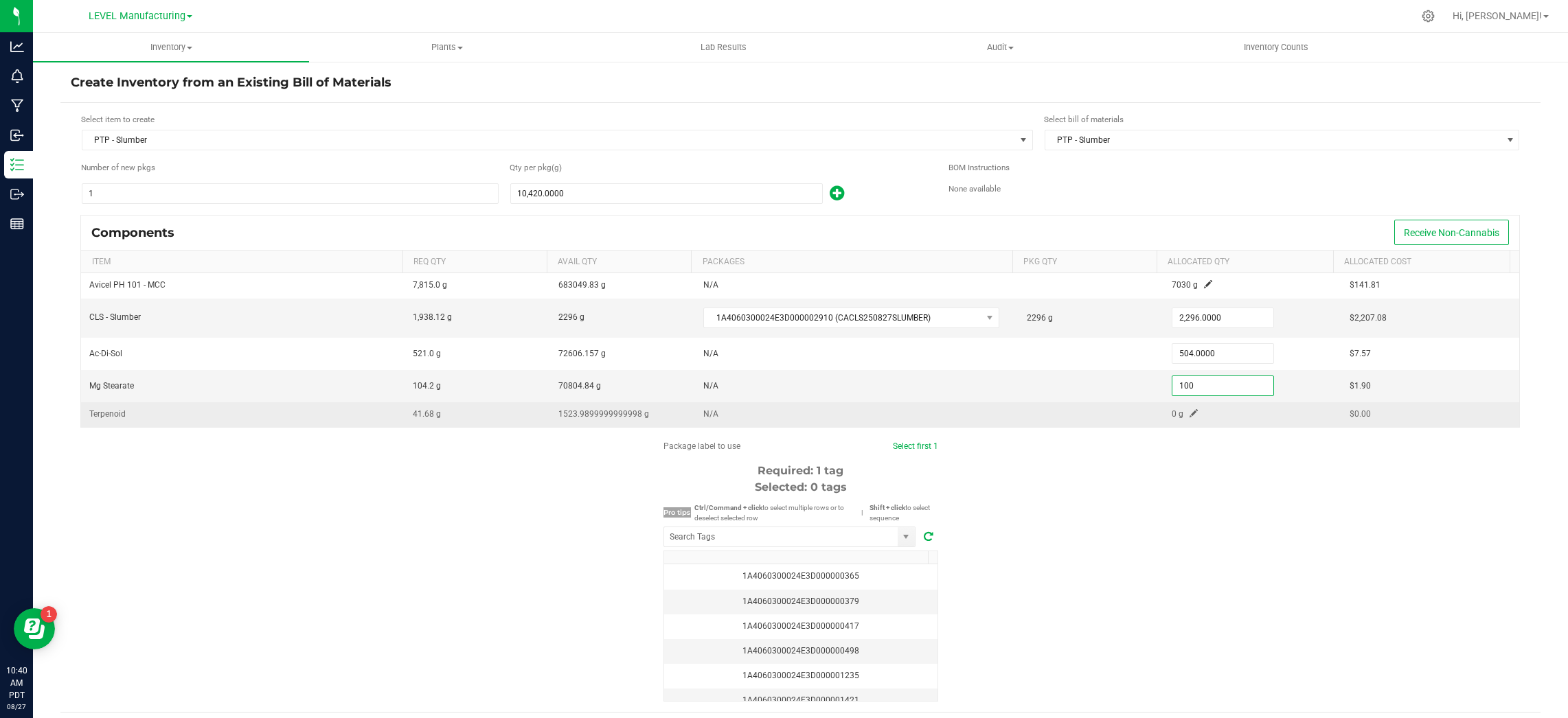
type input "100.0000"
click at [1190, 415] on span at bounding box center [1194, 413] width 8 height 8
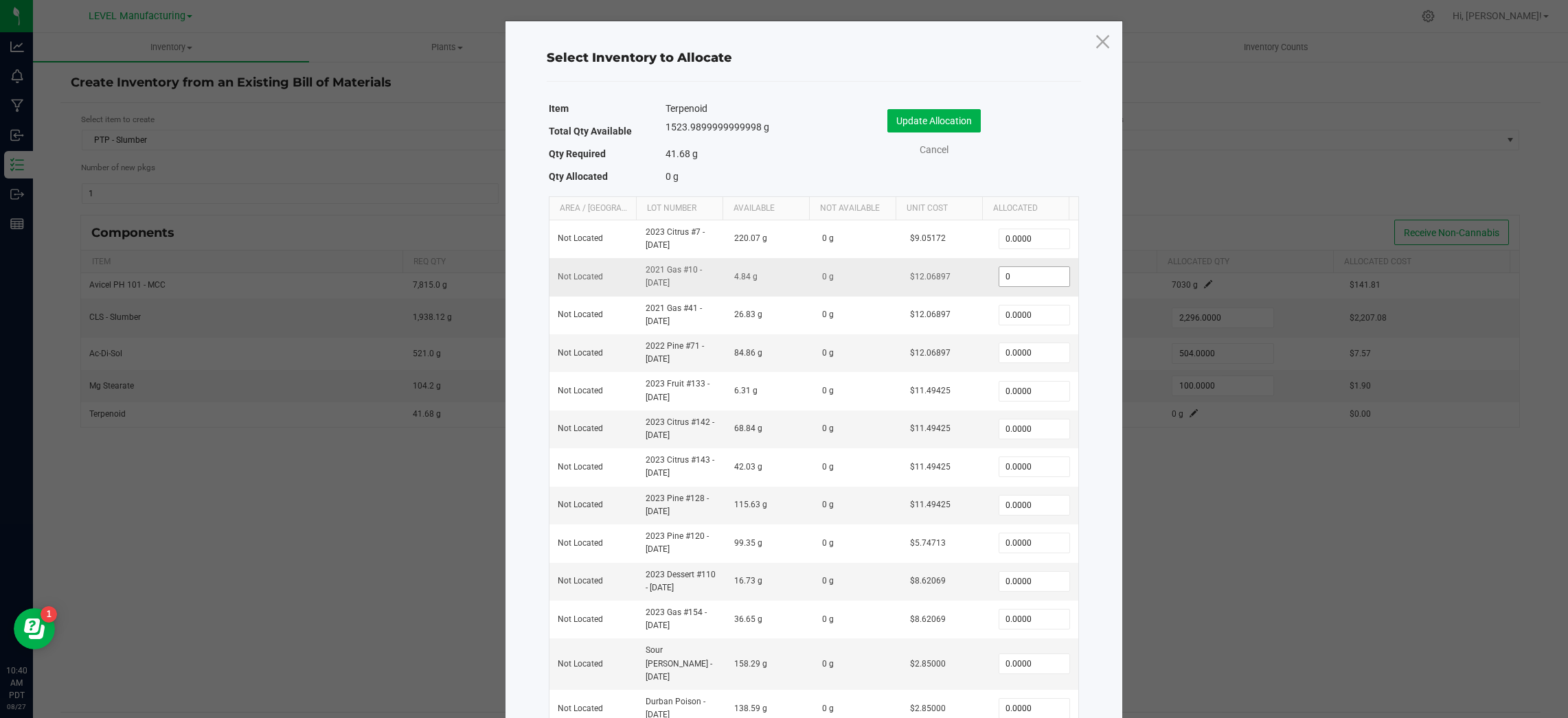
click at [1033, 279] on input "0" at bounding box center [1034, 276] width 70 height 19
paste input "4.23"
click at [734, 276] on span "4.84 g" at bounding box center [746, 277] width 23 height 10
copy span "4.84"
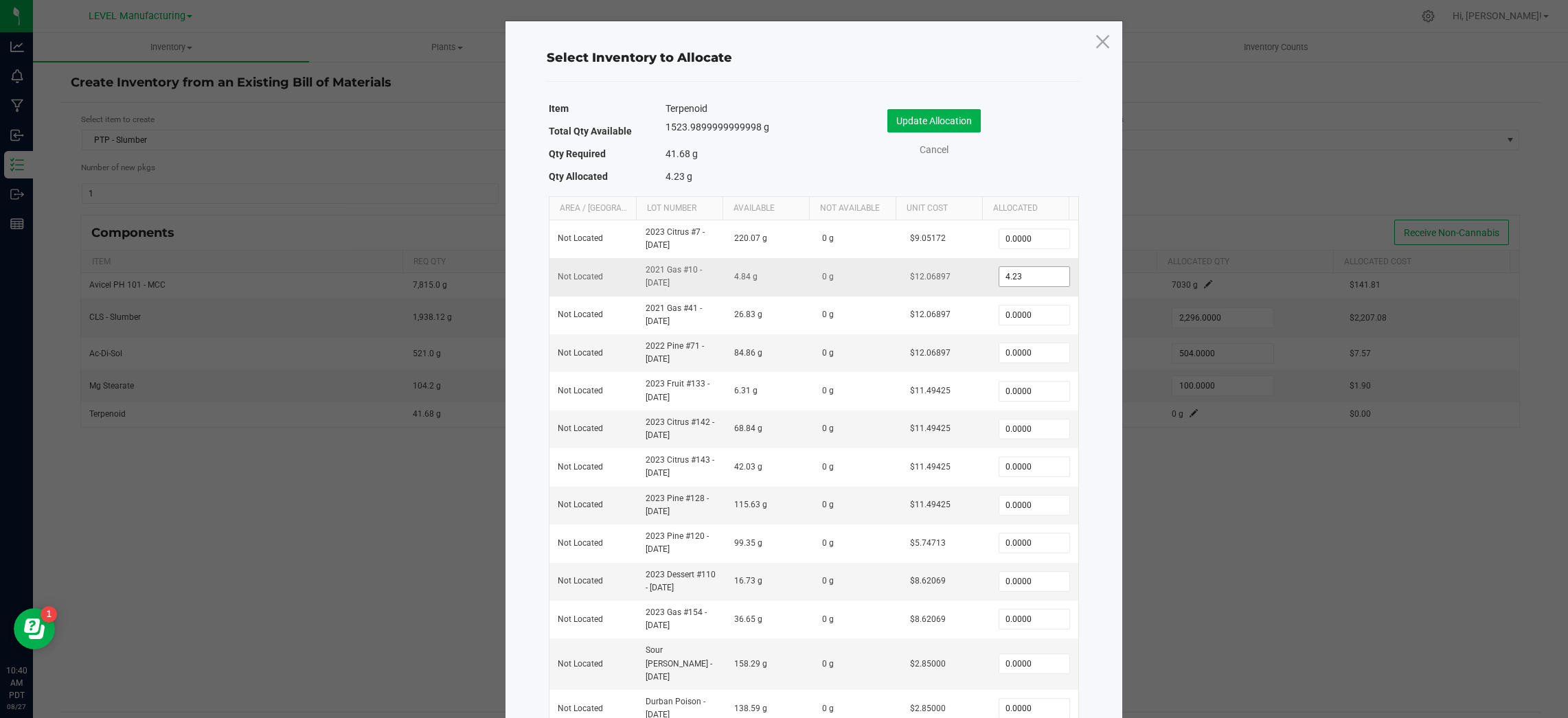
click at [1033, 269] on input "4.23" at bounding box center [1034, 276] width 70 height 19
paste input "84"
type input "4.8400"
click at [736, 580] on span "16.73 g" at bounding box center [748, 581] width 28 height 10
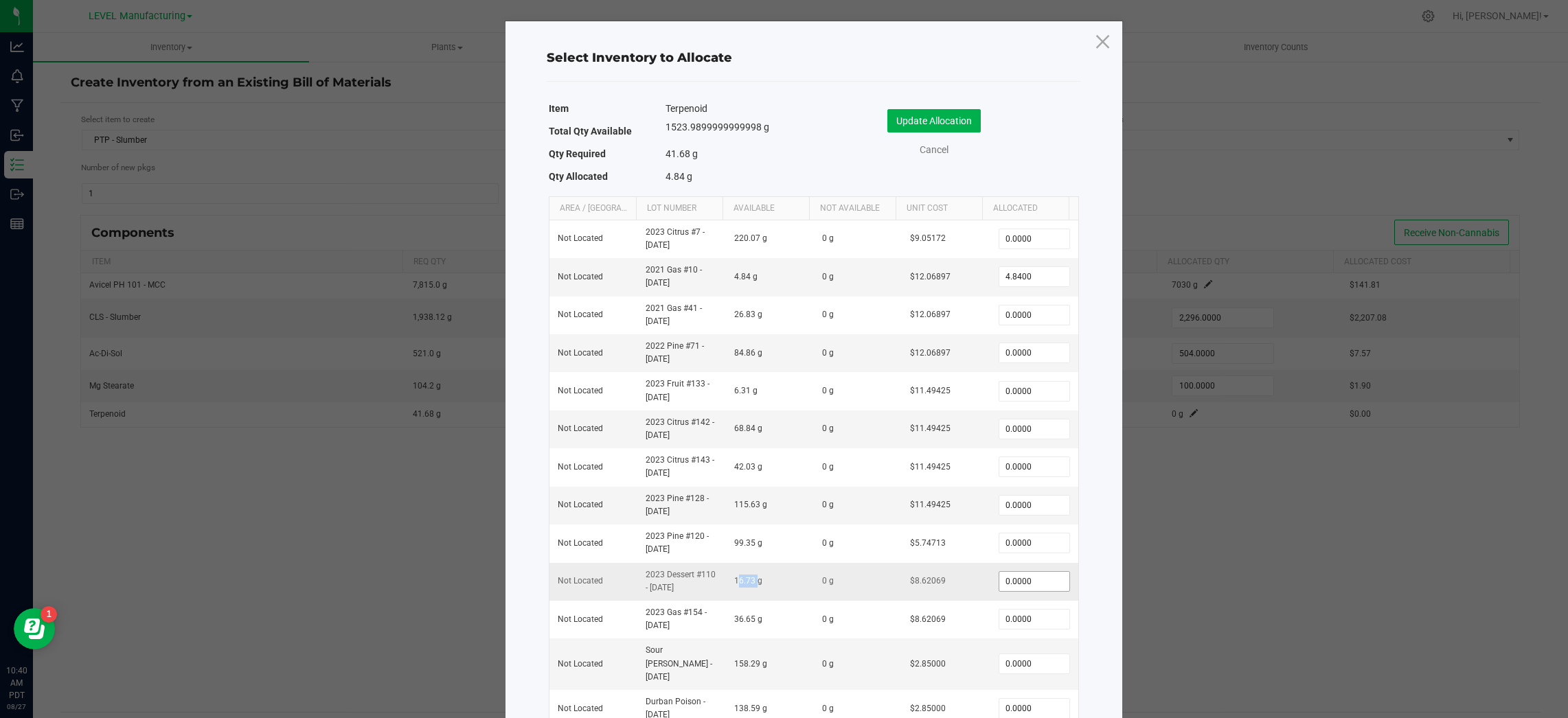
copy span "16.73"
click at [1037, 581] on input "0" at bounding box center [1034, 581] width 70 height 19
paste input "16.73"
paste input "7.6"
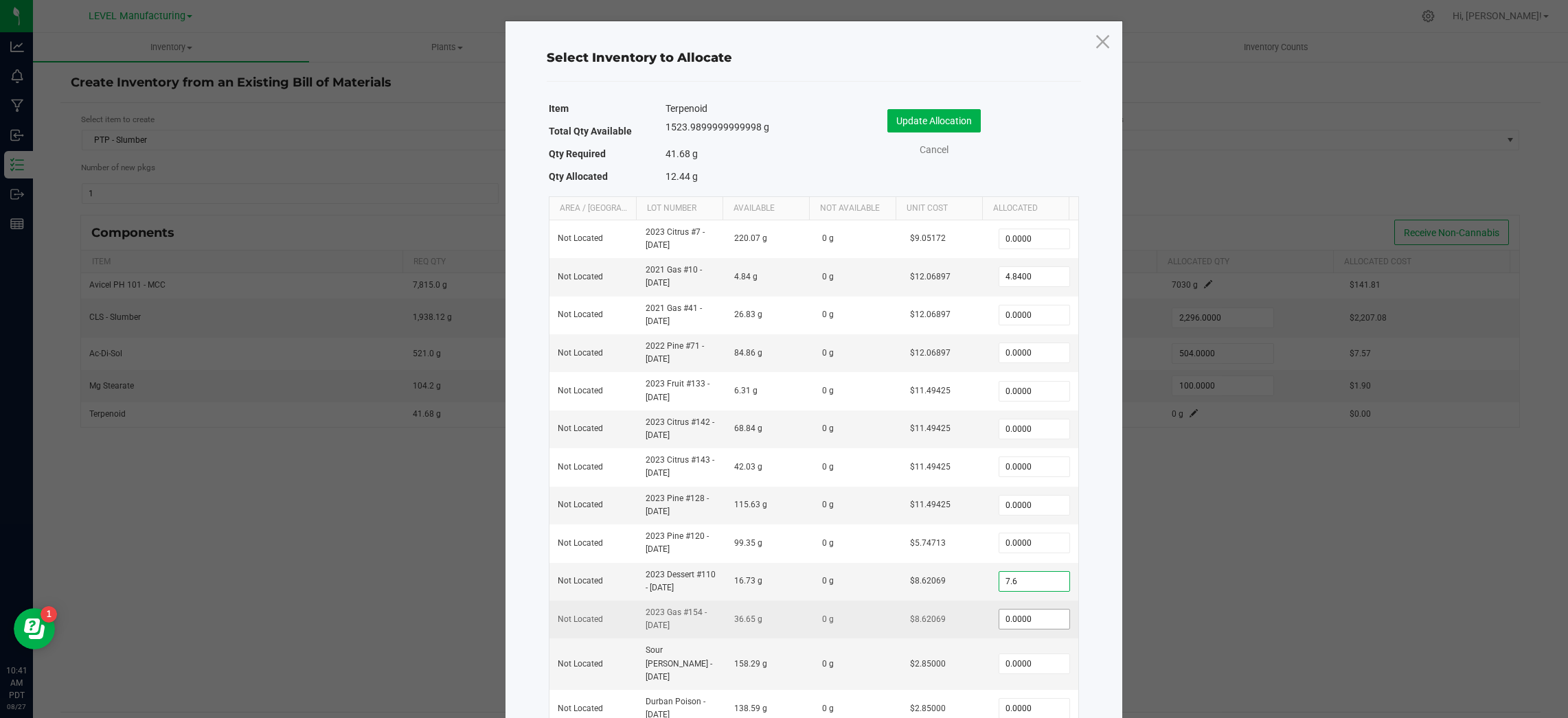
type input "7.6000"
click at [1014, 618] on input "0" at bounding box center [1034, 619] width 70 height 19
paste input "37.55"
click at [737, 621] on span "36.65 g" at bounding box center [748, 619] width 28 height 10
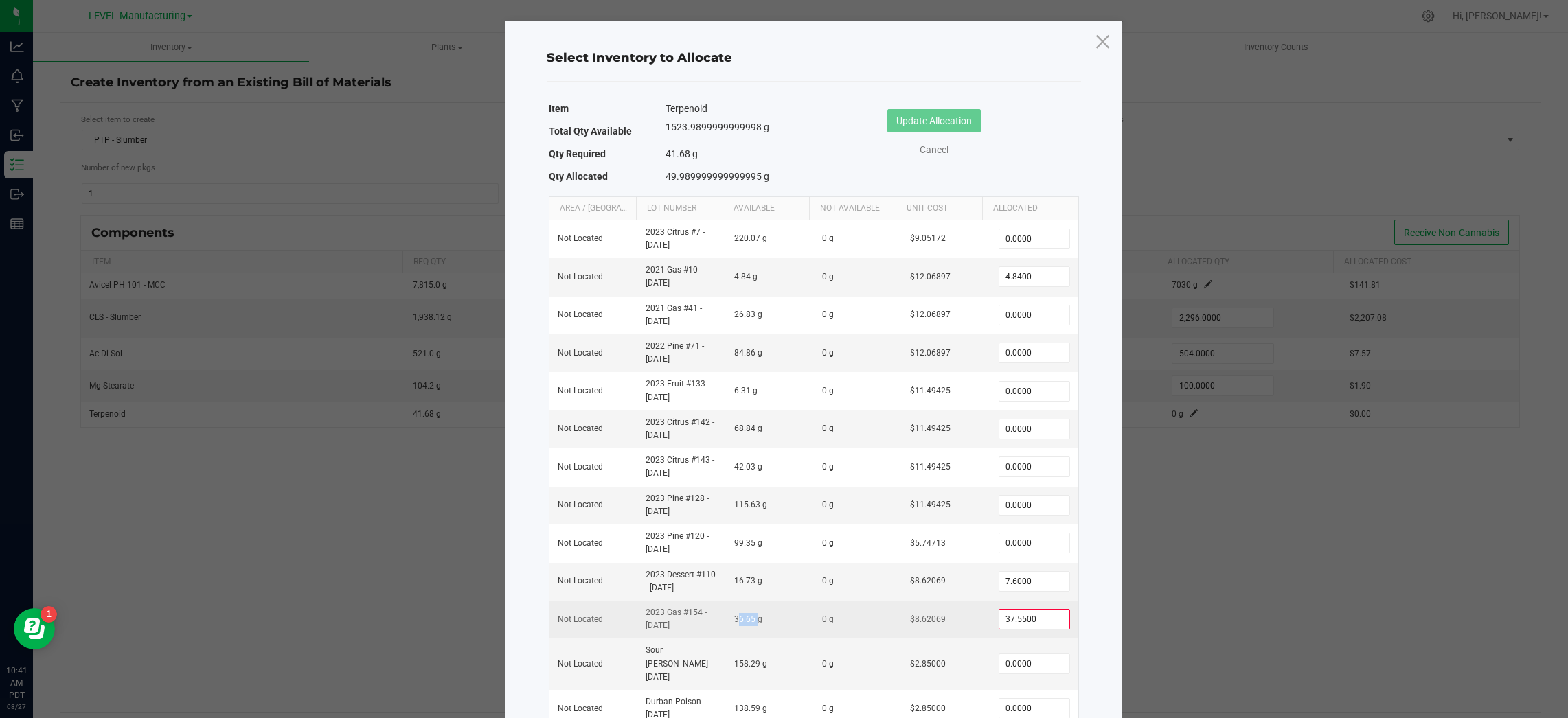
copy span "36.65"
click at [1010, 618] on input "37.55" at bounding box center [1034, 619] width 70 height 19
paste input "6.6"
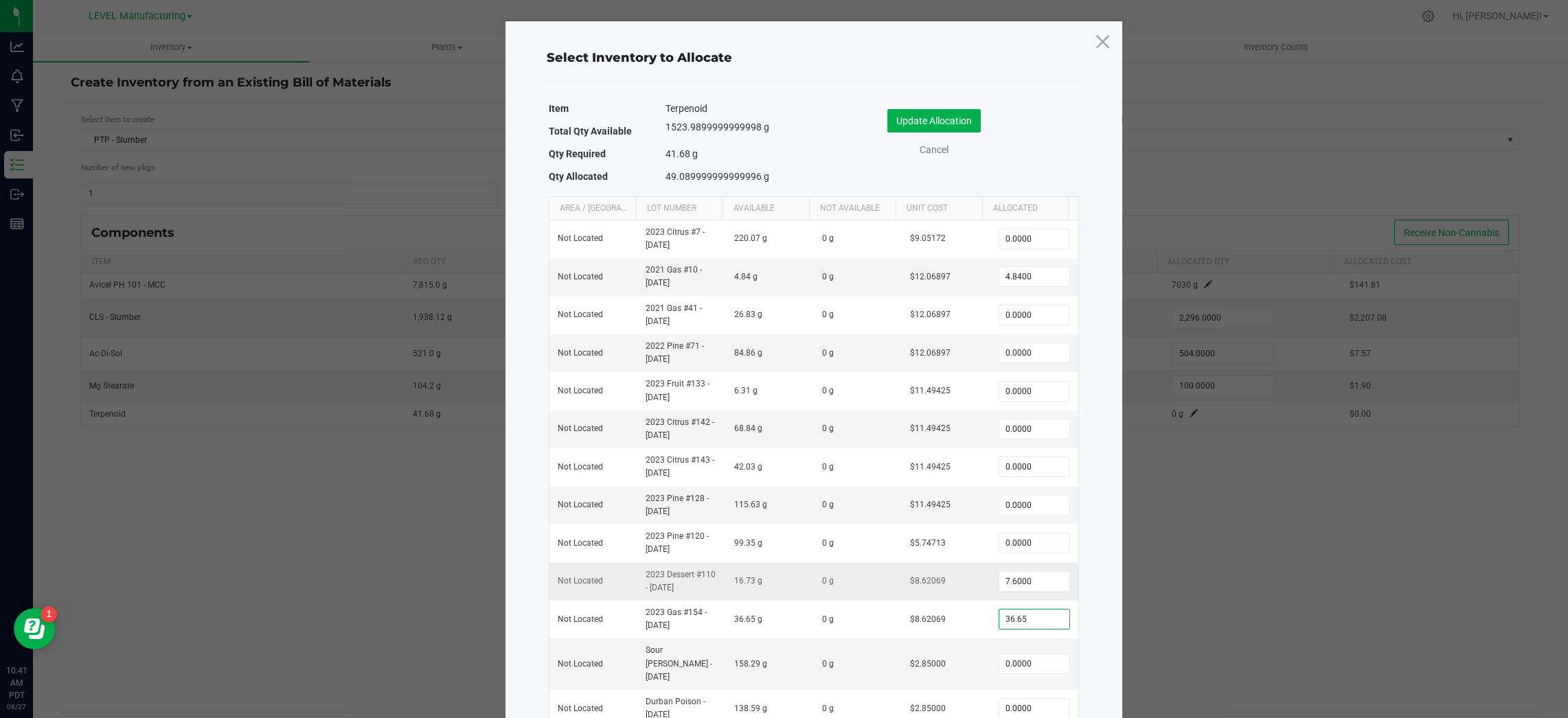
type input "36.6500"
click at [739, 584] on span "16.73 g" at bounding box center [748, 581] width 28 height 10
copy span "16.73"
click at [1018, 580] on input "7.6" at bounding box center [1034, 581] width 70 height 19
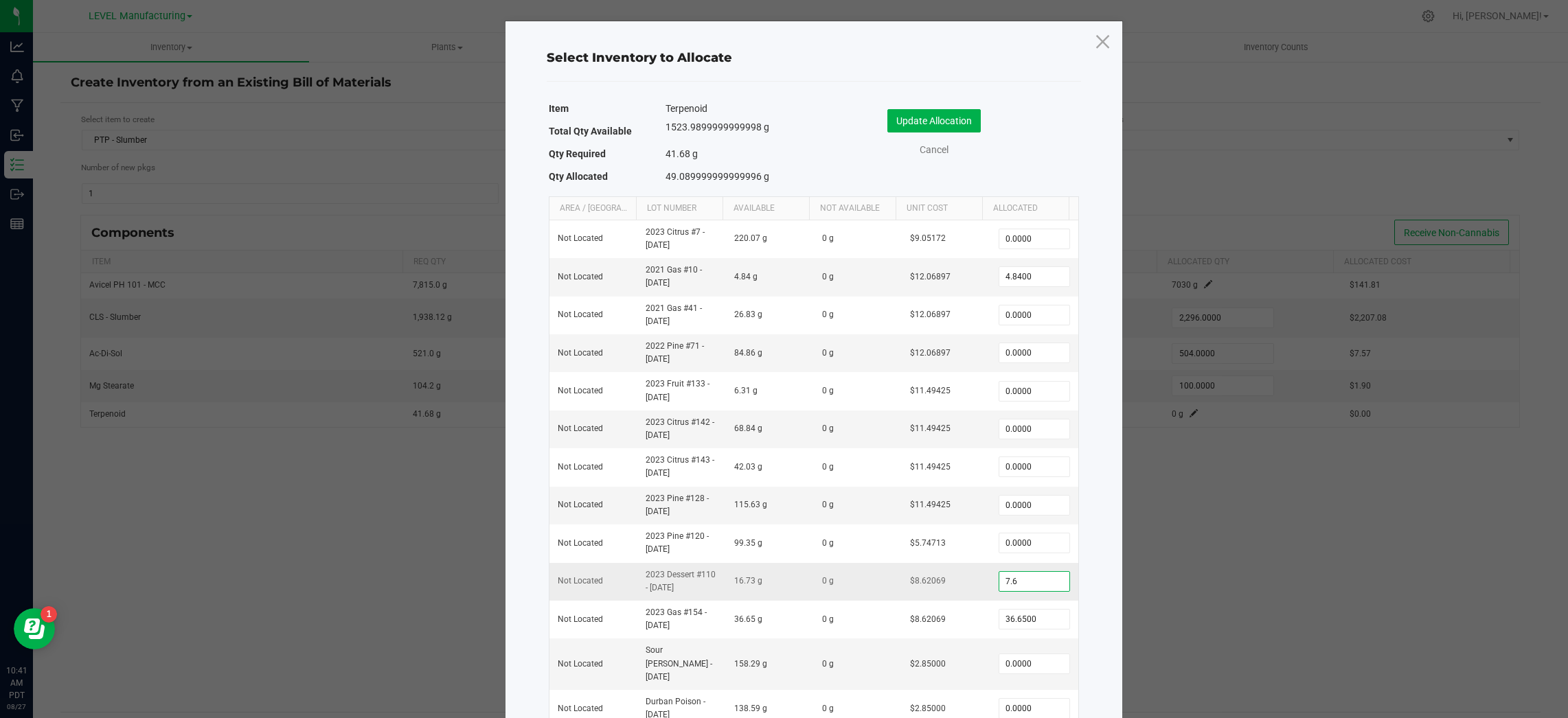
paste input "16.73"
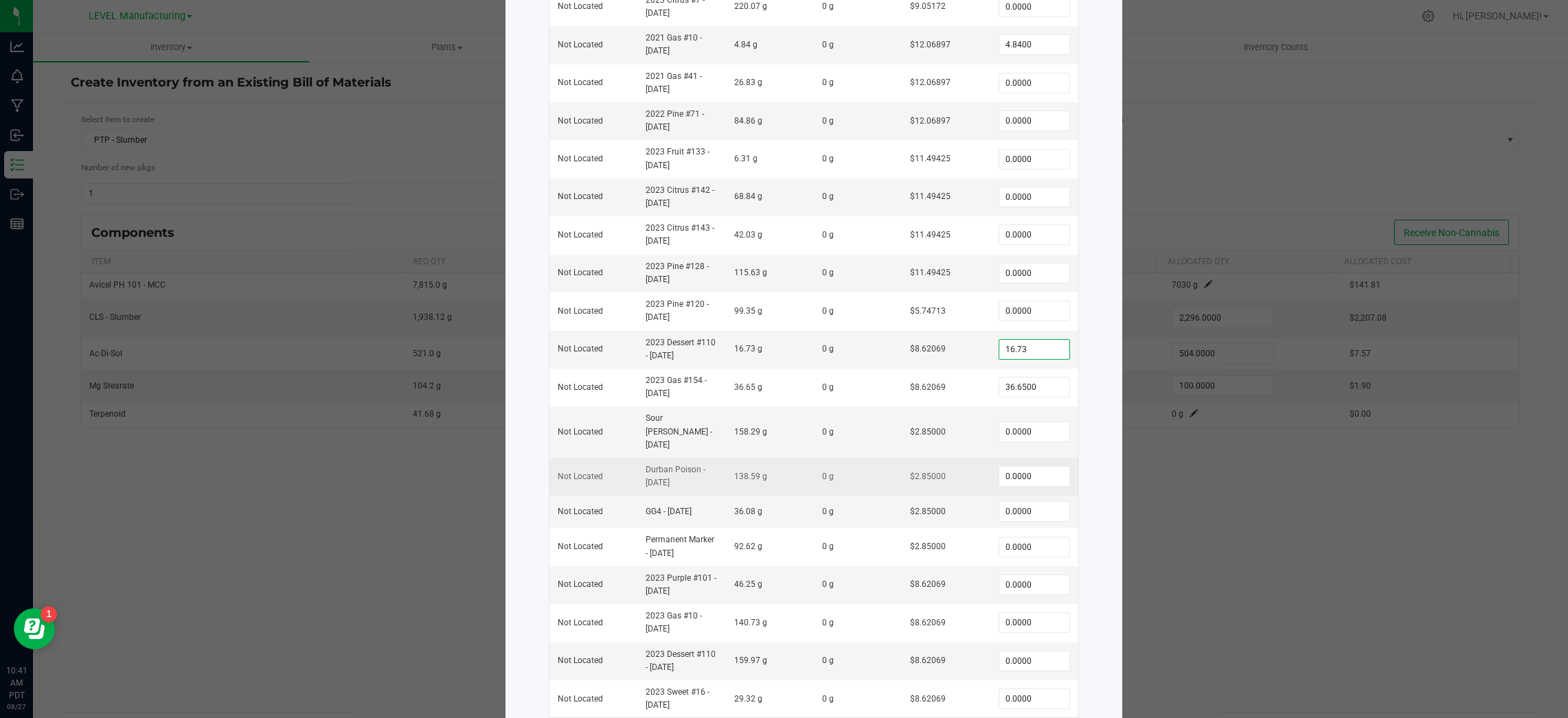
scroll to position [261, 0]
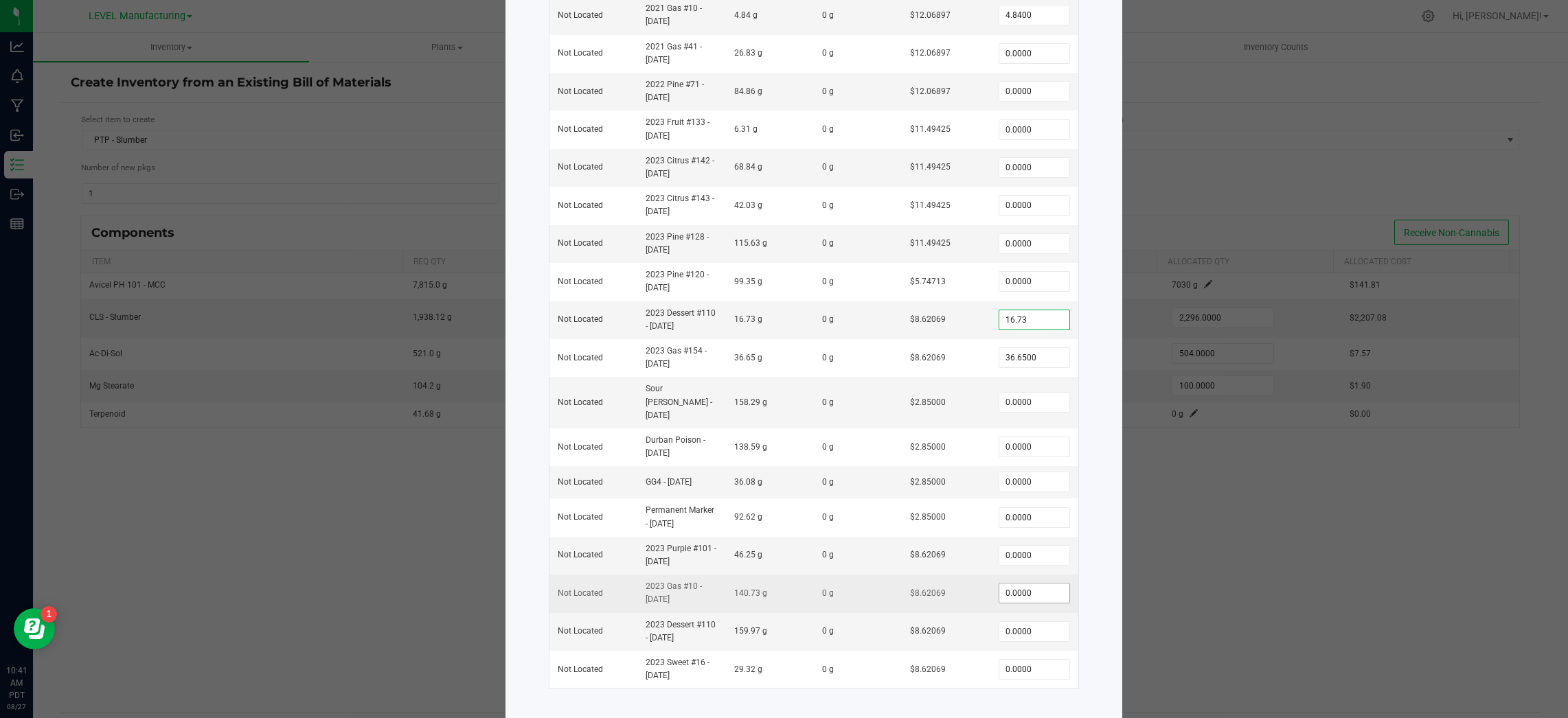
type input "16.7300"
click at [1033, 584] on input "0" at bounding box center [1034, 593] width 70 height 19
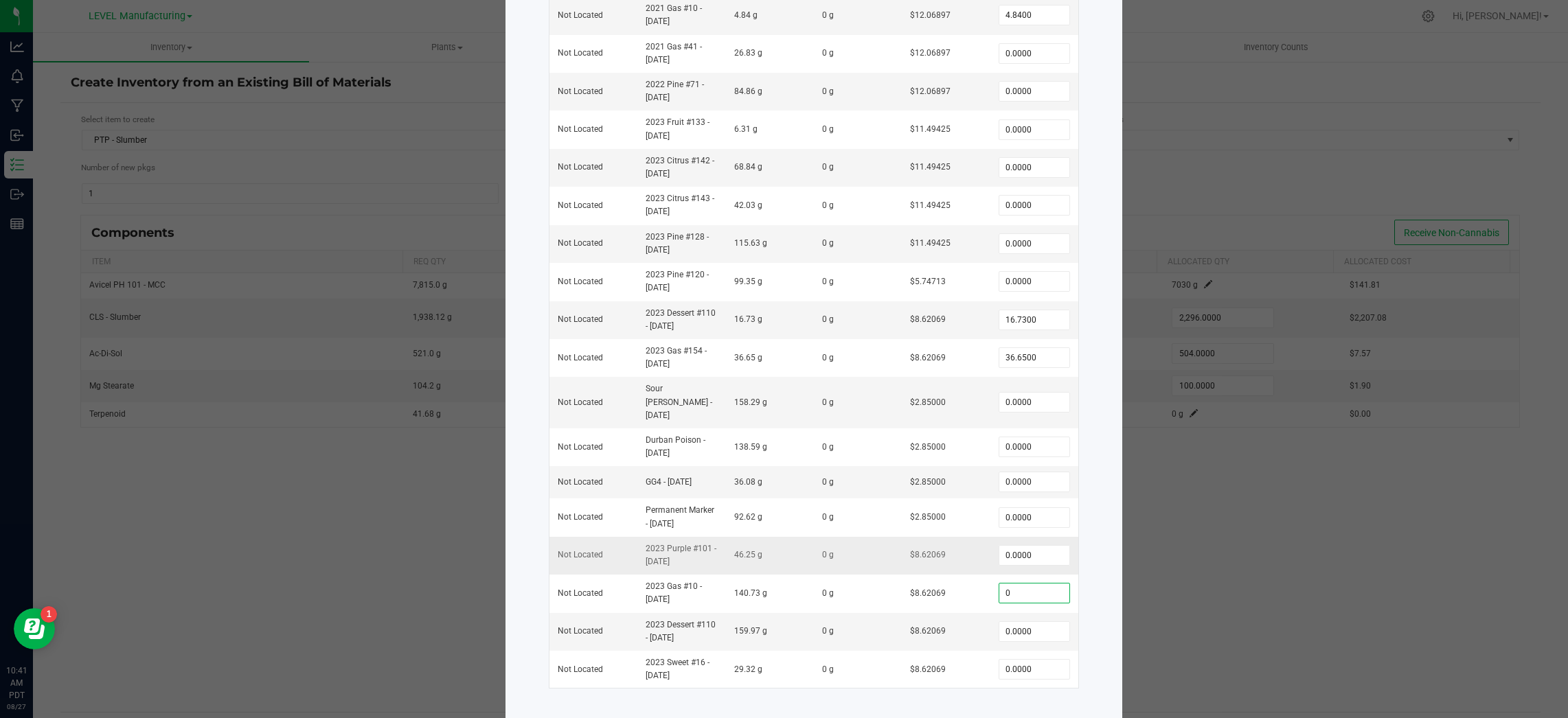
paste input "1.28"
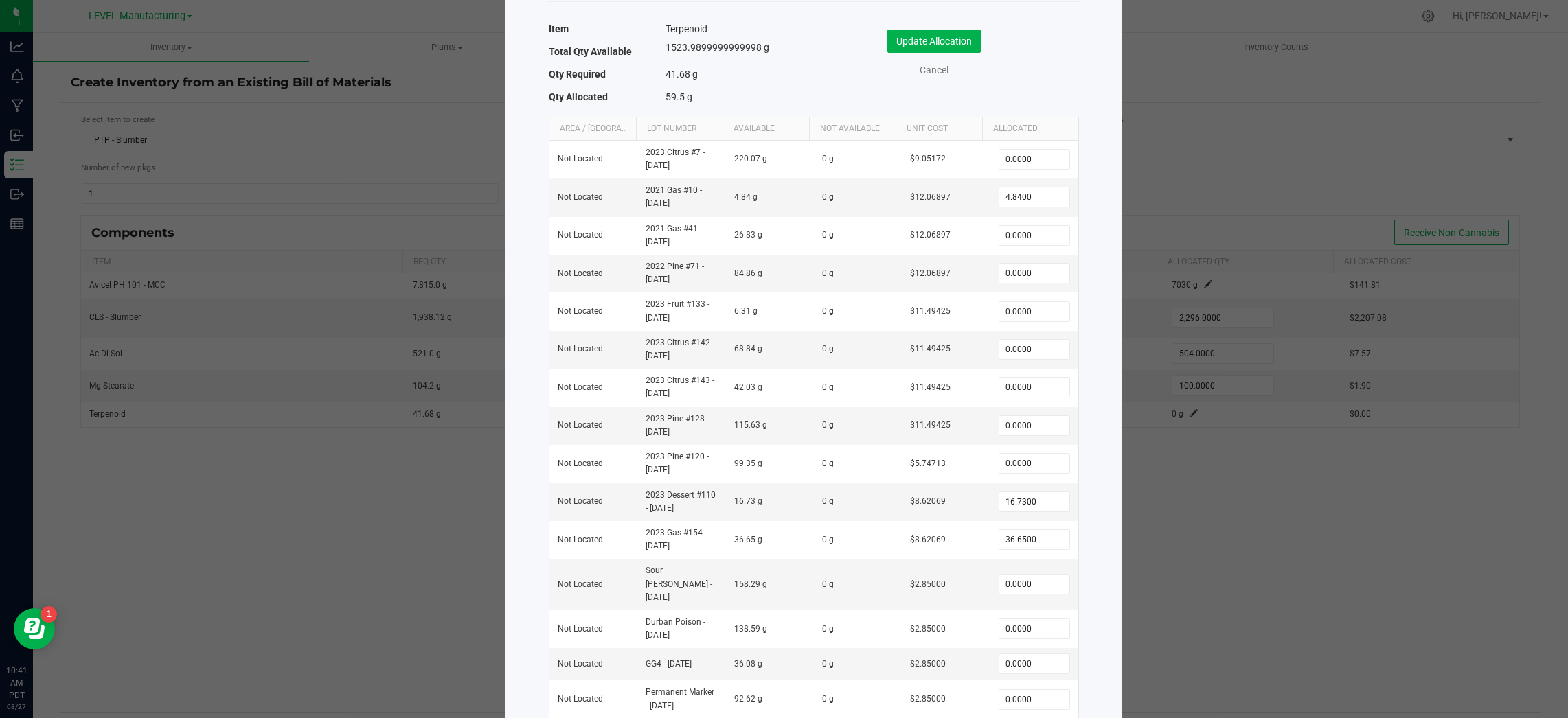
scroll to position [0, 0]
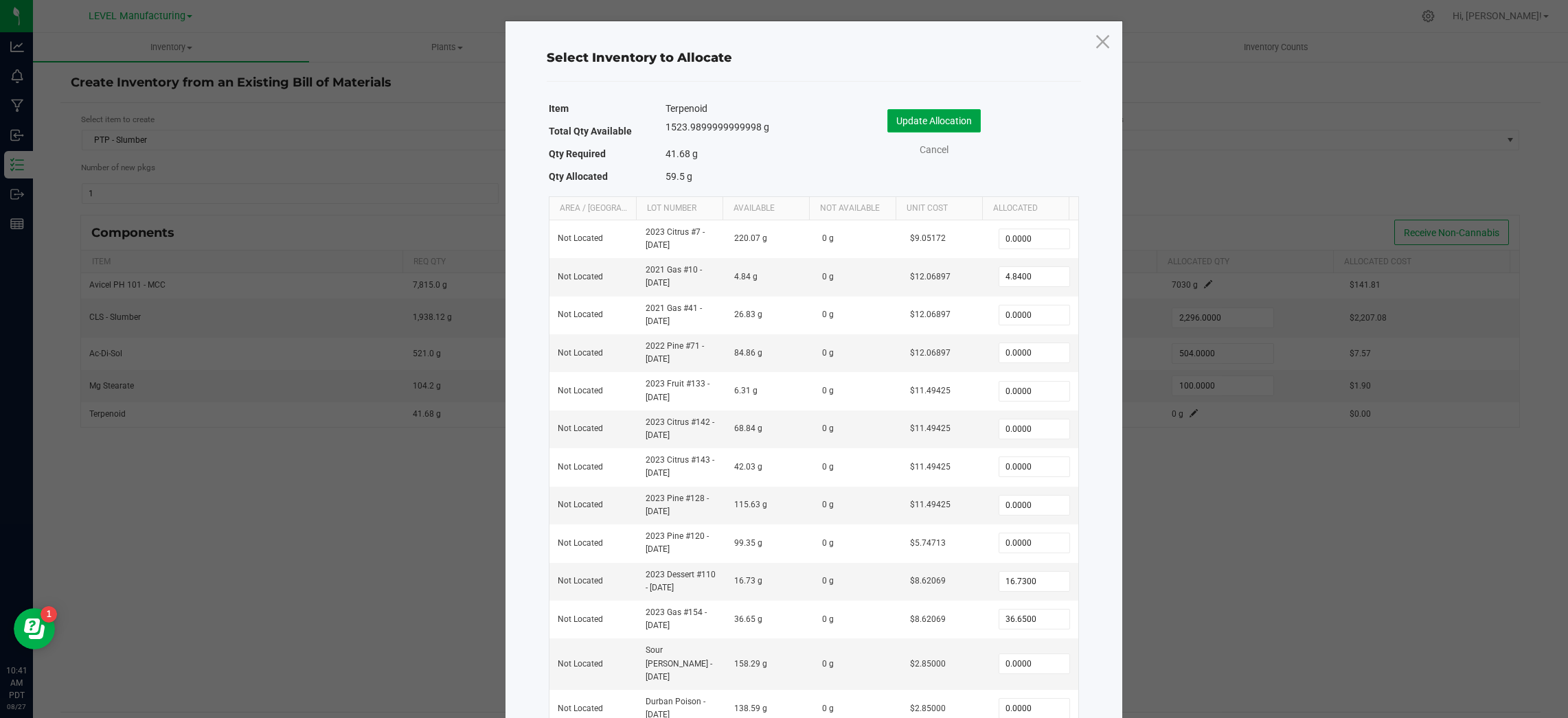
type input "1.2800"
click at [941, 116] on button "Update Allocation" at bounding box center [934, 121] width 94 height 23
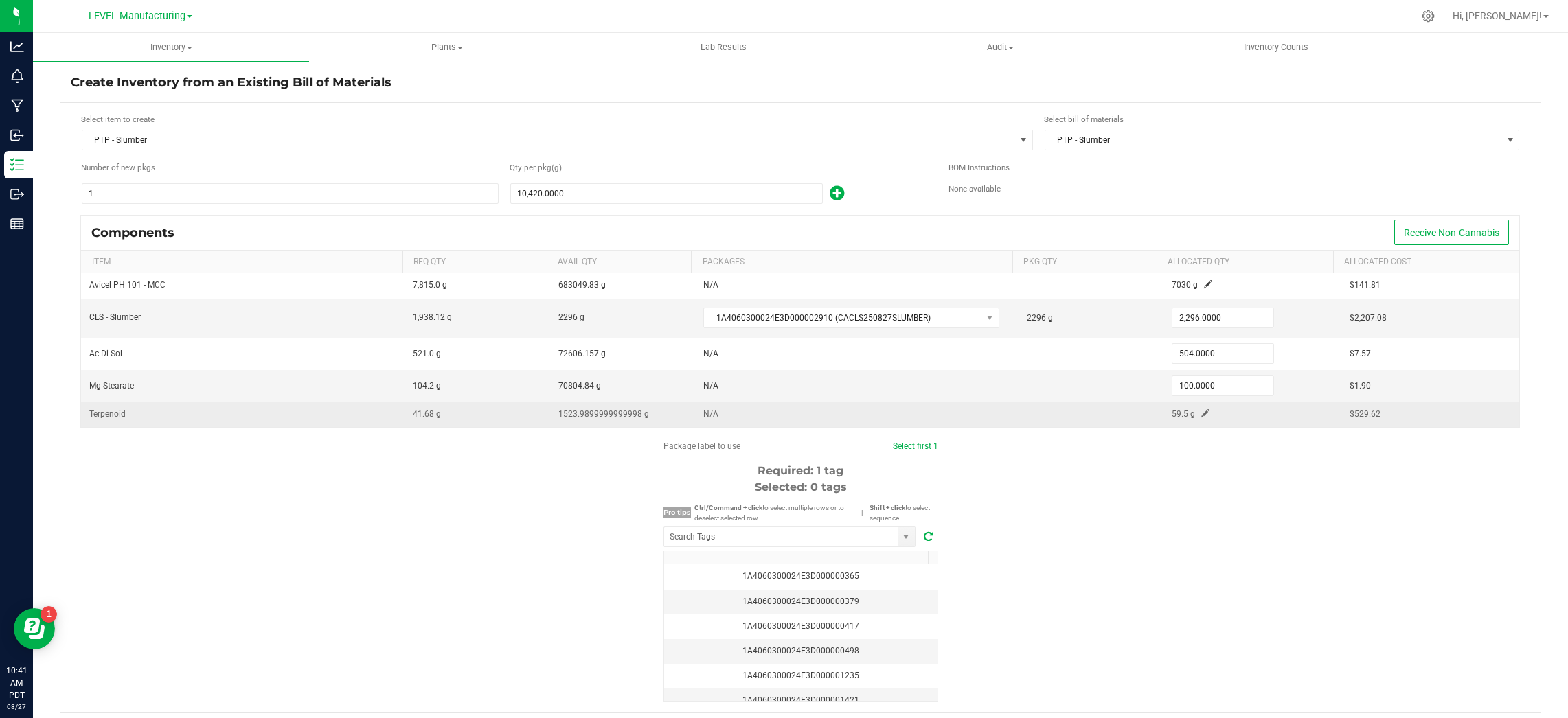
click at [1201, 412] on span at bounding box center [1205, 413] width 8 height 8
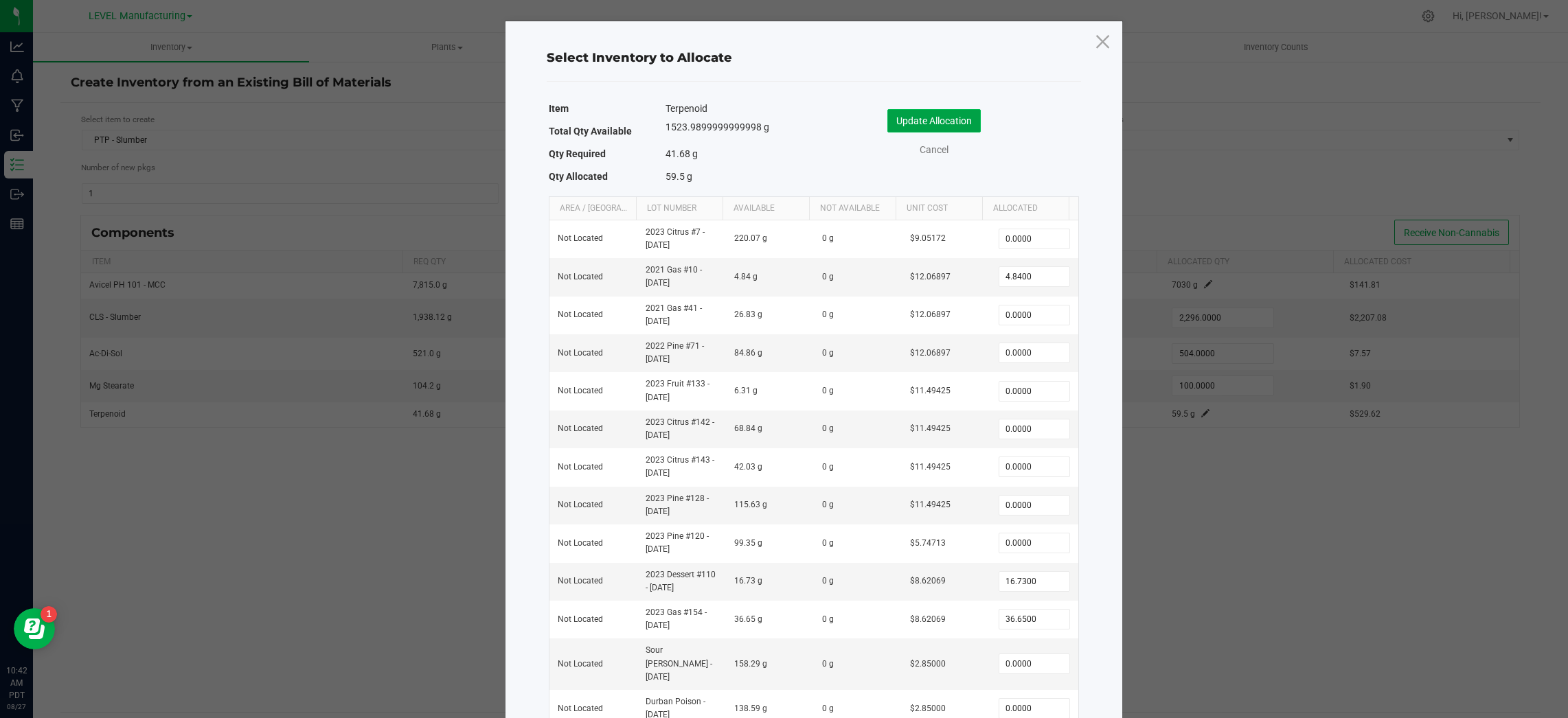
click at [907, 110] on button "Update Allocation" at bounding box center [934, 121] width 94 height 23
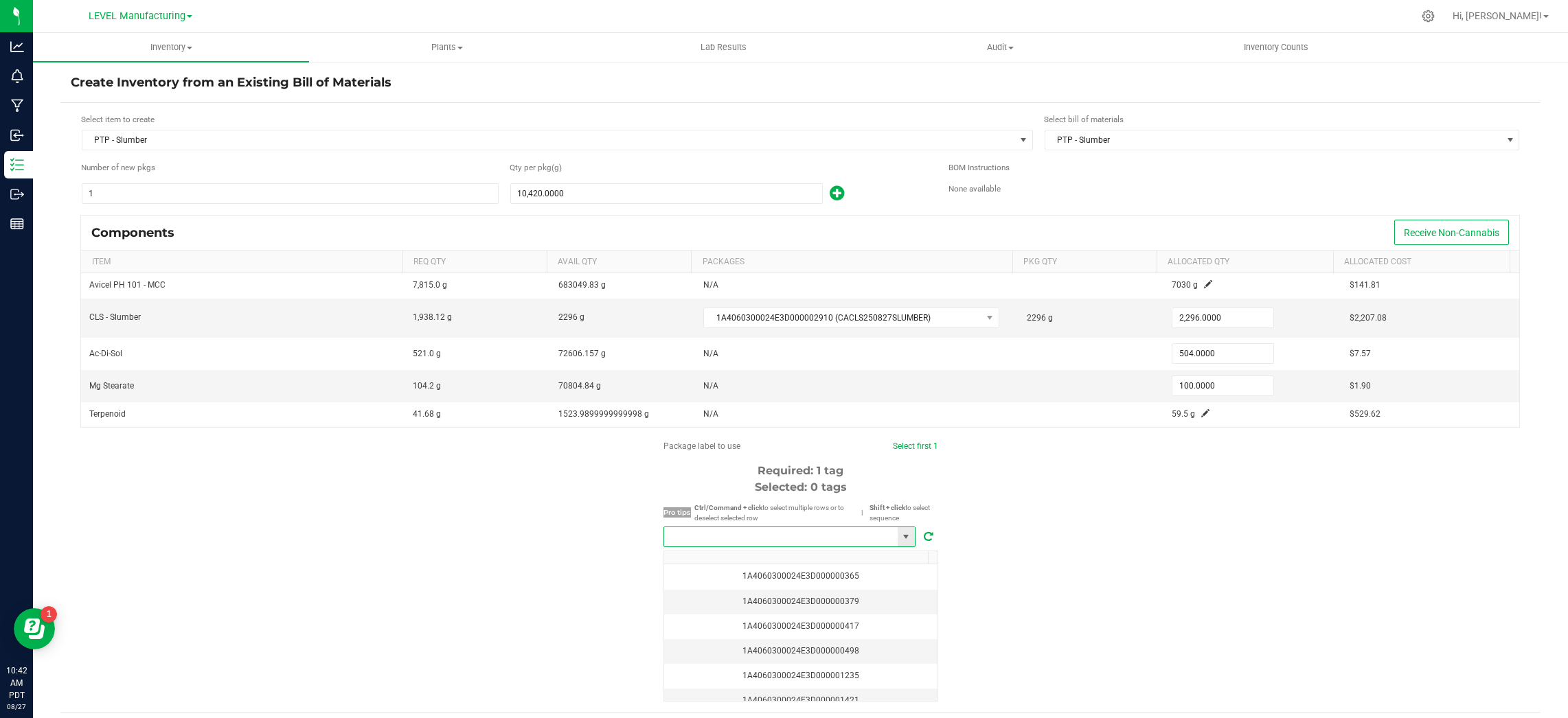
click at [739, 536] on input "NO DATA FOUND" at bounding box center [781, 536] width 234 height 19
paste input "1A4060300024E3D000002911"
click at [743, 557] on li "1A4060300024E3D000002911" at bounding box center [784, 562] width 251 height 23
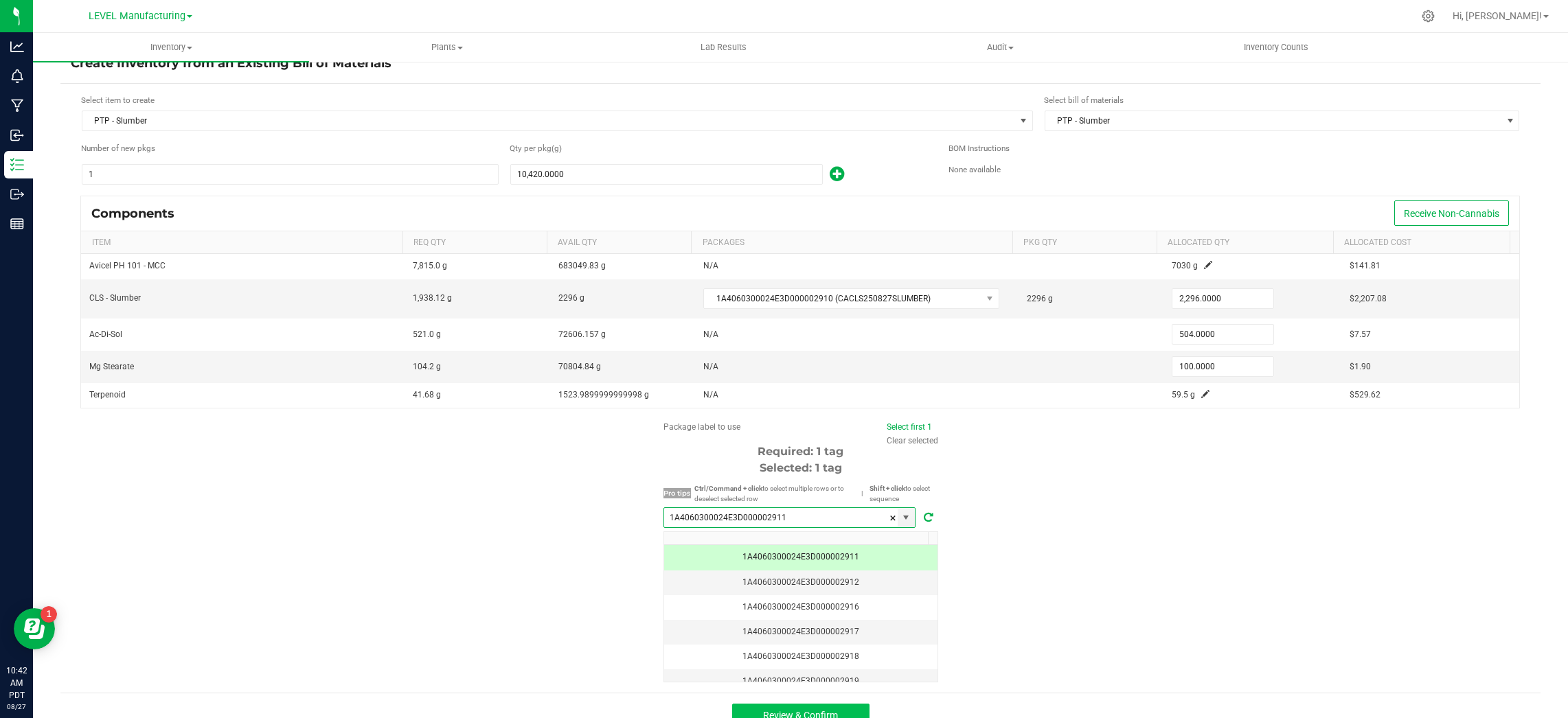
scroll to position [40, 0]
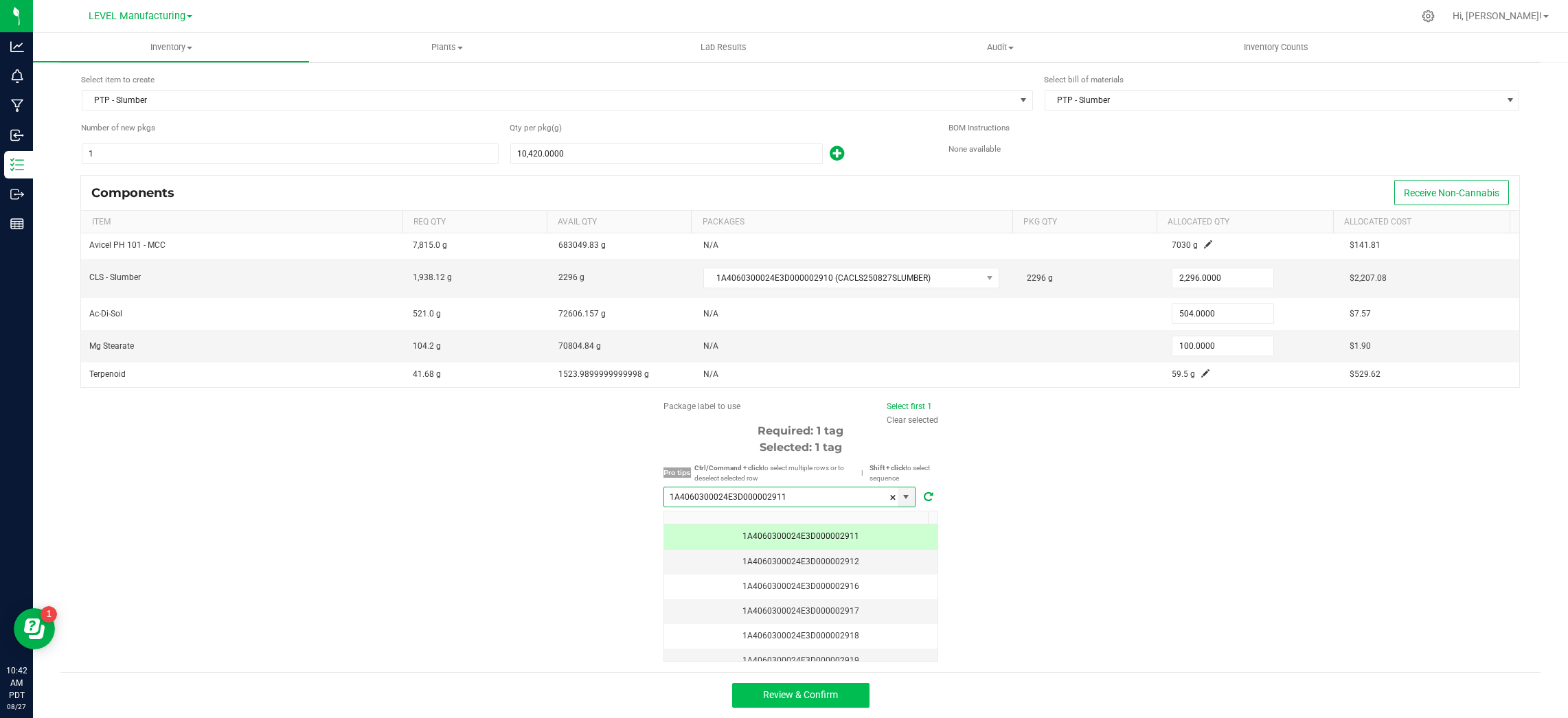
type input "1A4060300024E3D000002911"
click at [748, 700] on button "Review & Confirm" at bounding box center [800, 695] width 137 height 25
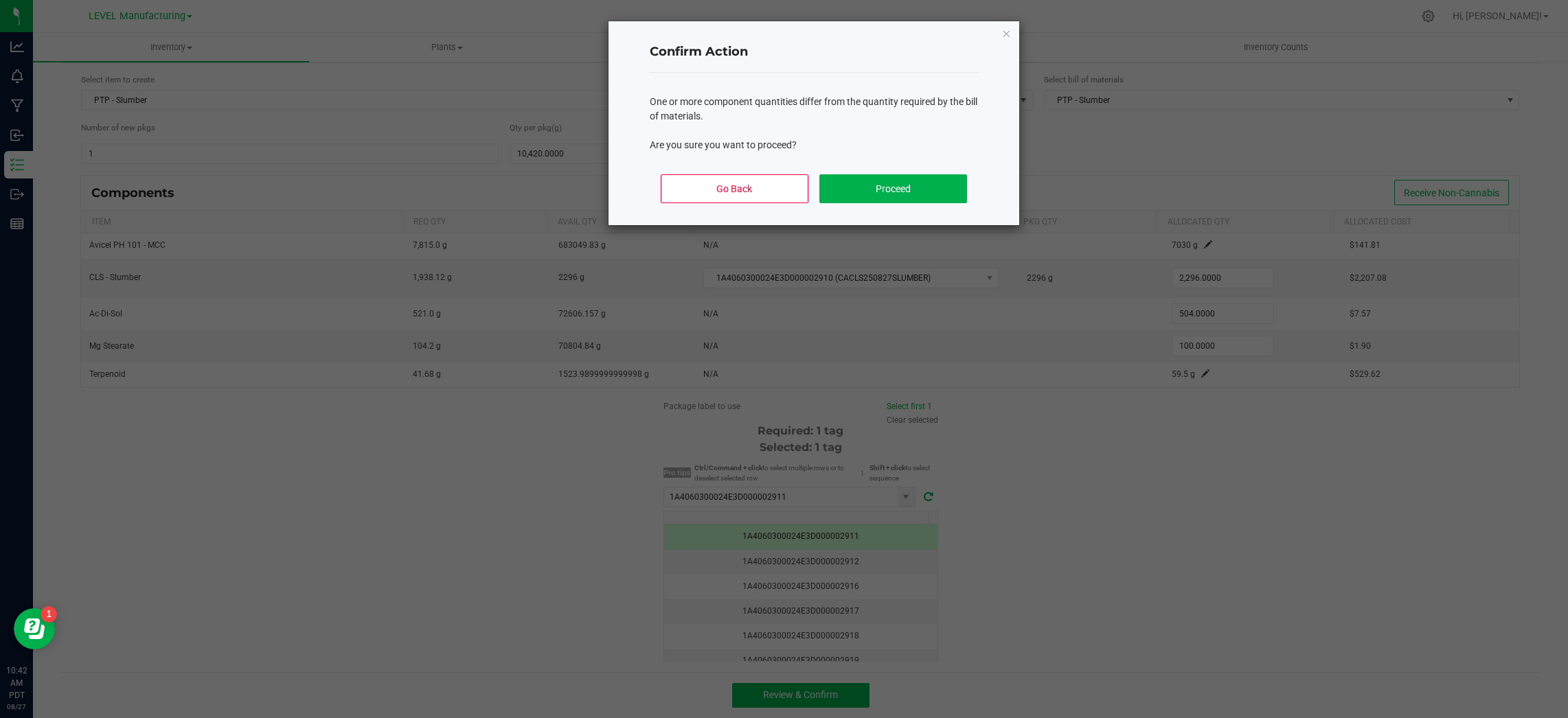
click at [849, 207] on div "Go Back Proceed" at bounding box center [814, 195] width 328 height 62
click at [892, 186] on button "Proceed" at bounding box center [893, 189] width 148 height 29
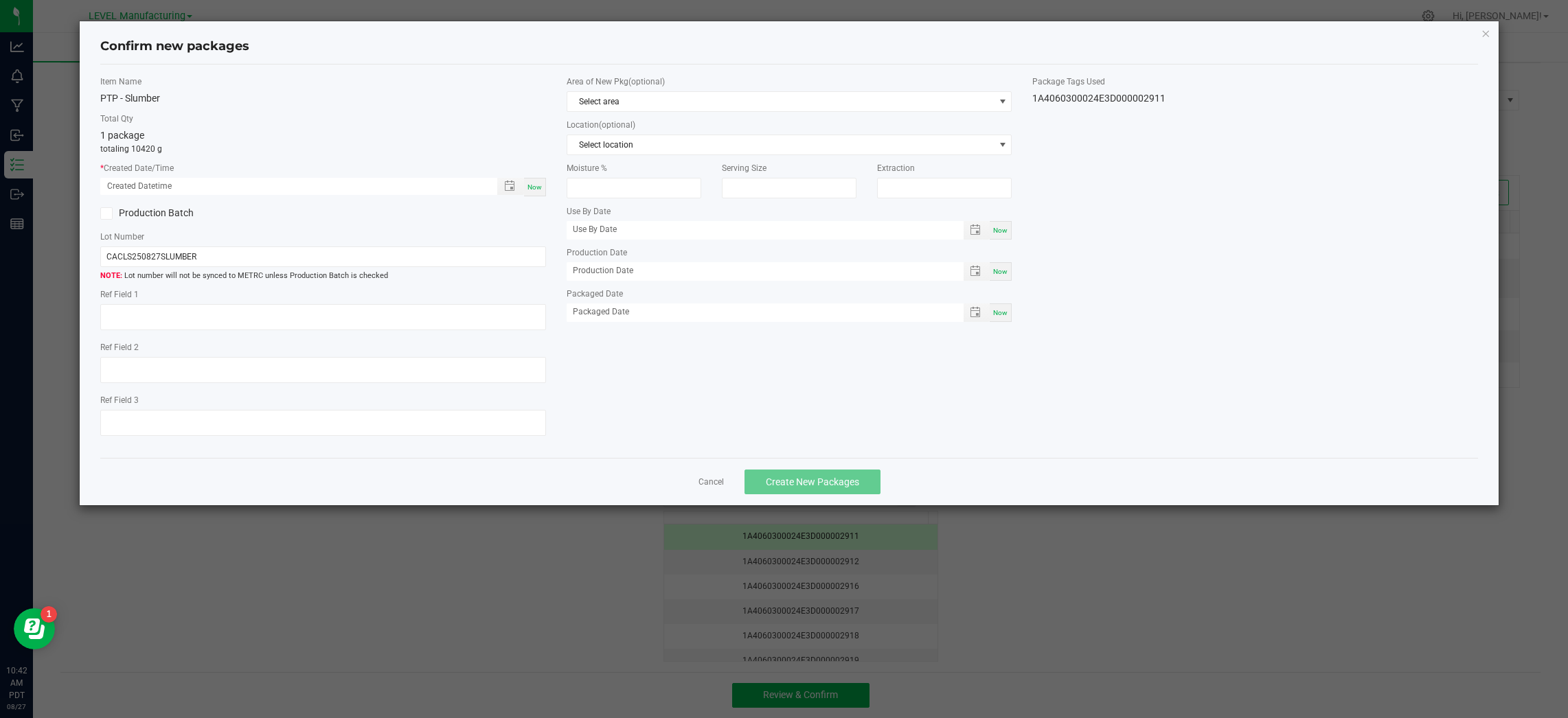
click at [546, 182] on div "Item Name PTP - Slumber Total Qty 1 package totaling 10420 g * Created Date/Tim…" at bounding box center [323, 261] width 466 height 372
click at [541, 184] on span "Now" at bounding box center [534, 187] width 14 height 8
type input "[DATE] 10:42 AM"
click at [353, 264] on input "CACLS250827SLUMBER" at bounding box center [323, 256] width 446 height 21
paste input "10PTP"
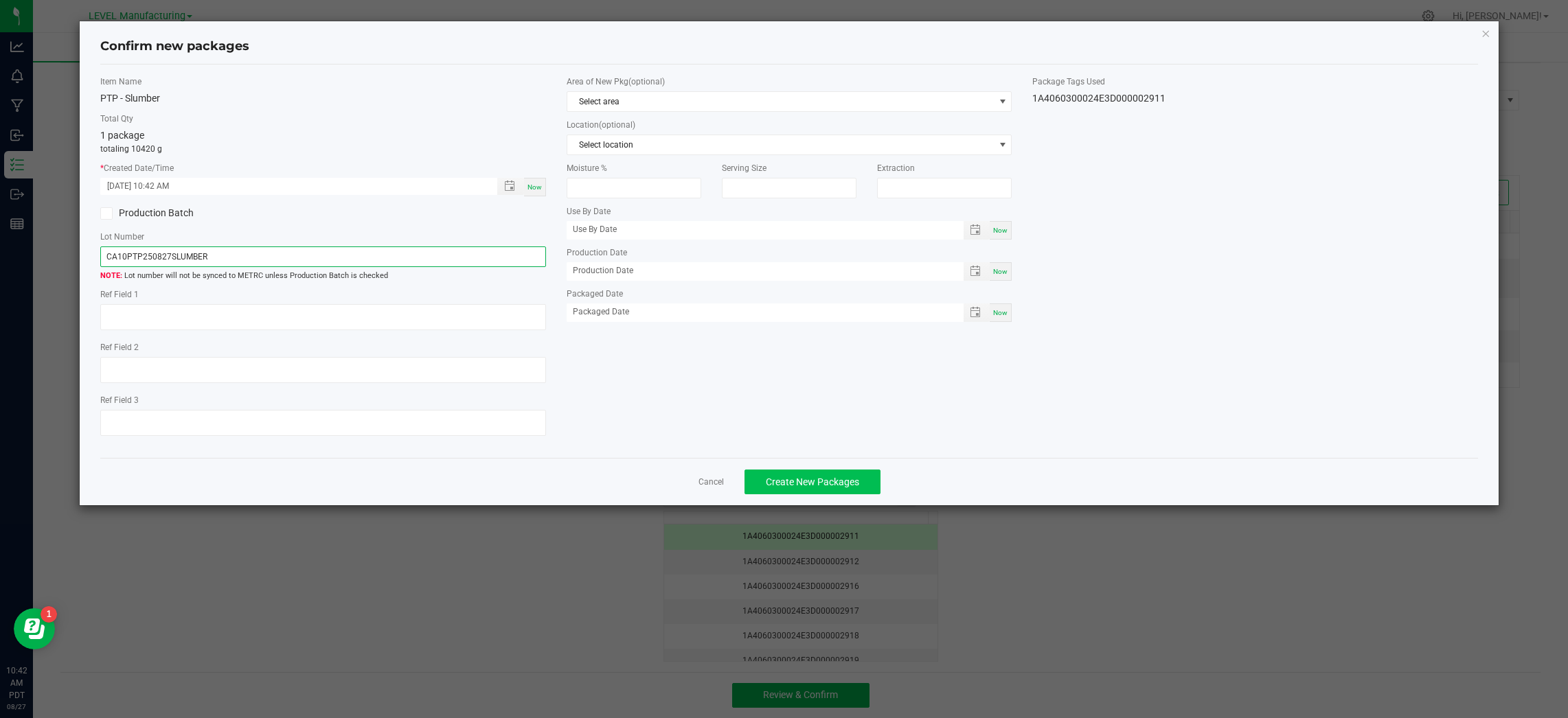
type input "CA10PTP250827SLUMBER"
click at [787, 479] on span "Create New Packages" at bounding box center [813, 482] width 94 height 11
